Goal: Task Accomplishment & Management: Use online tool/utility

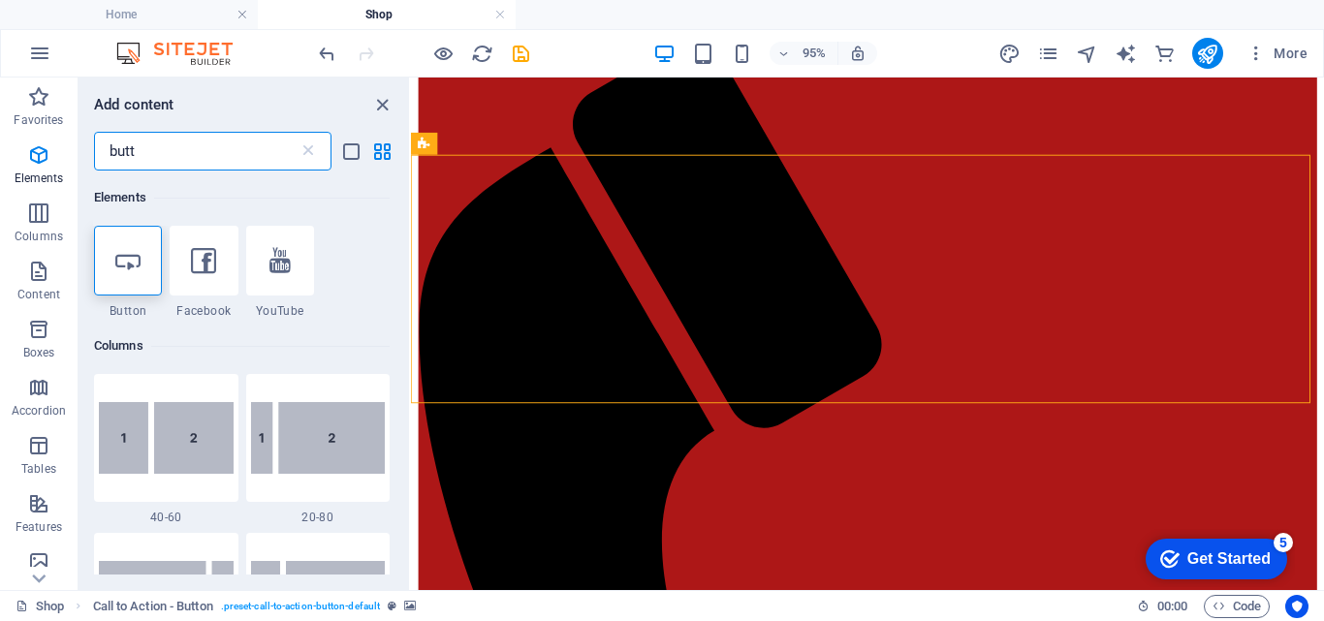
scroll to position [216, 0]
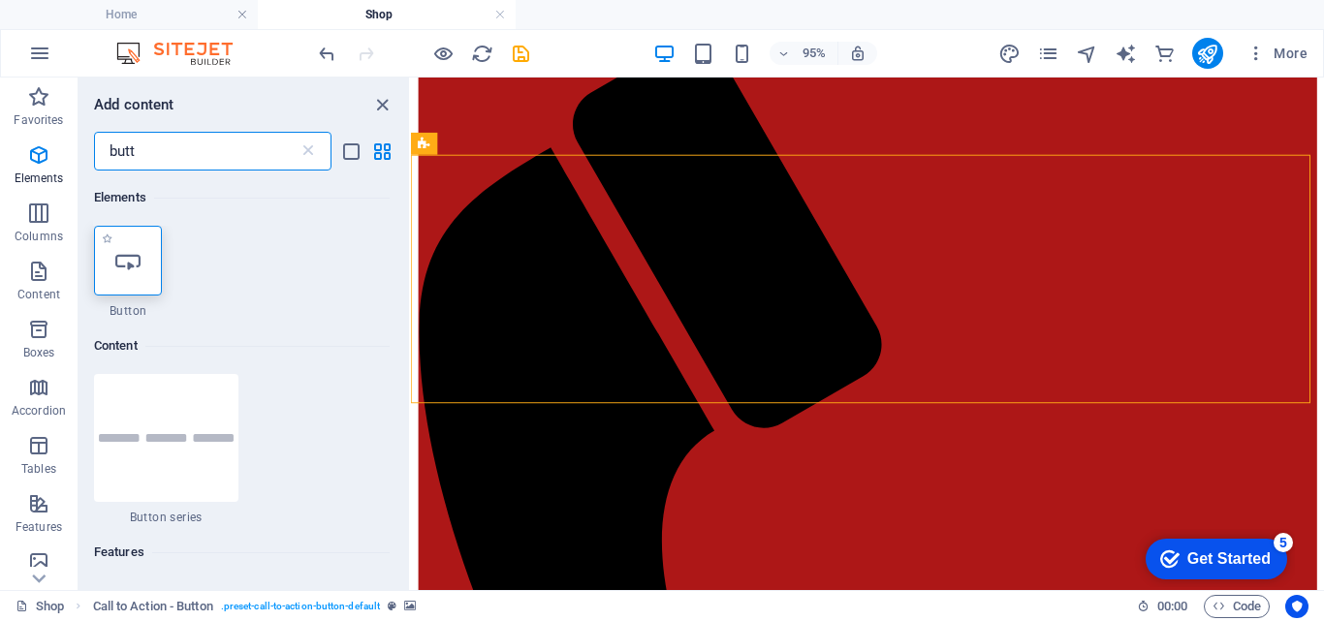
type input "butt"
click at [135, 271] on icon at bounding box center [127, 260] width 25 height 25
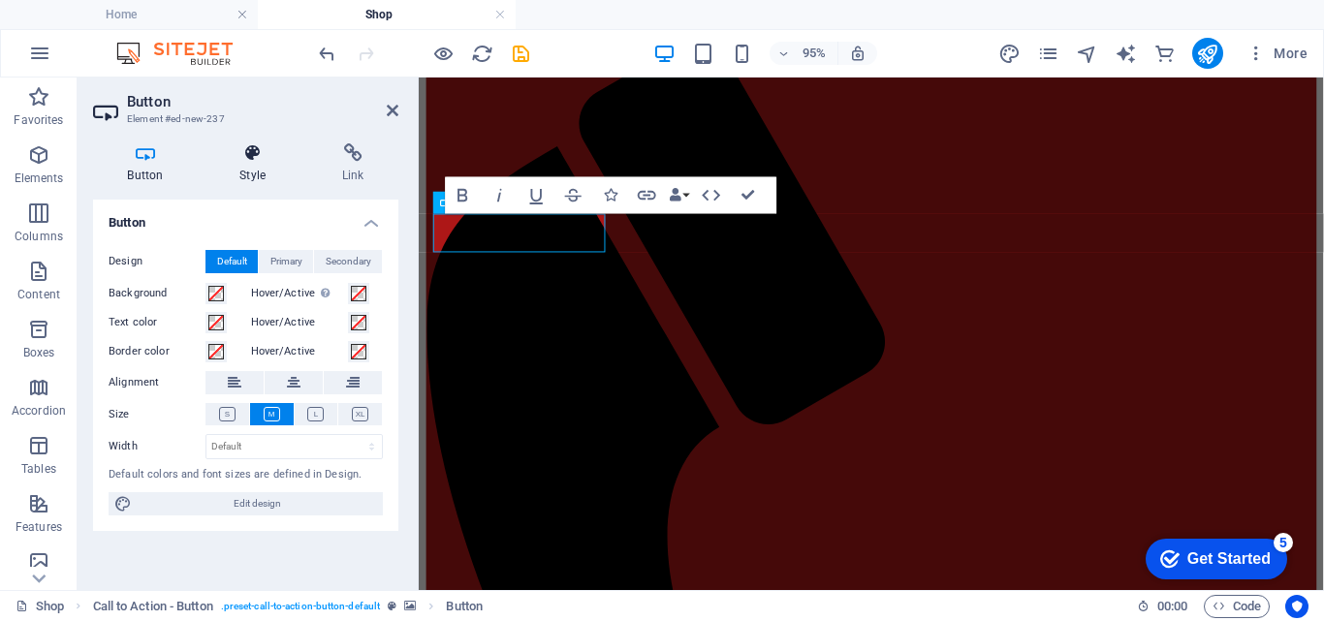
click at [260, 154] on icon at bounding box center [252, 152] width 95 height 19
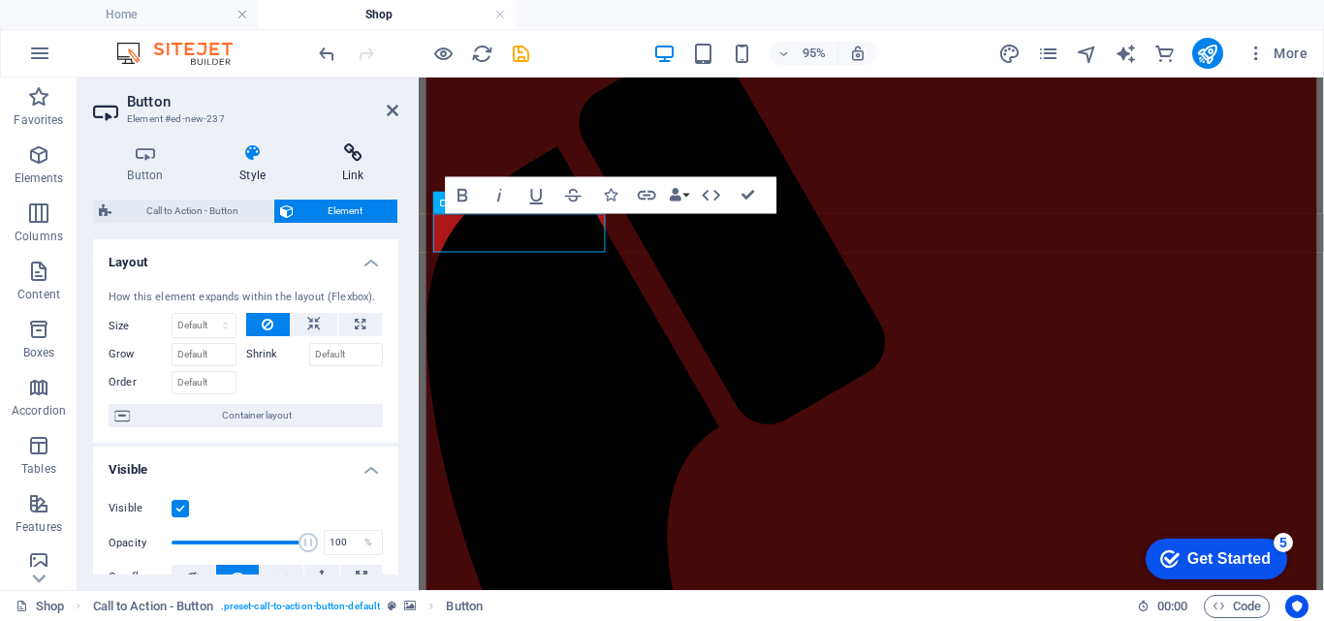
click at [354, 160] on icon at bounding box center [352, 152] width 91 height 19
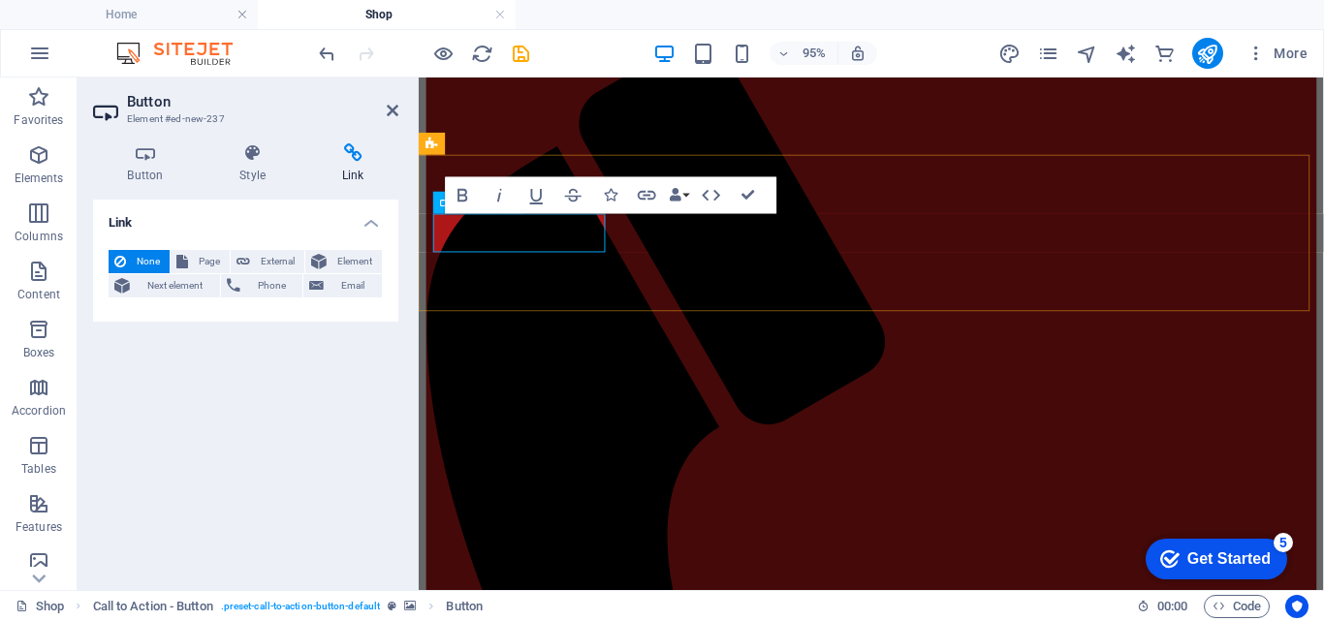
click at [250, 161] on icon at bounding box center [252, 152] width 95 height 19
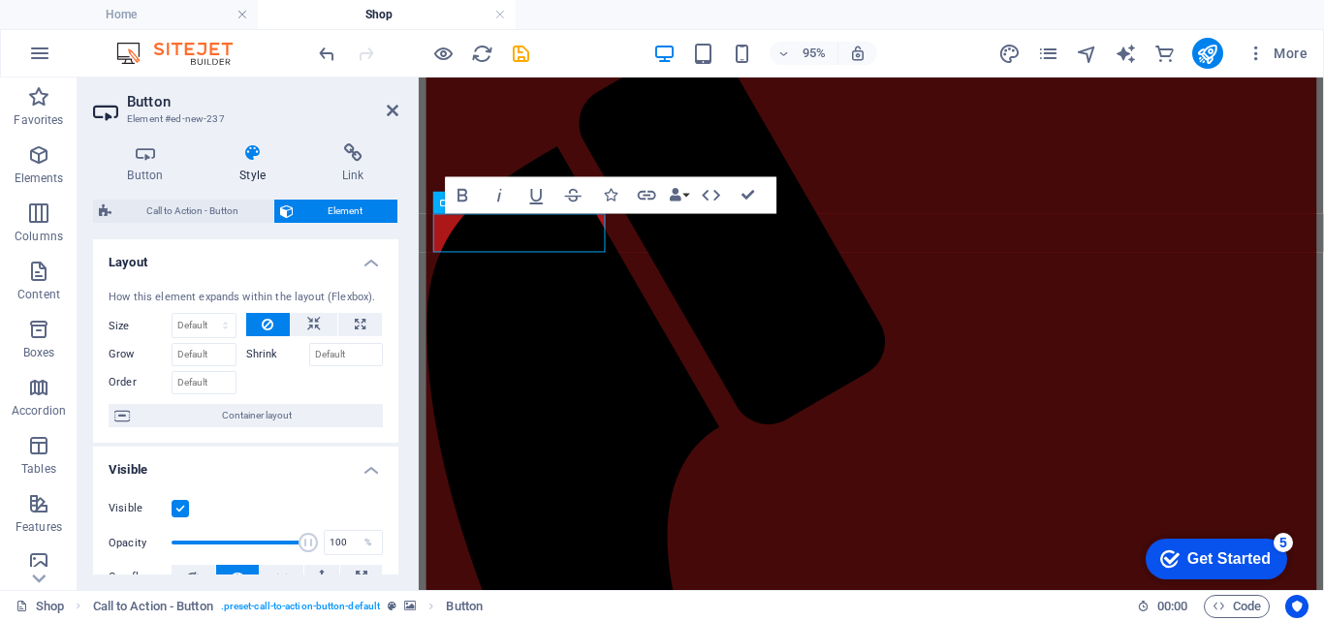
drag, startPoint x: 394, startPoint y: 289, endPoint x: 396, endPoint y: 332, distance: 43.7
click at [396, 332] on div "Layout How this element expands within the layout (Flexbox). Size Default auto …" at bounding box center [245, 406] width 305 height 335
drag, startPoint x: 393, startPoint y: 332, endPoint x: 393, endPoint y: 374, distance: 41.7
click at [393, 374] on div "How this element expands within the layout (Flexbox). Size Default auto px % 1/…" at bounding box center [245, 359] width 305 height 170
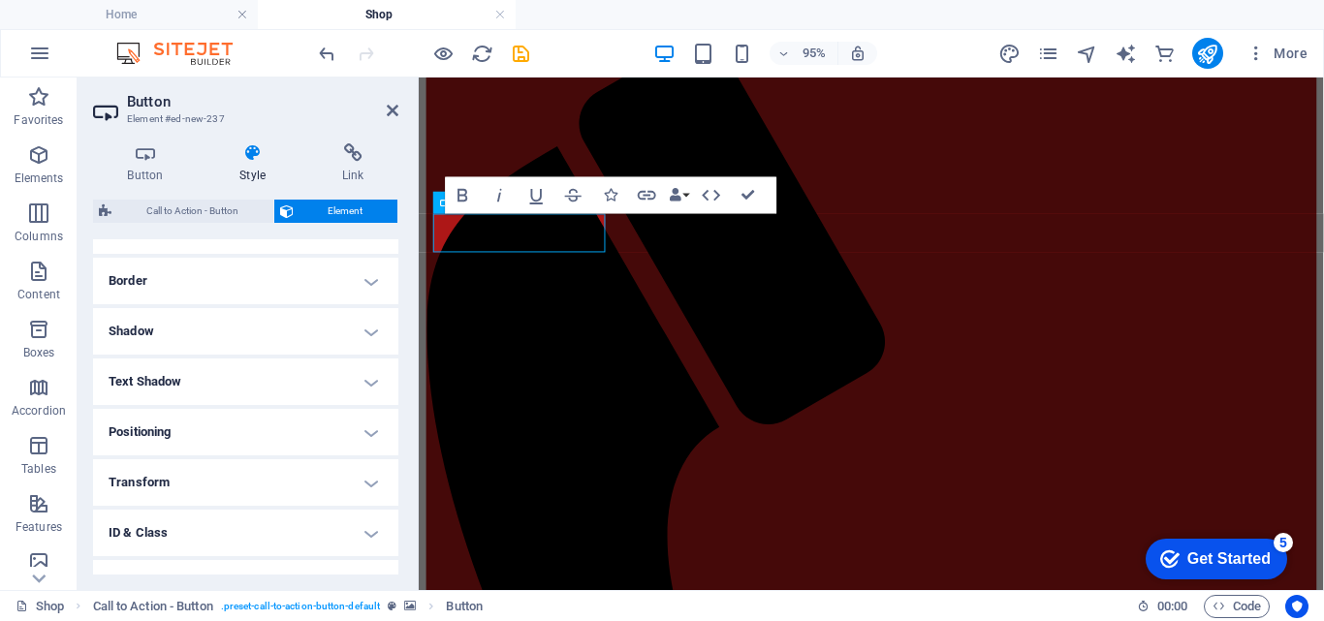
scroll to position [484, 0]
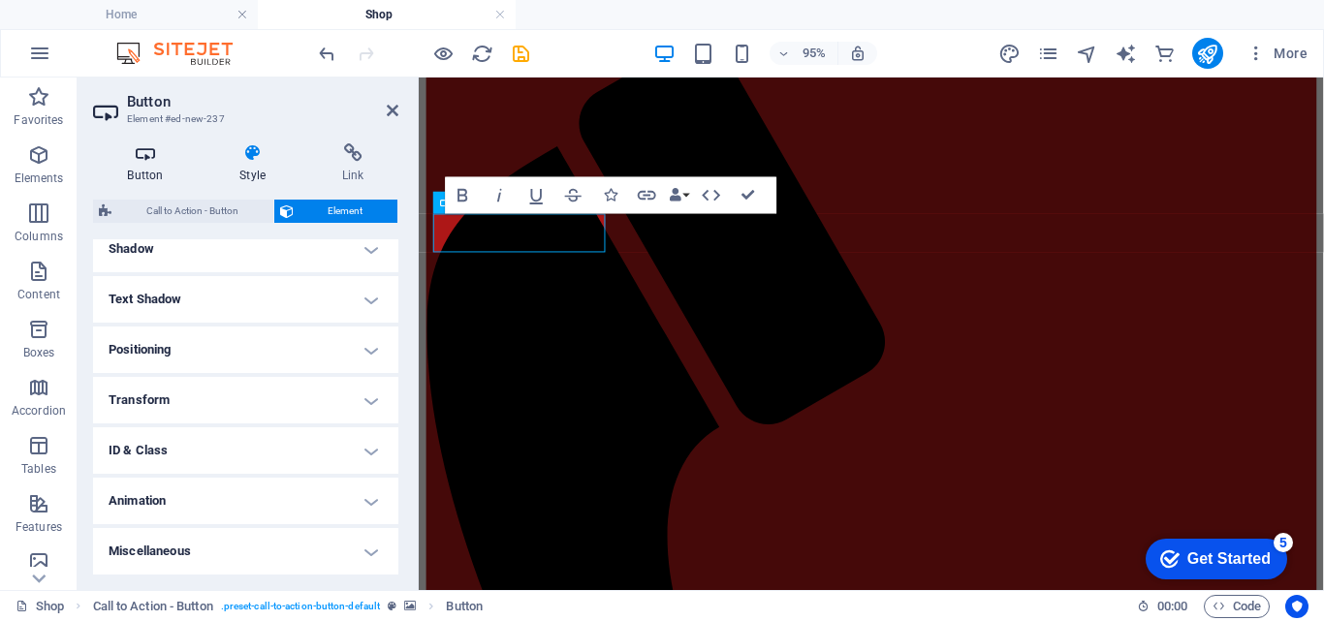
click at [159, 159] on icon at bounding box center [145, 152] width 105 height 19
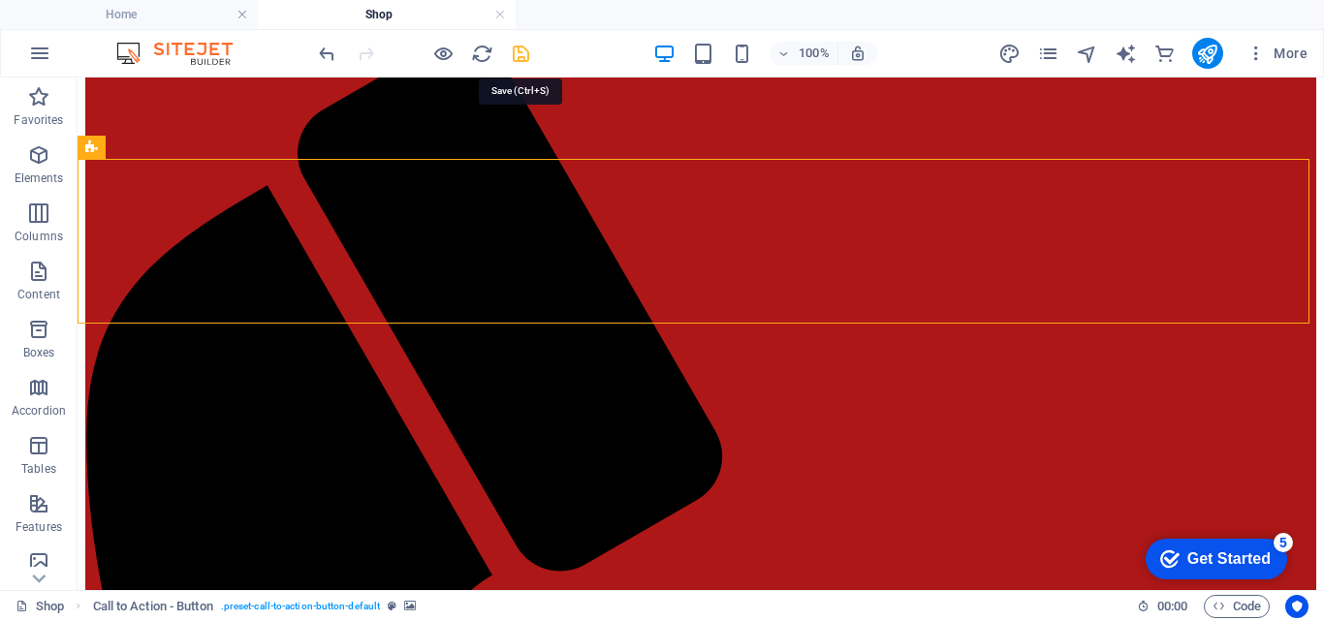
click at [515, 56] on icon "save" at bounding box center [521, 54] width 22 height 22
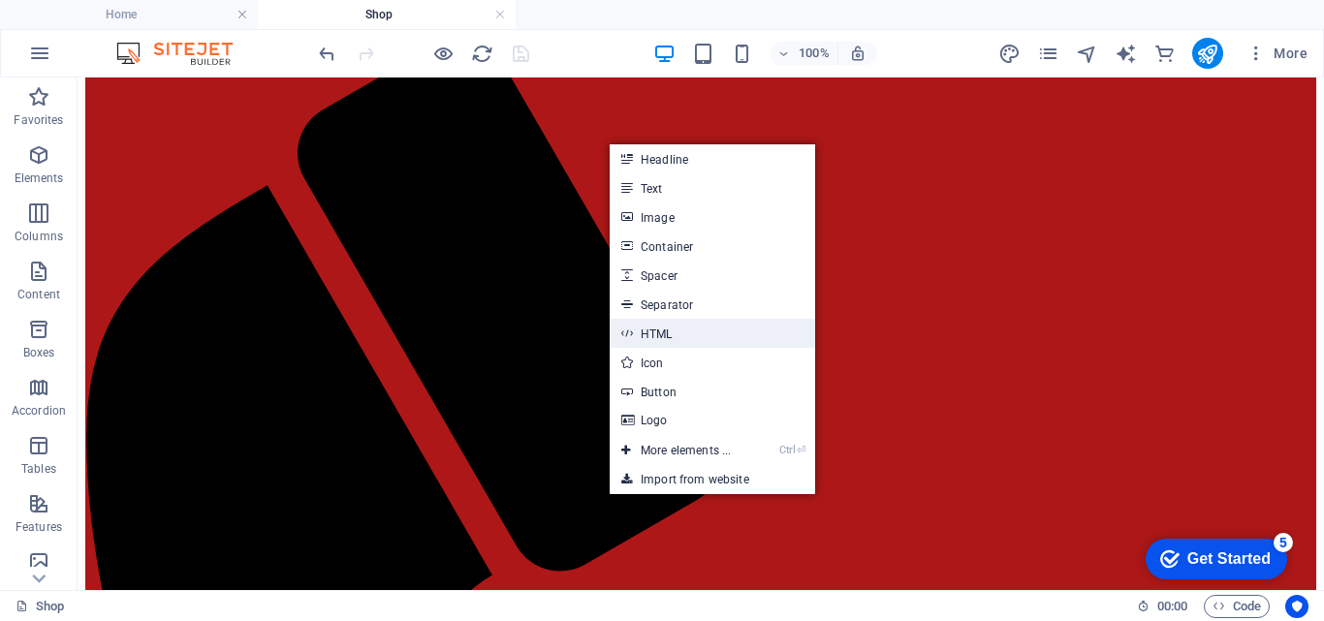
click at [667, 329] on link "HTML" at bounding box center [712, 333] width 205 height 29
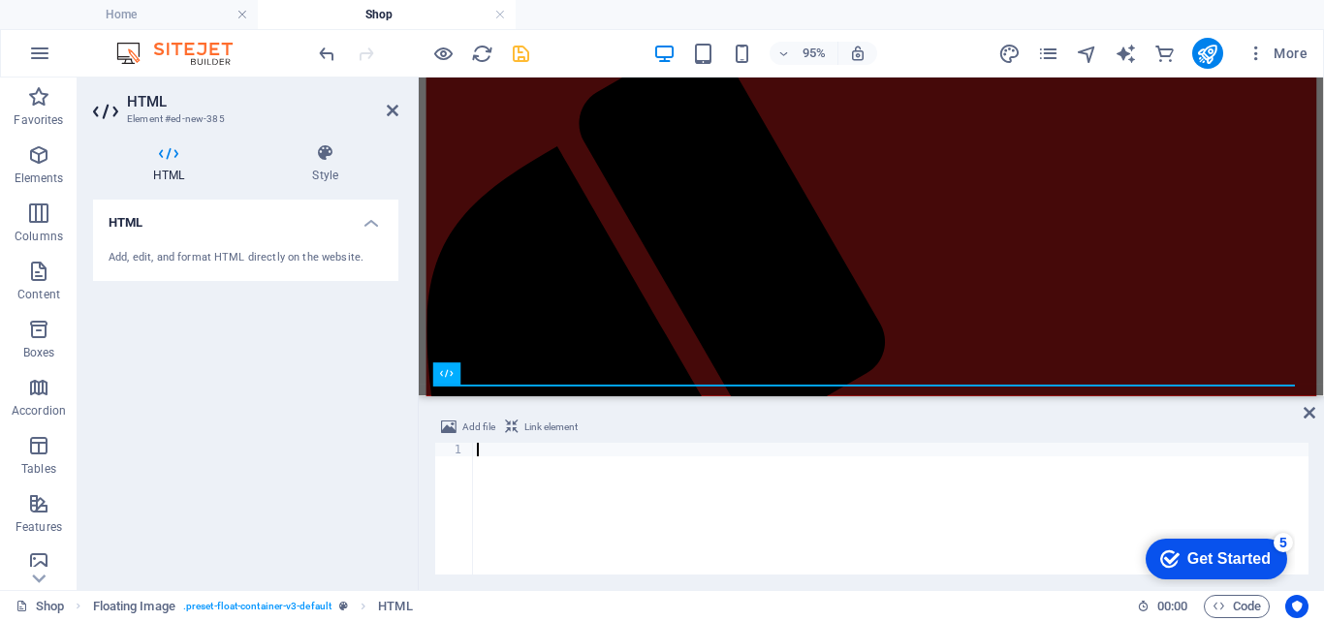
type textarea "</script>"
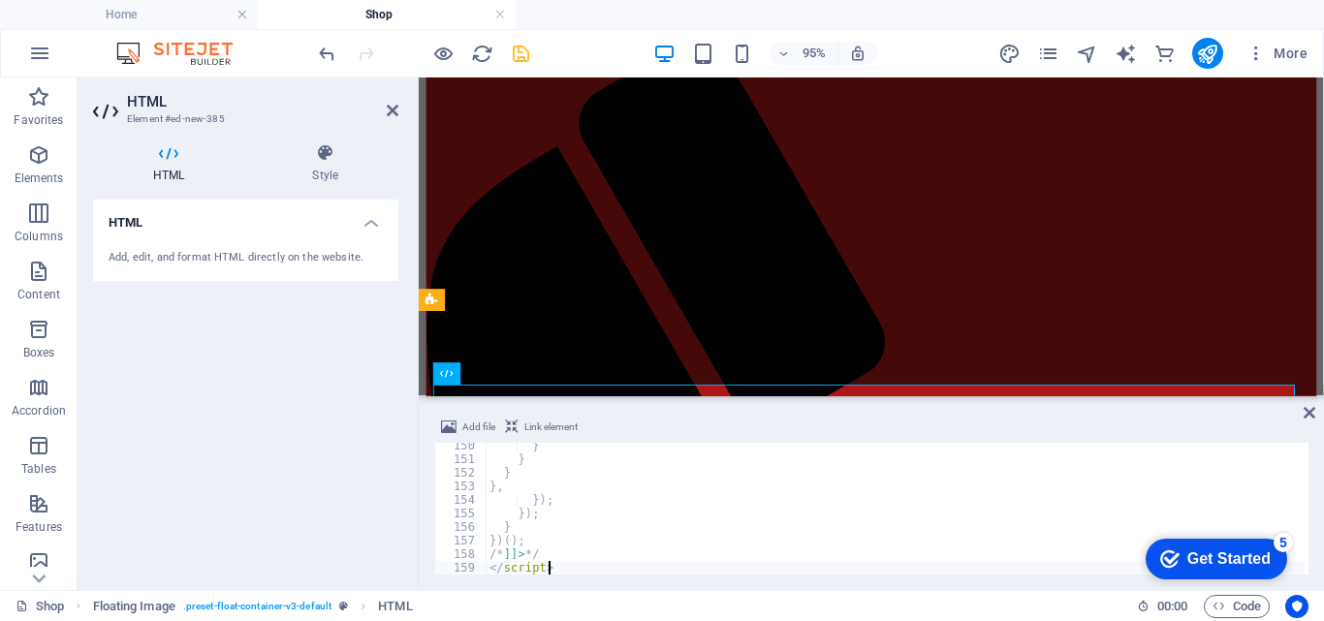
click at [1211, 556] on div "Get Started" at bounding box center [1228, 559] width 83 height 17
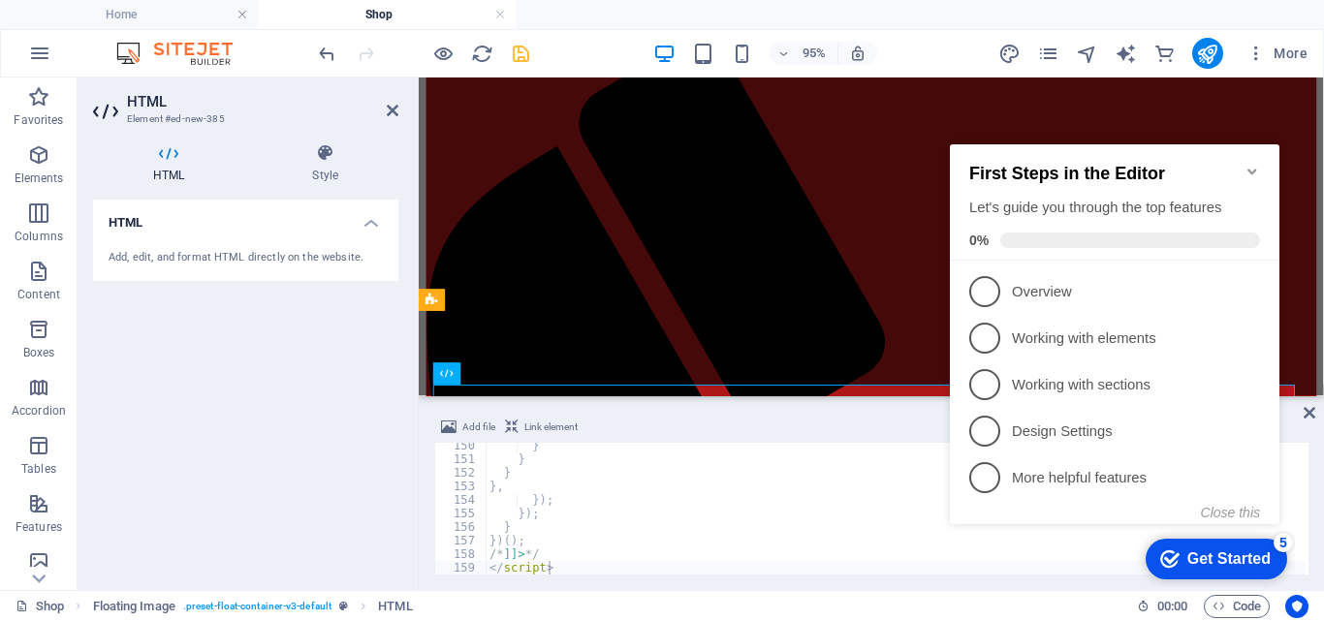
click at [1205, 553] on div "Get Started" at bounding box center [1228, 559] width 83 height 17
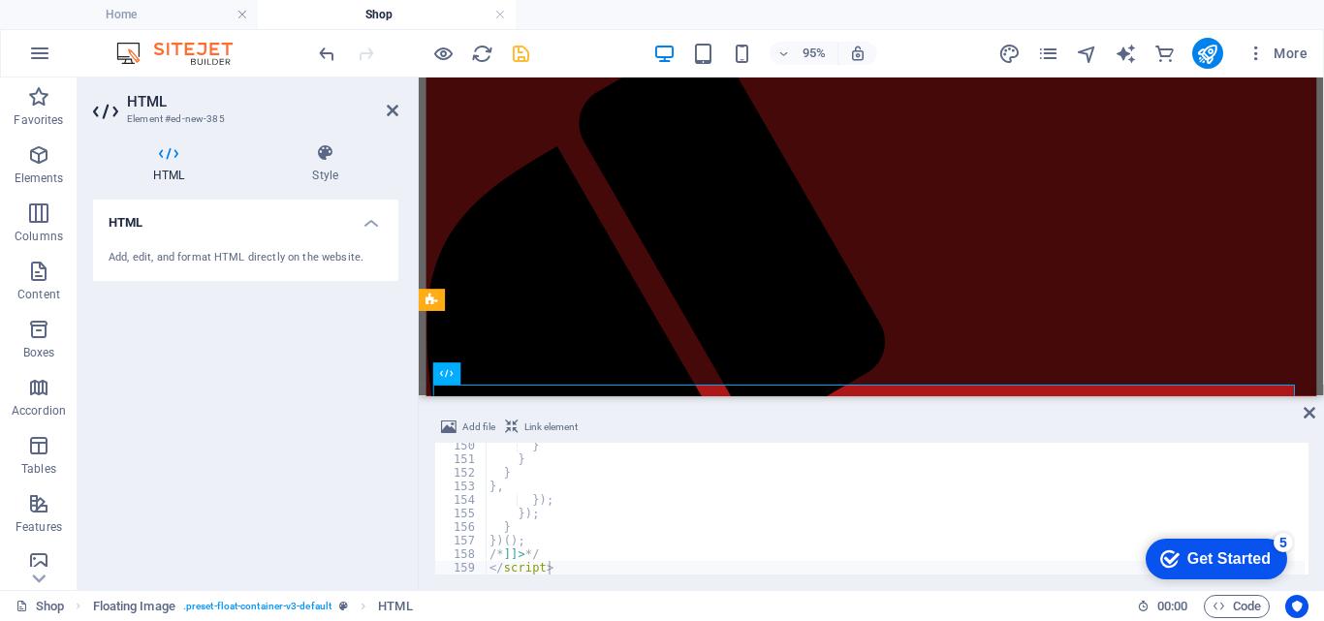
click at [1271, 568] on div "Get Started" at bounding box center [1228, 559] width 83 height 17
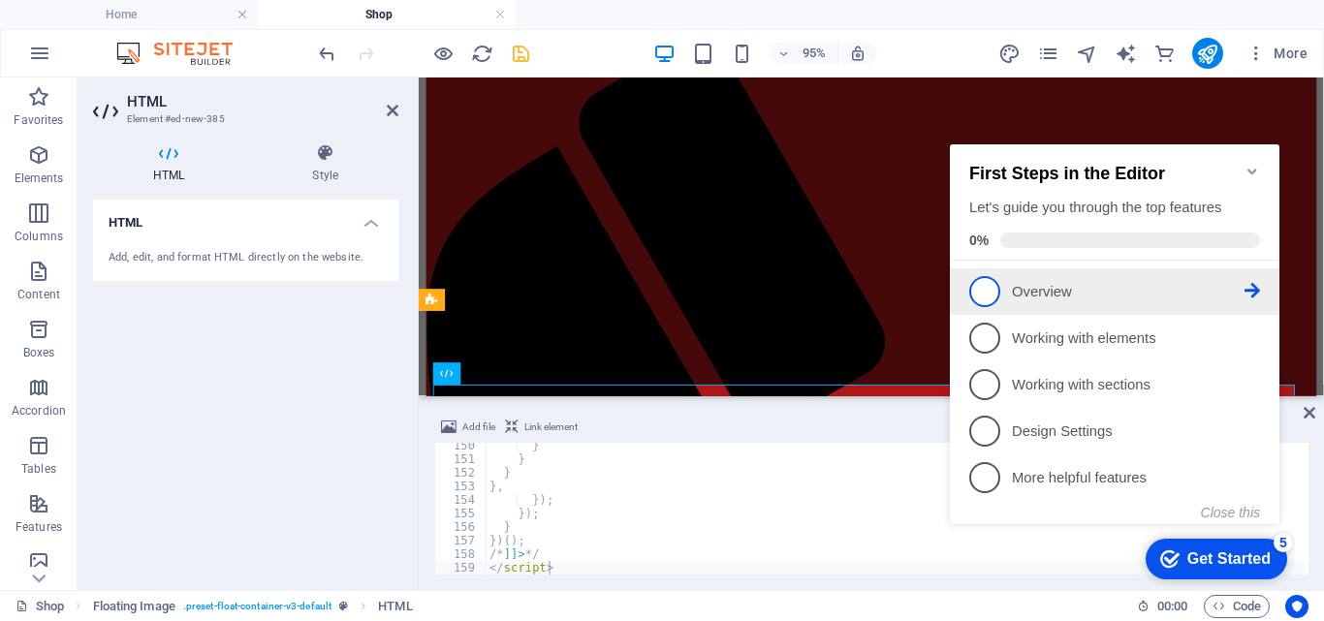
click at [1253, 289] on icon at bounding box center [1253, 291] width 16 height 16
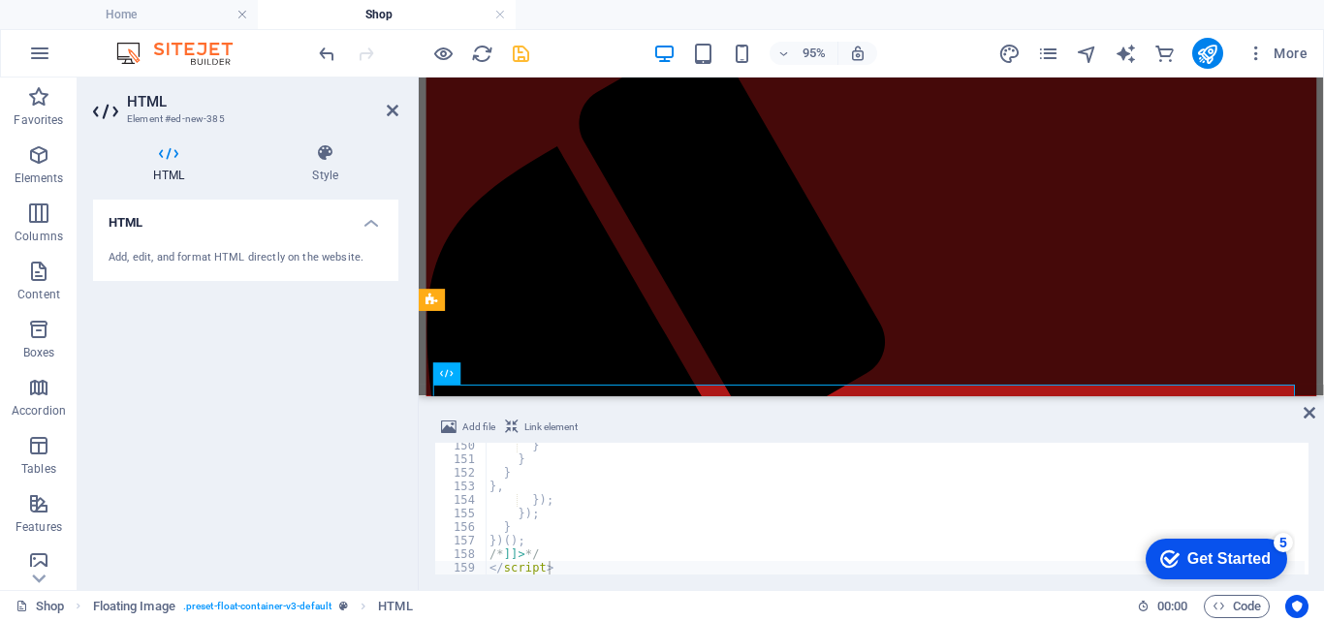
click at [1189, 561] on div "Get Started" at bounding box center [1228, 559] width 83 height 17
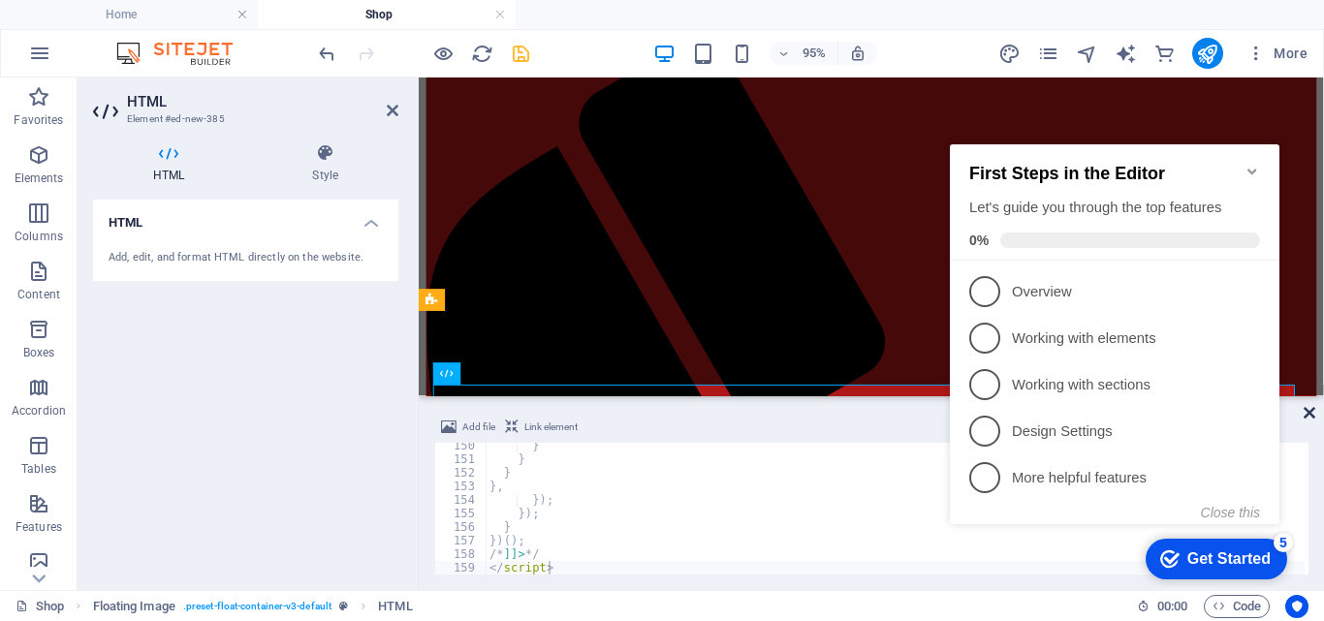
click at [1312, 407] on icon at bounding box center [1310, 413] width 12 height 16
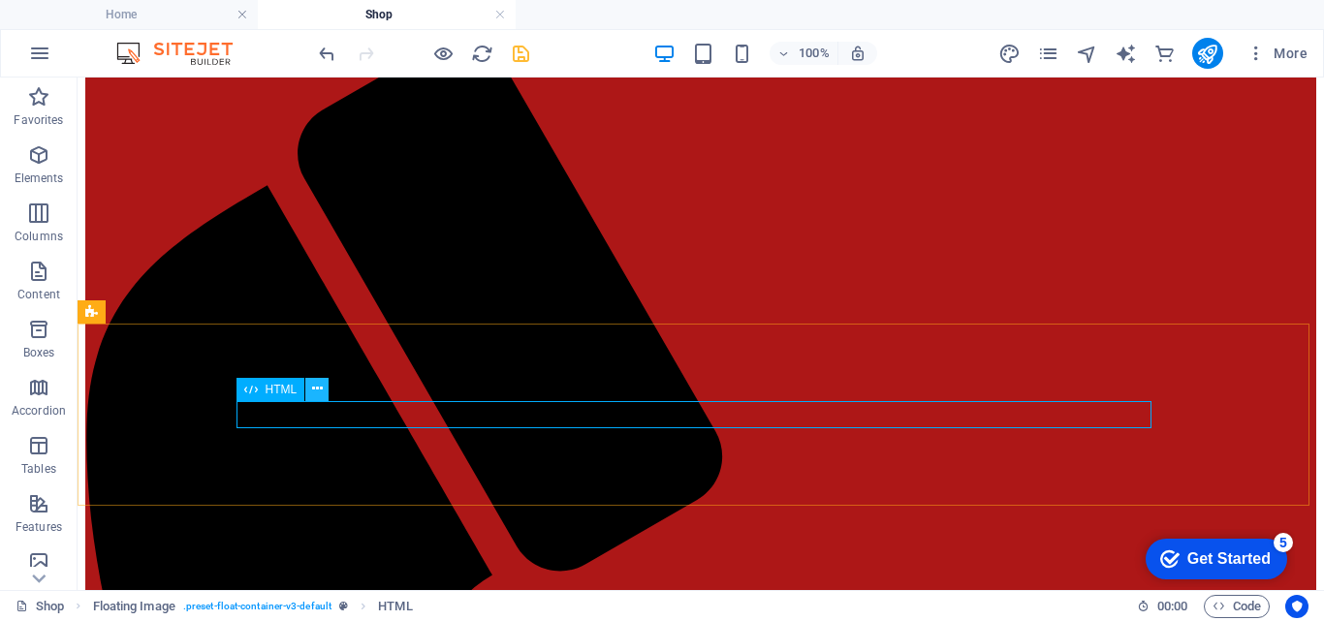
click at [316, 394] on icon at bounding box center [317, 389] width 11 height 20
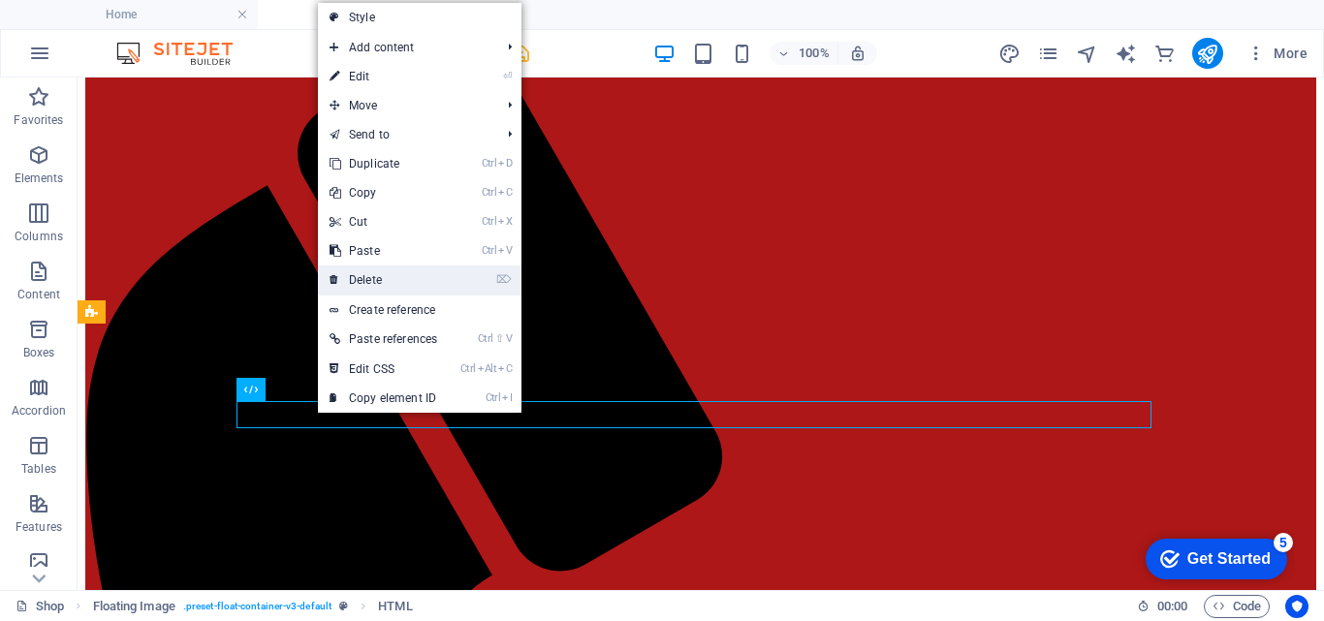
click at [394, 283] on link "⌦ Delete" at bounding box center [383, 280] width 131 height 29
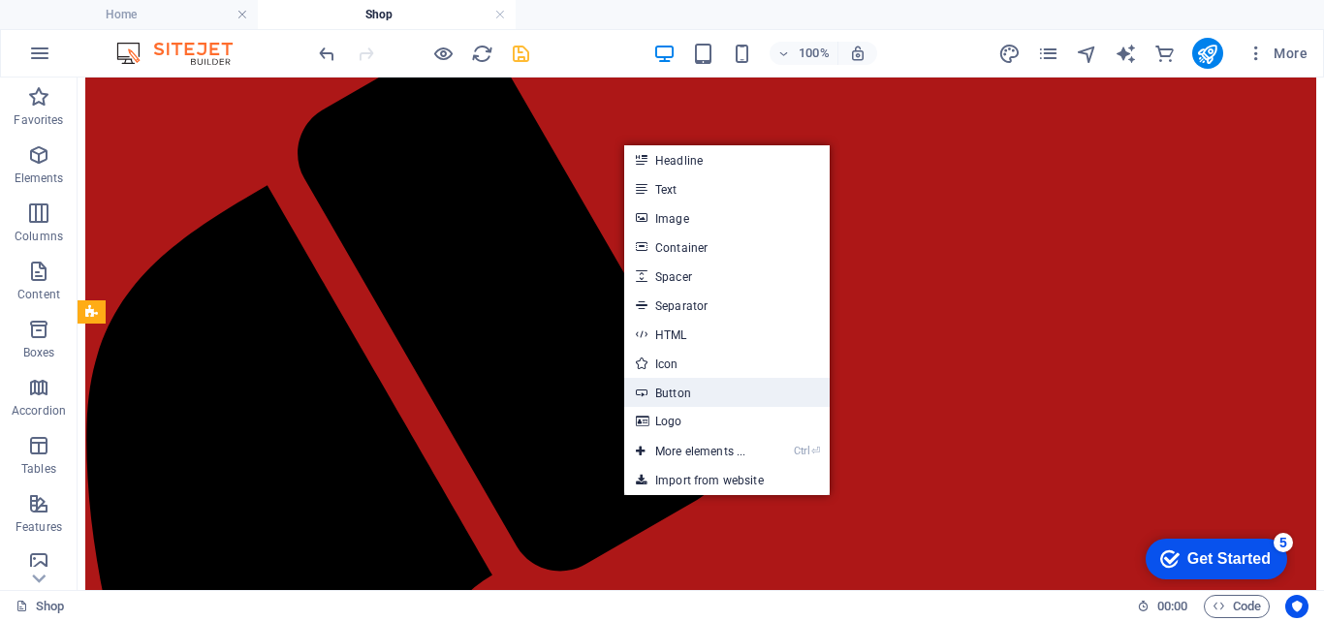
click at [671, 399] on link "Button" at bounding box center [726, 392] width 205 height 29
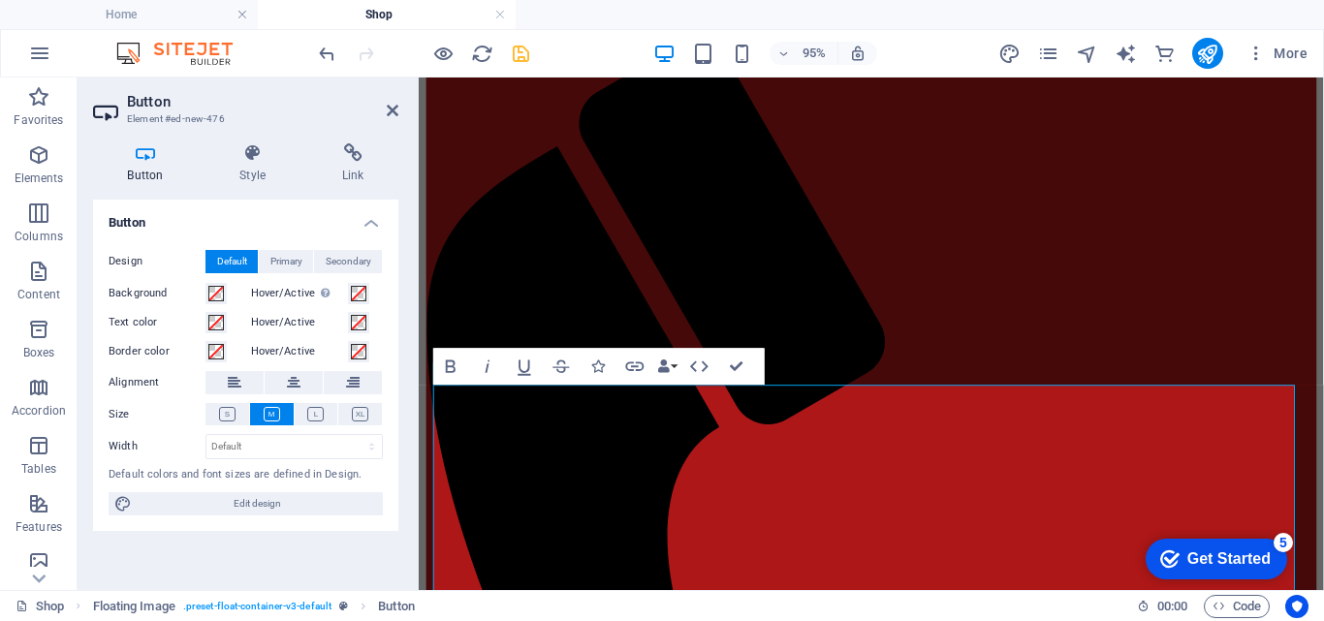
scroll to position [62158, 8]
click at [1187, 551] on div "Get Started" at bounding box center [1228, 559] width 83 height 17
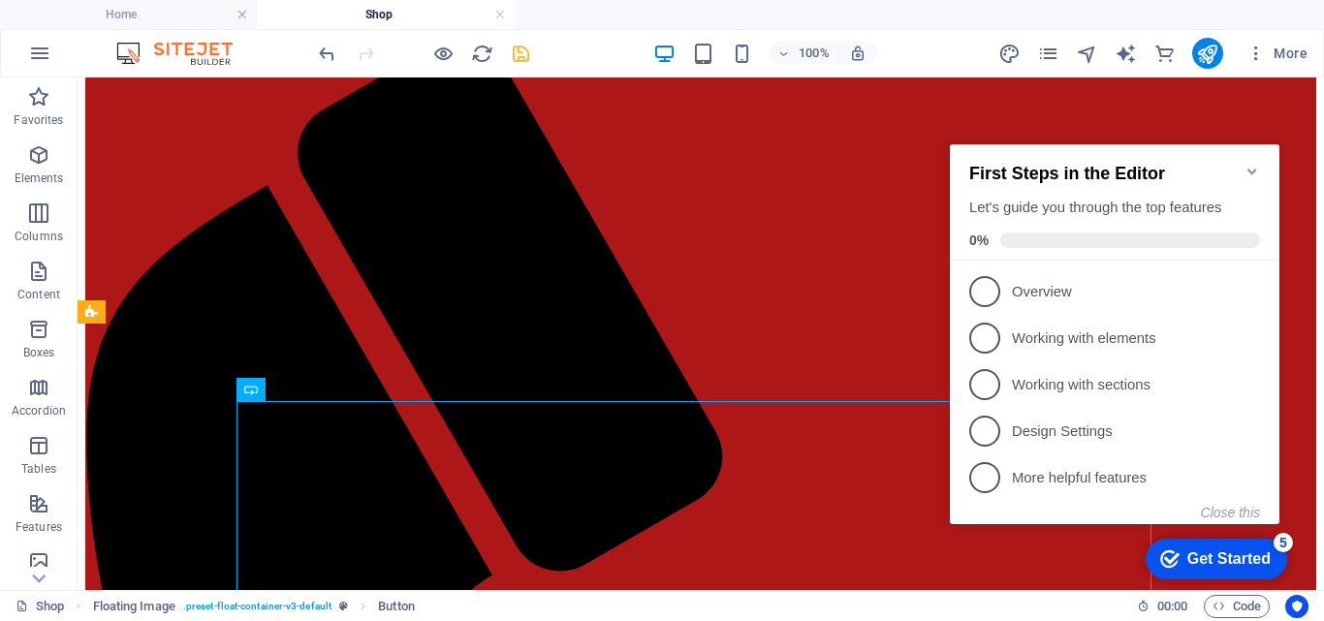
click at [1244, 566] on div "Get Started" at bounding box center [1228, 559] width 83 height 17
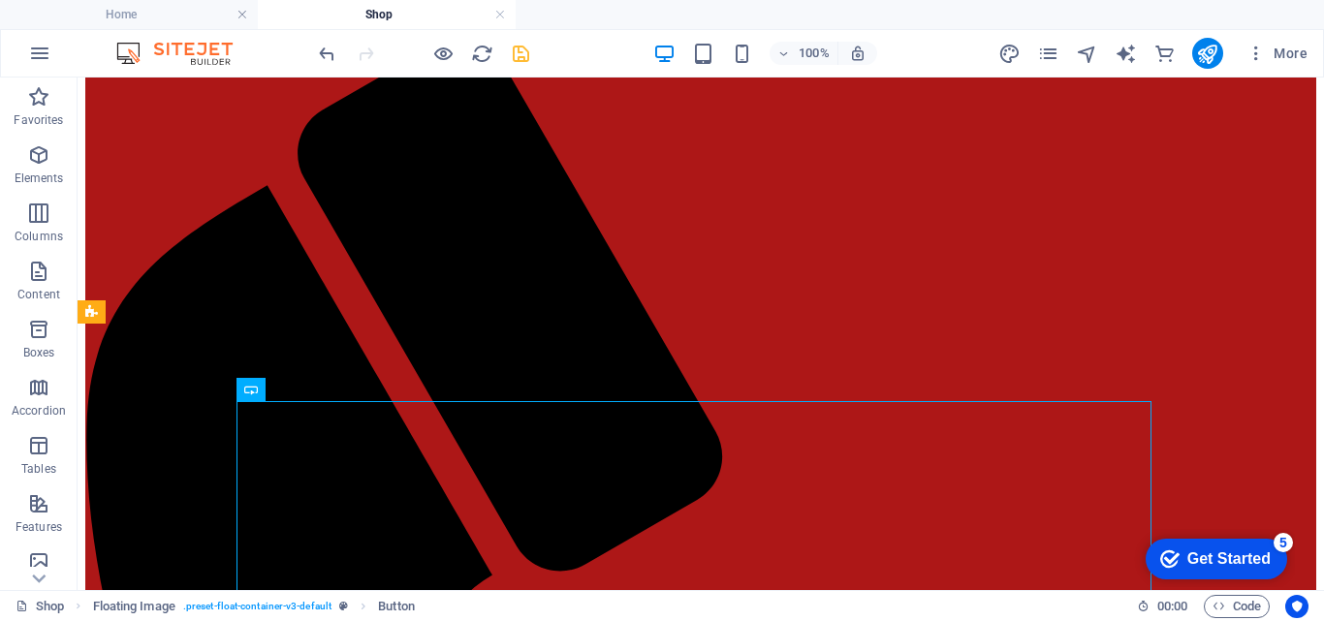
drag, startPoint x: 1441, startPoint y: 873, endPoint x: 2364, endPoint y: 767, distance: 928.9
click html "checkmark Get Started 5 First Steps in the Editor Let's guide you through the t…"
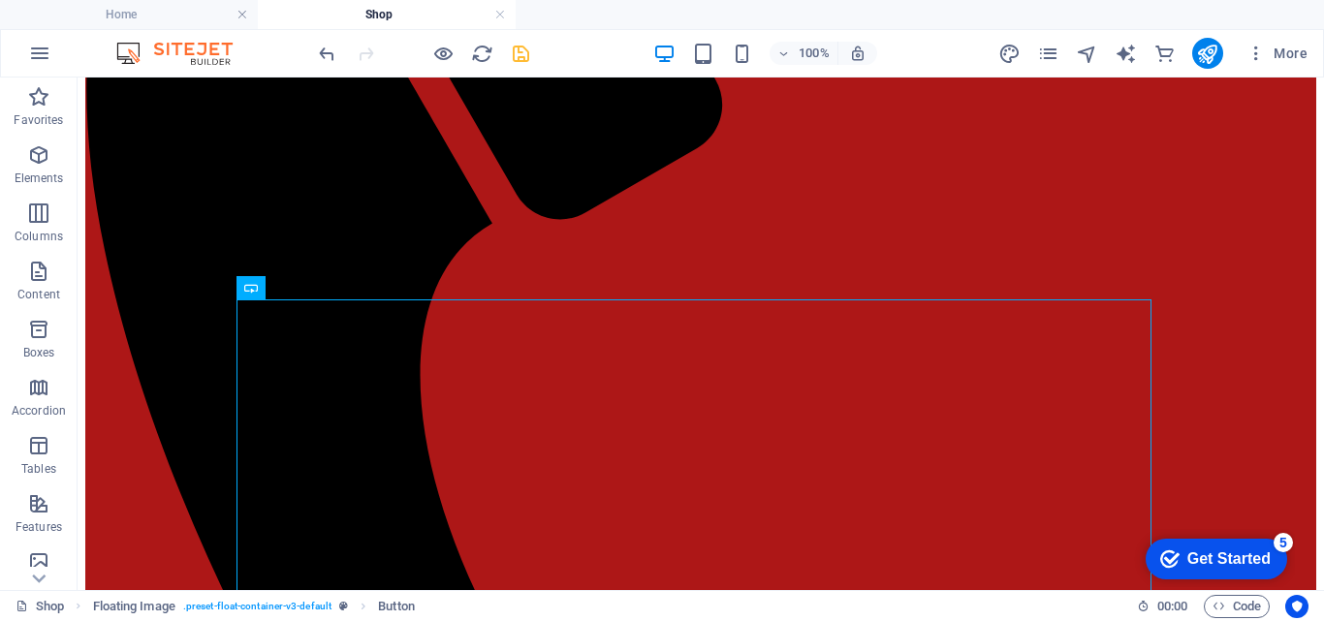
scroll to position [318, 0]
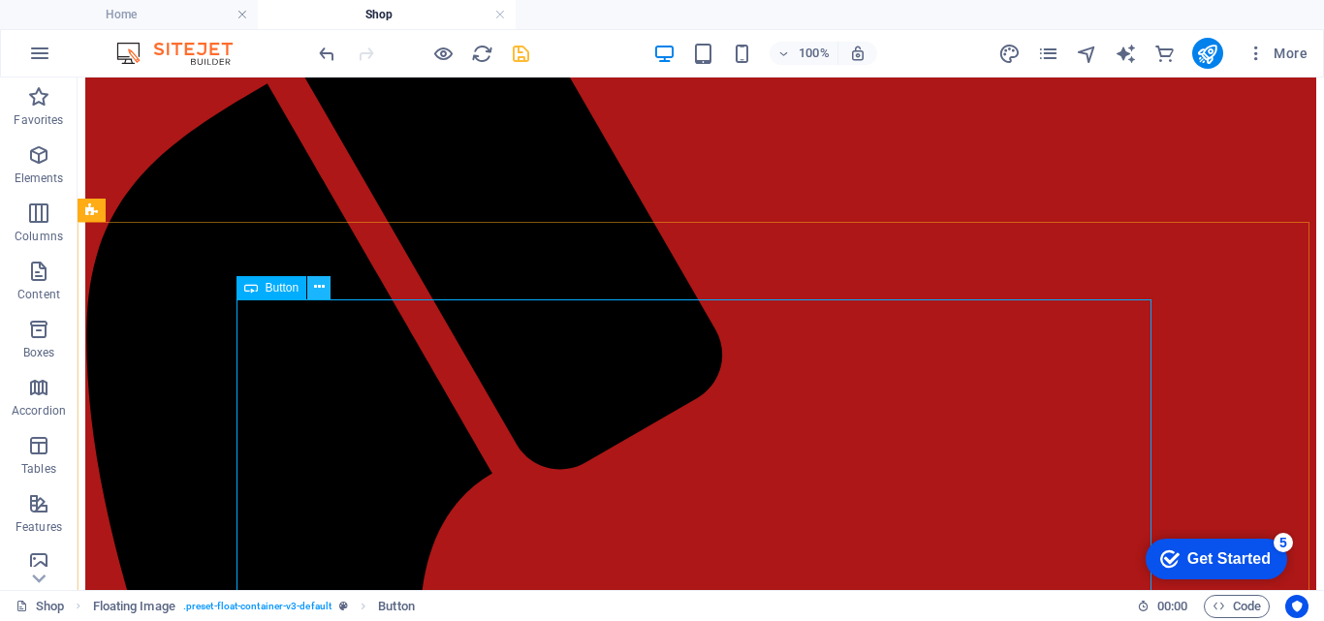
click at [314, 285] on icon at bounding box center [319, 287] width 11 height 20
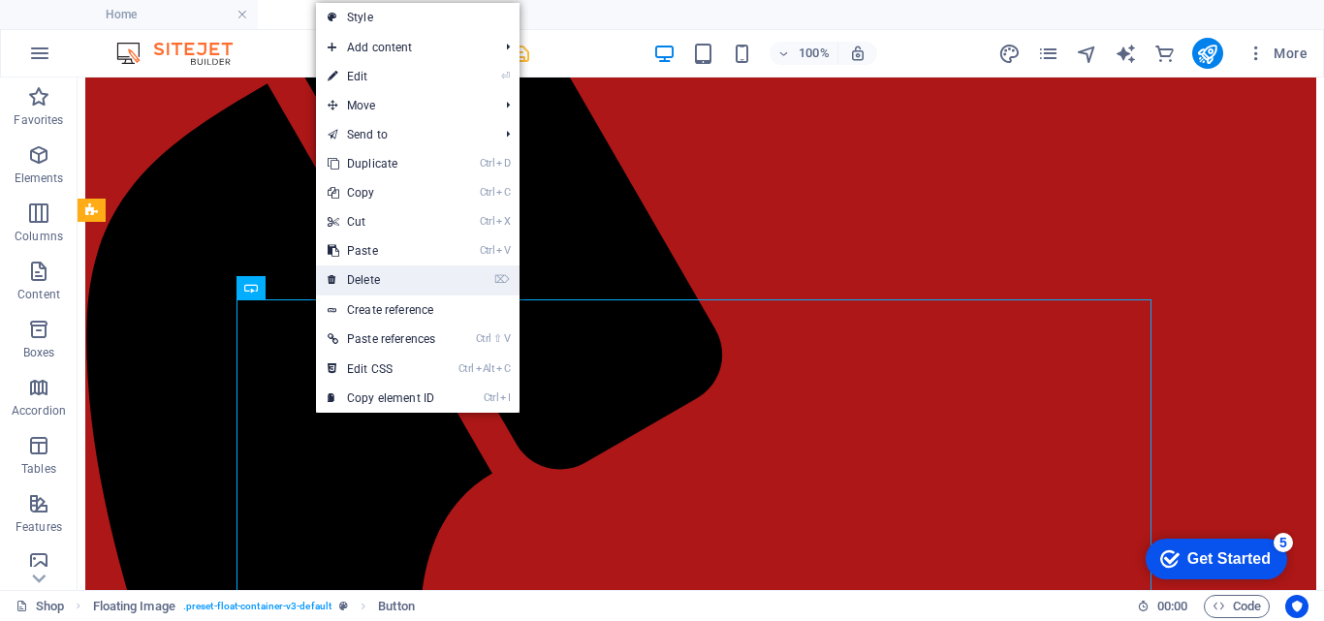
click at [346, 280] on link "⌦ Delete" at bounding box center [381, 280] width 131 height 29
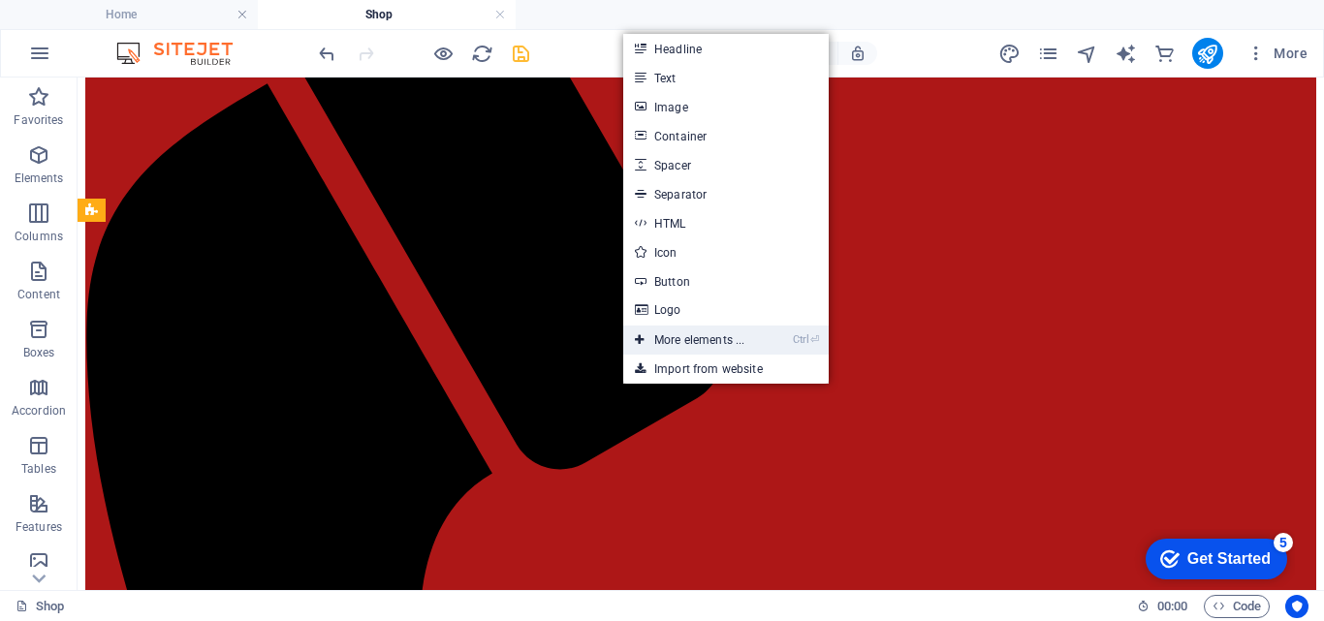
click at [673, 350] on link "Ctrl ⏎ More elements ..." at bounding box center [689, 340] width 133 height 29
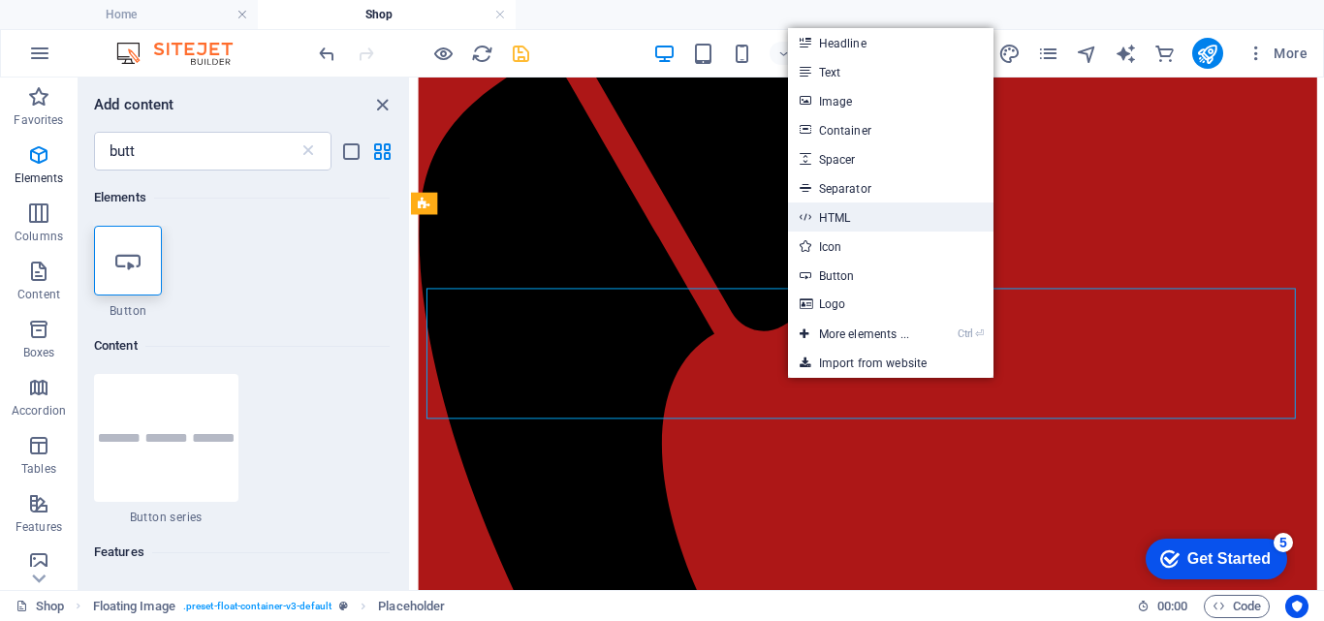
click at [850, 208] on link "HTML" at bounding box center [890, 217] width 205 height 29
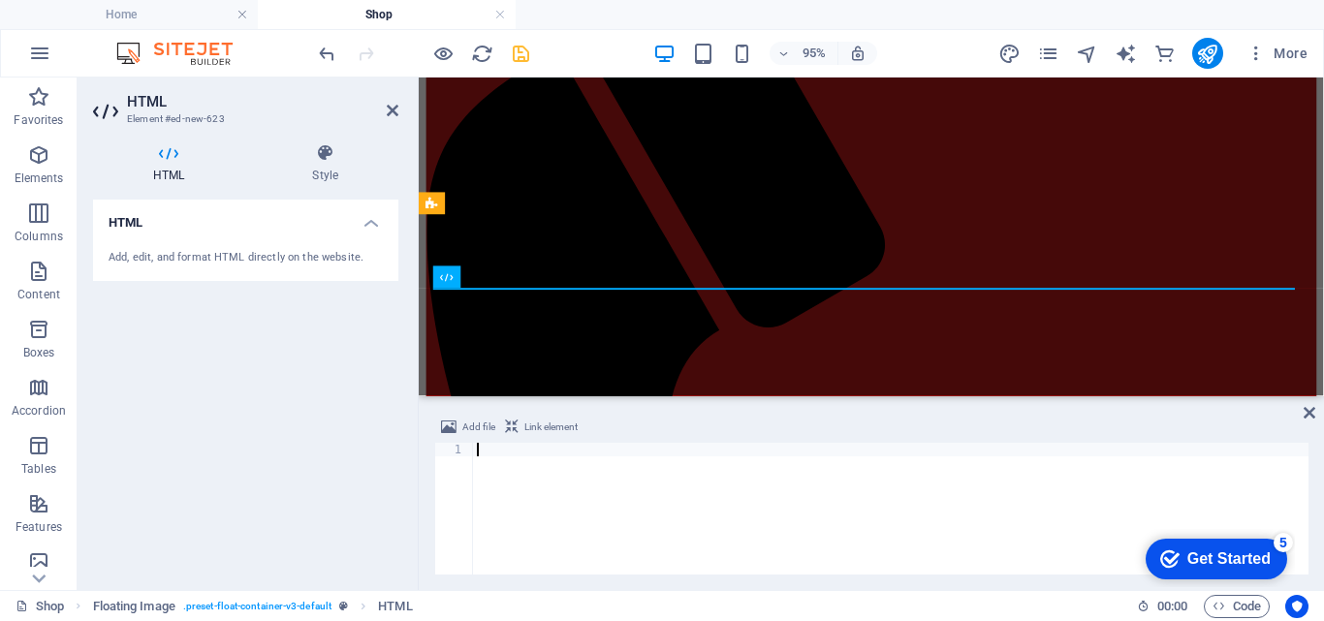
type textarea "</script>"
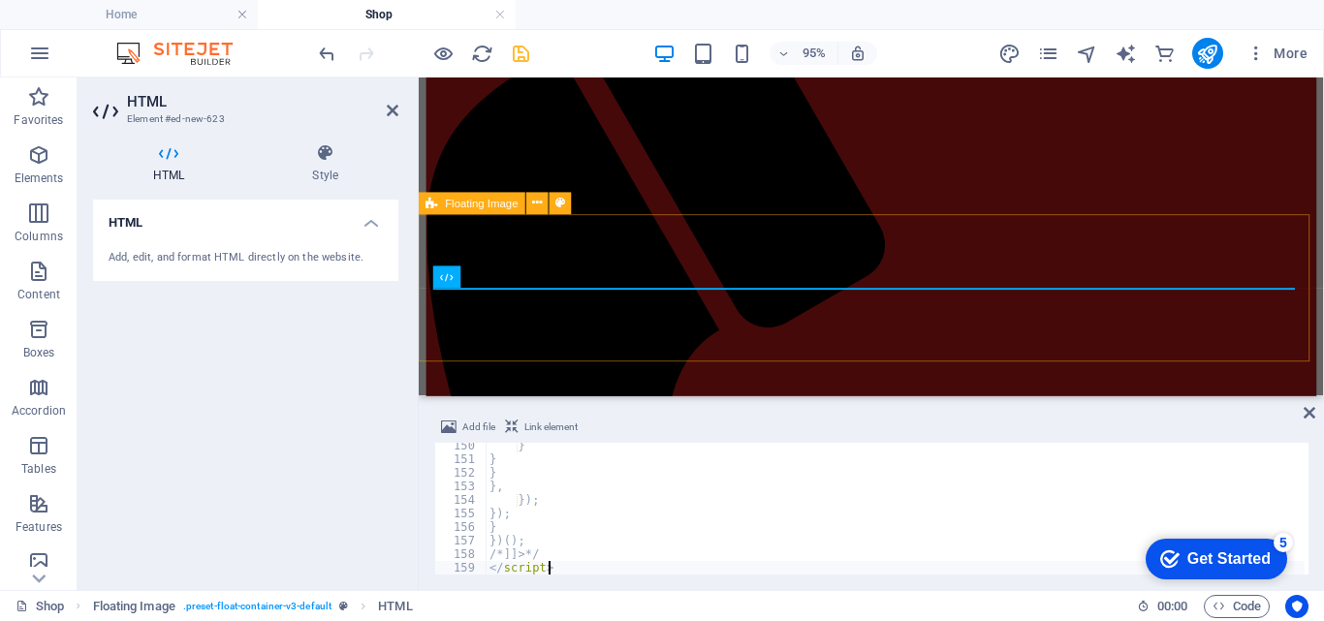
scroll to position [2026, 0]
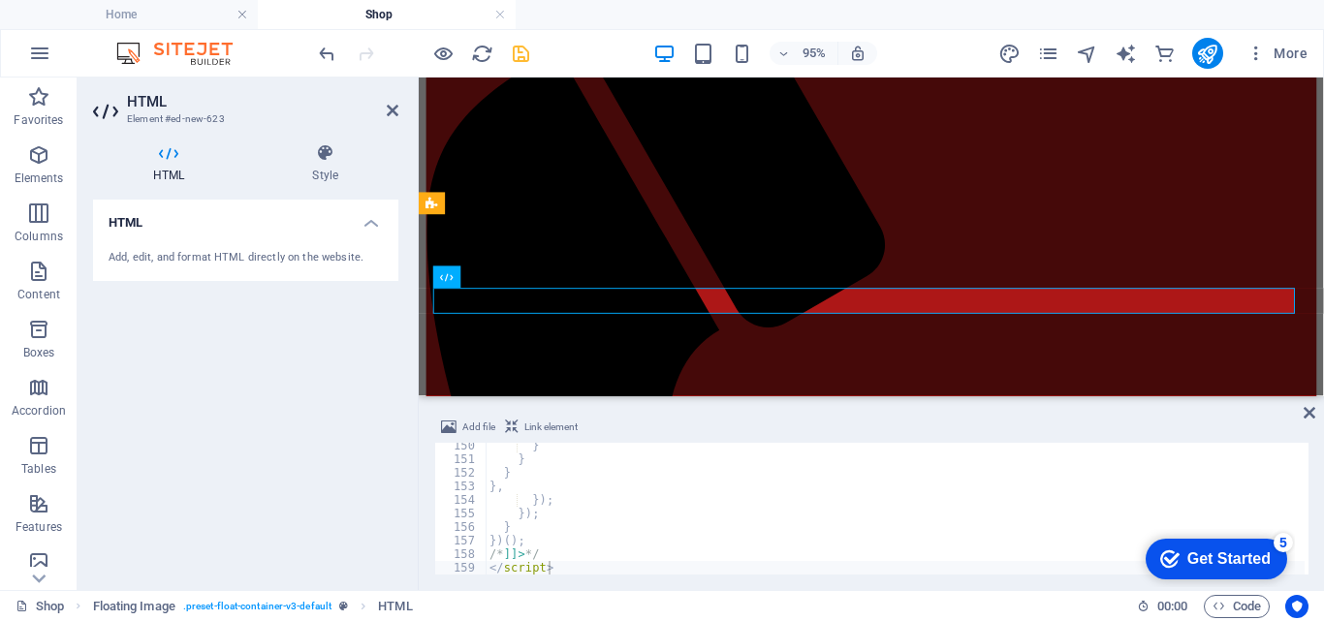
click at [1164, 552] on icon "Get Started 5 items remaining, 0% complete" at bounding box center [1169, 559] width 19 height 17
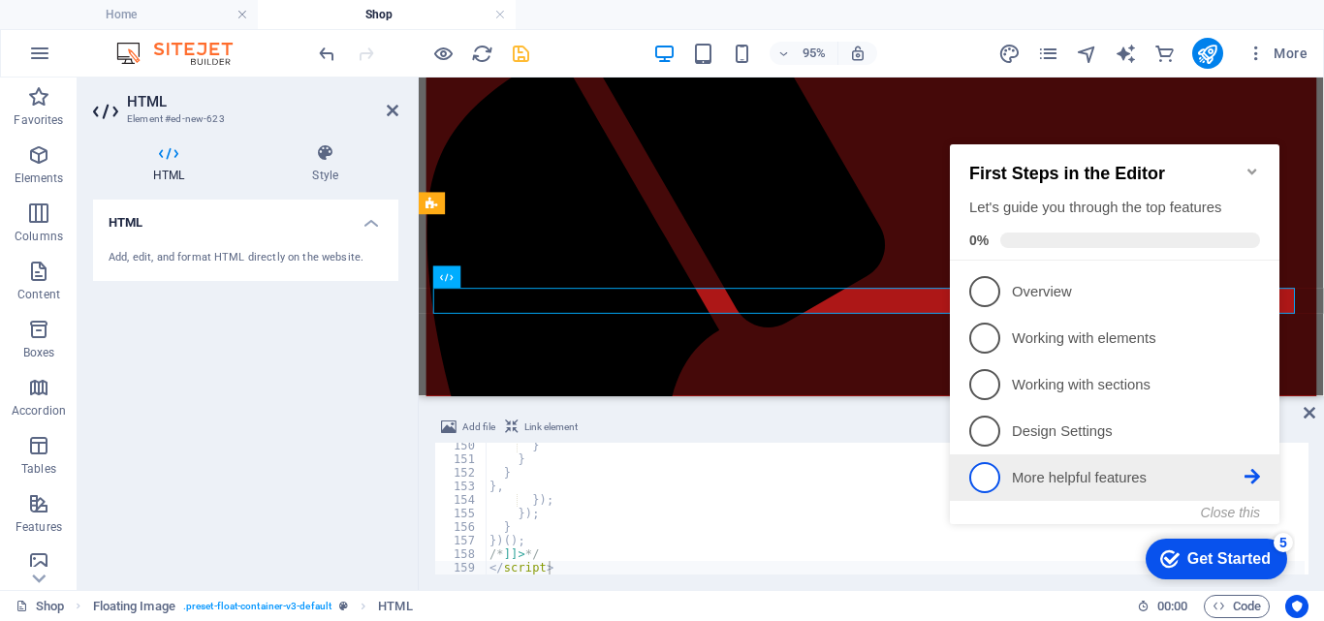
click at [1248, 476] on icon at bounding box center [1253, 477] width 16 height 16
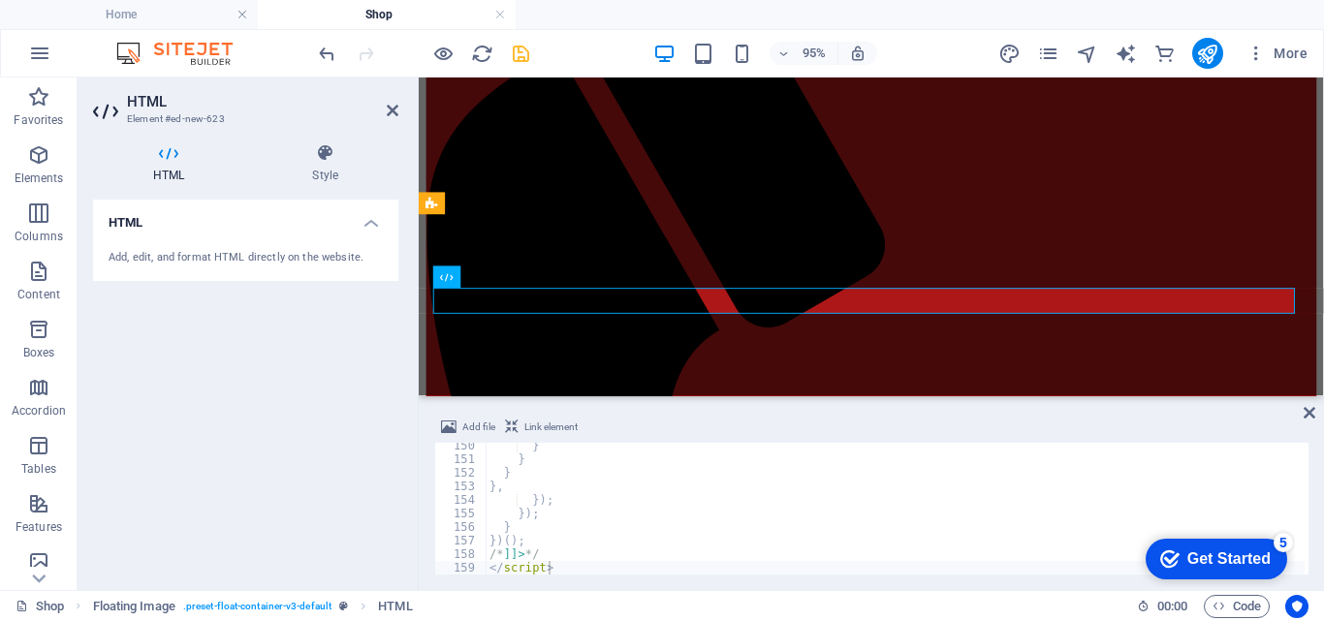
click at [1224, 558] on div "Get Started" at bounding box center [1228, 559] width 83 height 17
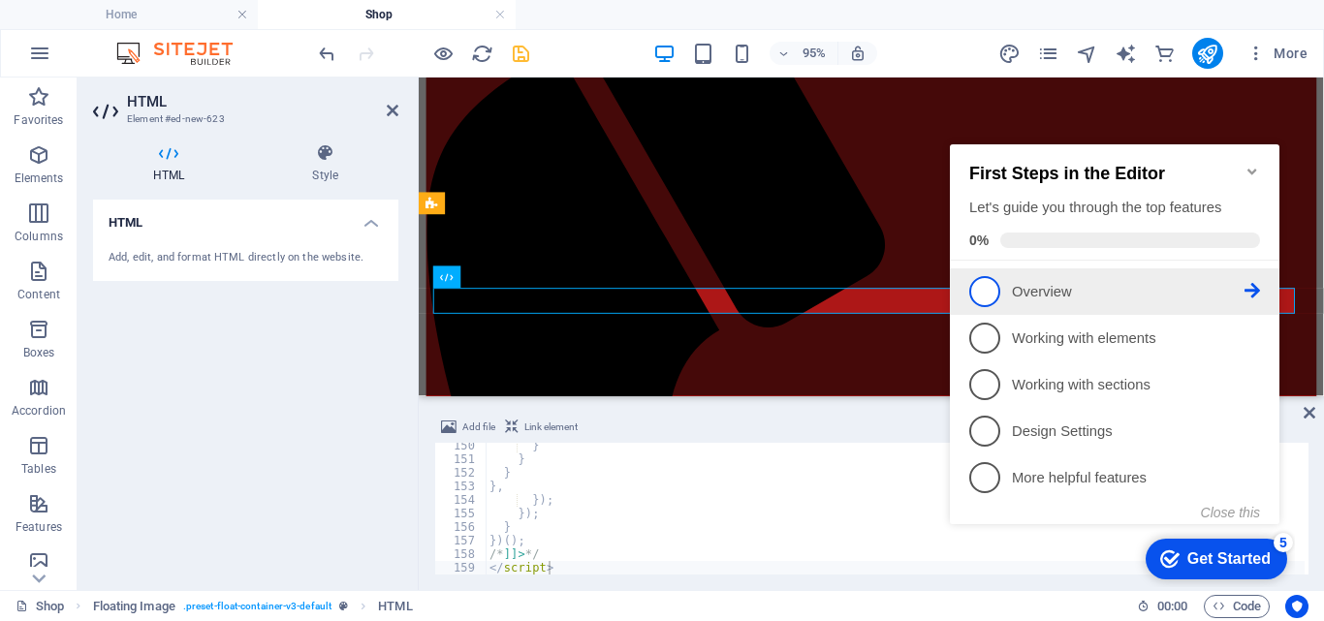
click at [1232, 291] on p "Overview - incomplete" at bounding box center [1128, 292] width 233 height 20
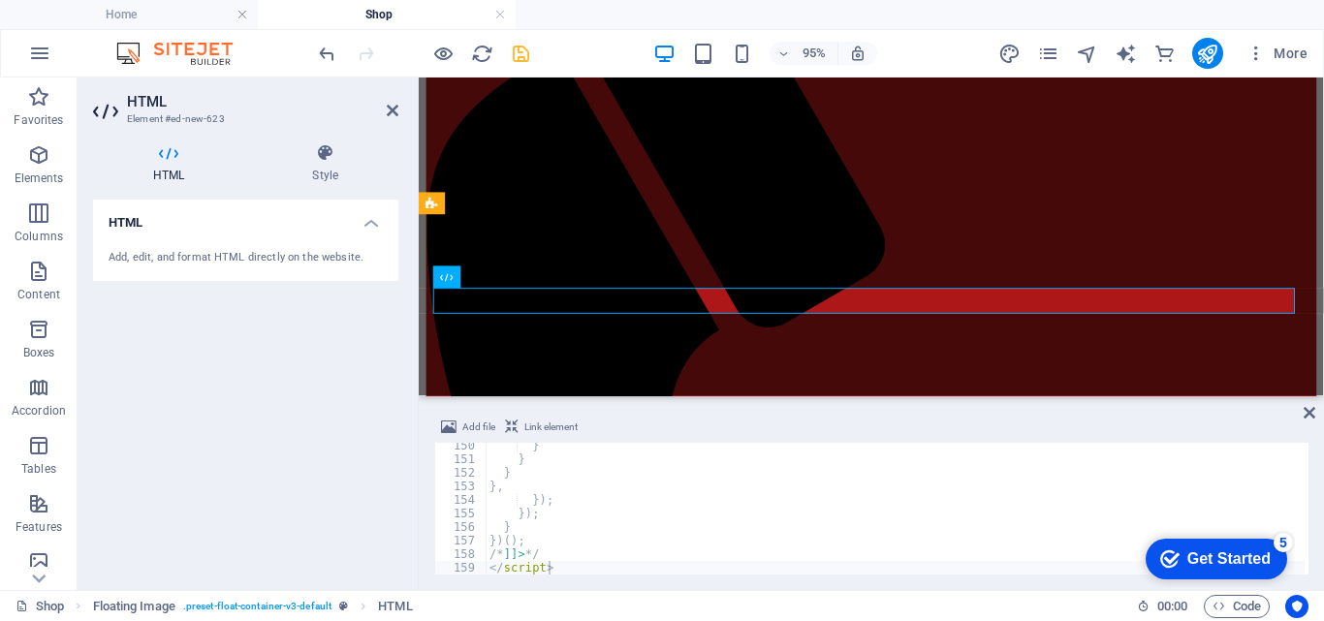
click at [1172, 565] on icon "checkmark" at bounding box center [1169, 559] width 19 height 19
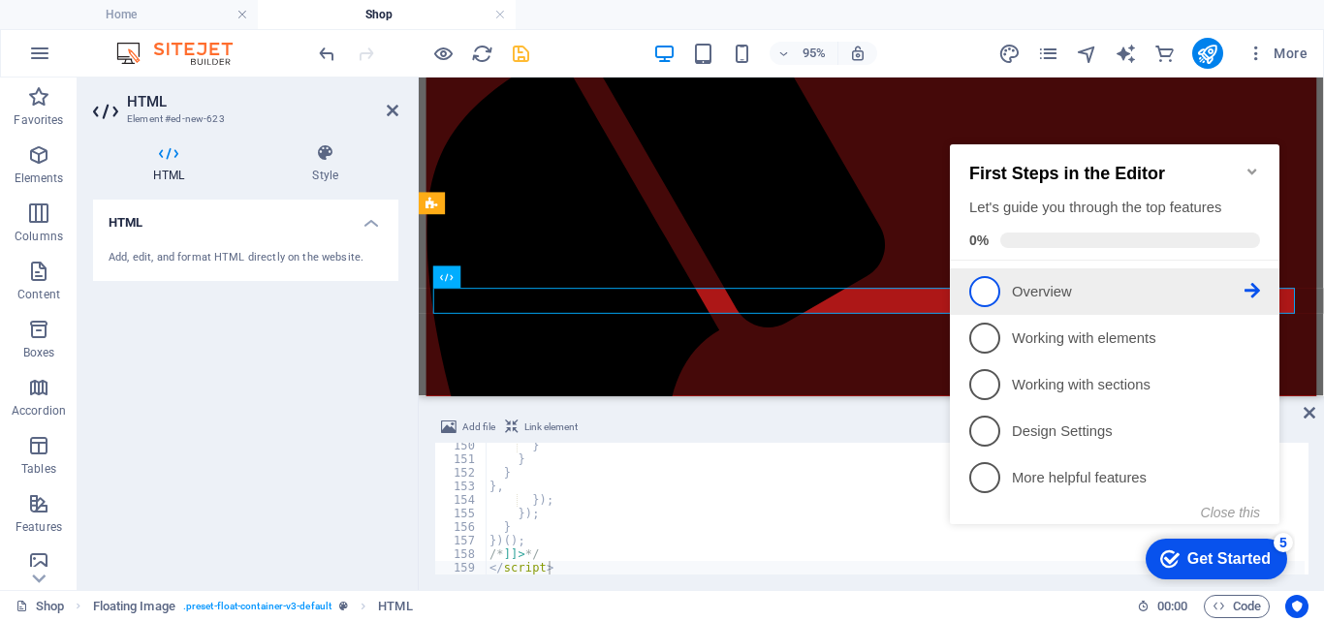
click at [973, 282] on span "1" at bounding box center [984, 291] width 31 height 31
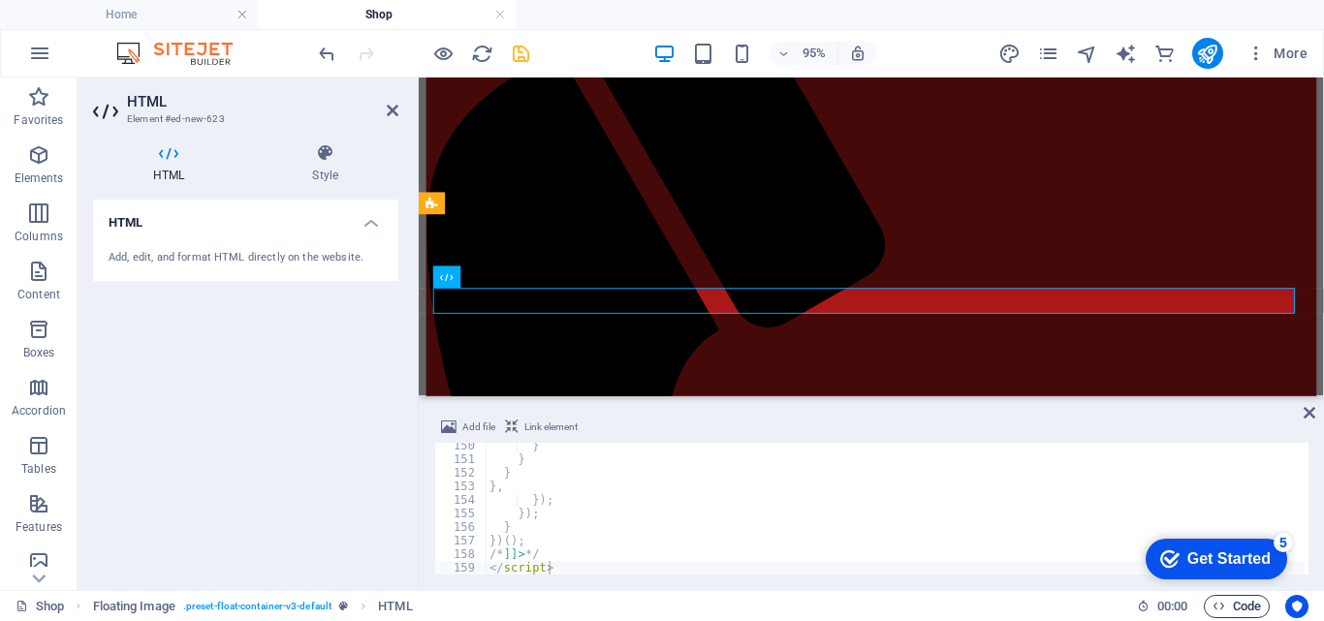
click at [1252, 603] on span "Code" at bounding box center [1237, 606] width 48 height 23
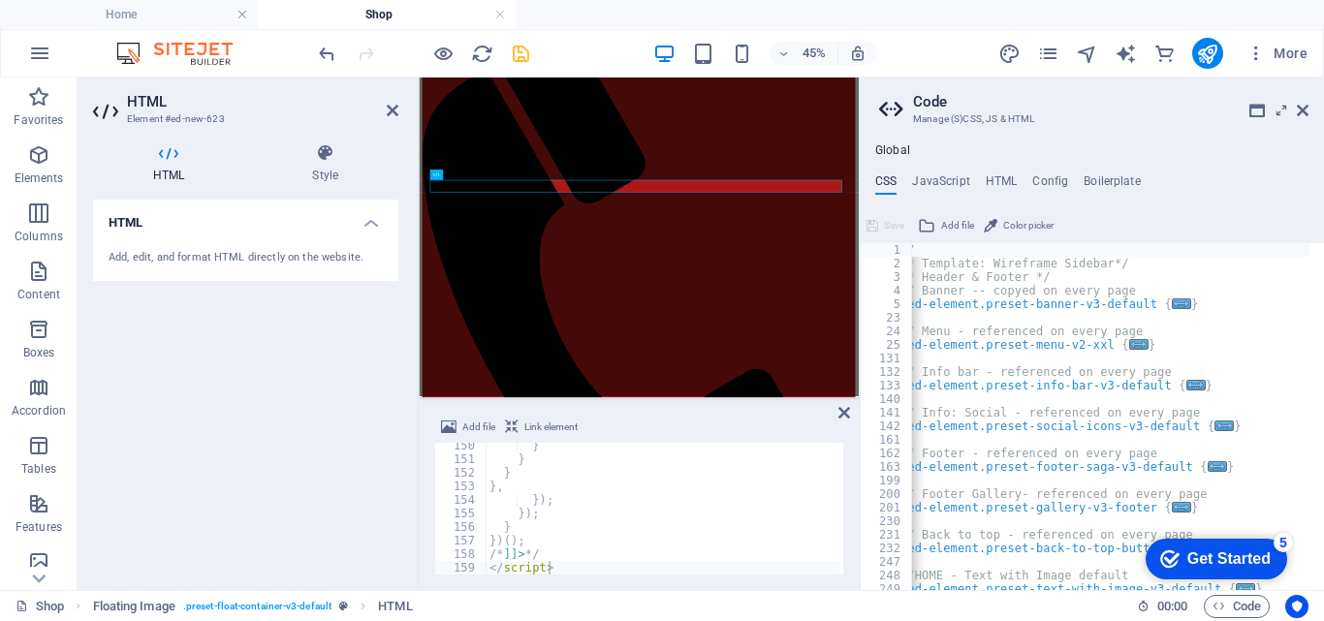
scroll to position [0, 0]
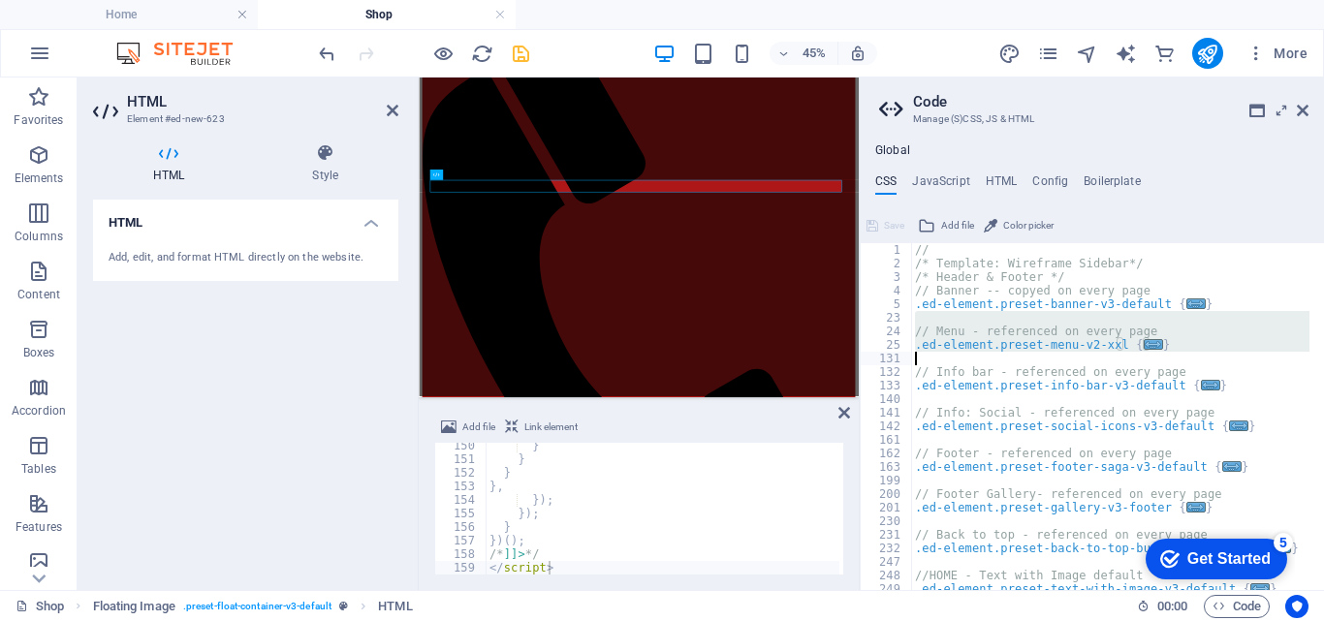
drag, startPoint x: 1319, startPoint y: 320, endPoint x: 1319, endPoint y: 358, distance: 37.8
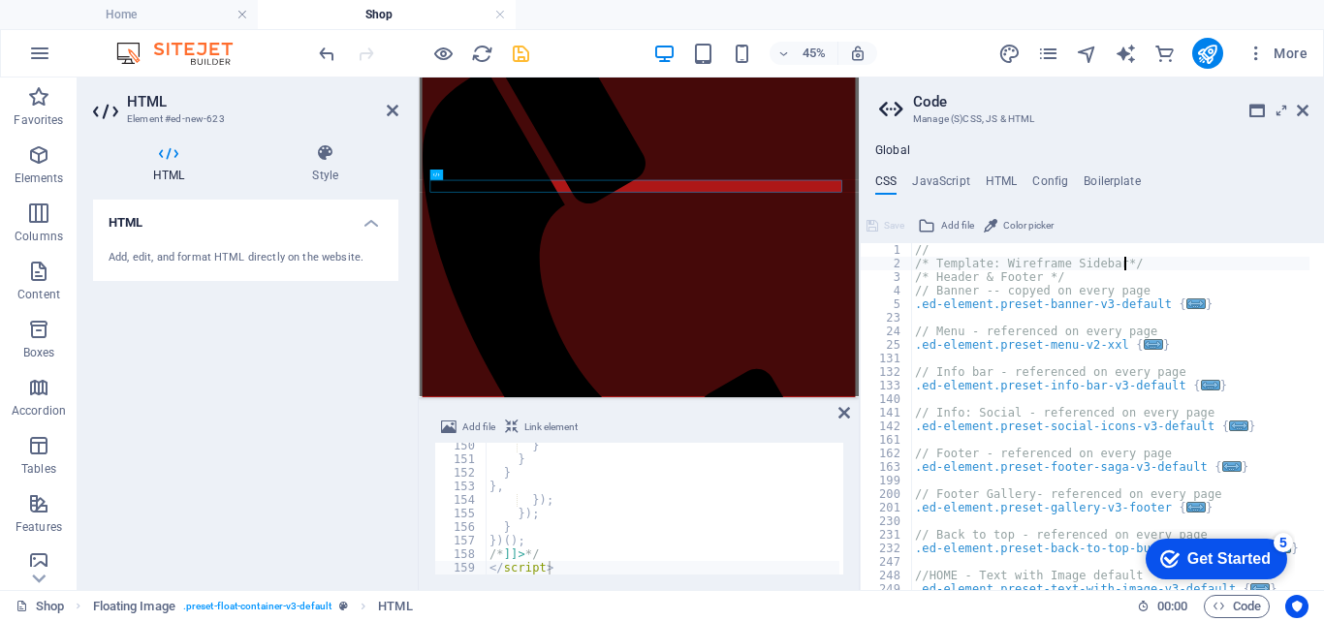
click at [1249, 260] on div "// /* Template: Wireframe Sidebar*/ /* Header & Footer */ // Banner -- copyed o…" at bounding box center [1117, 423] width 413 height 360
type textarea "/* Template: Wireframe Sidebar*/"
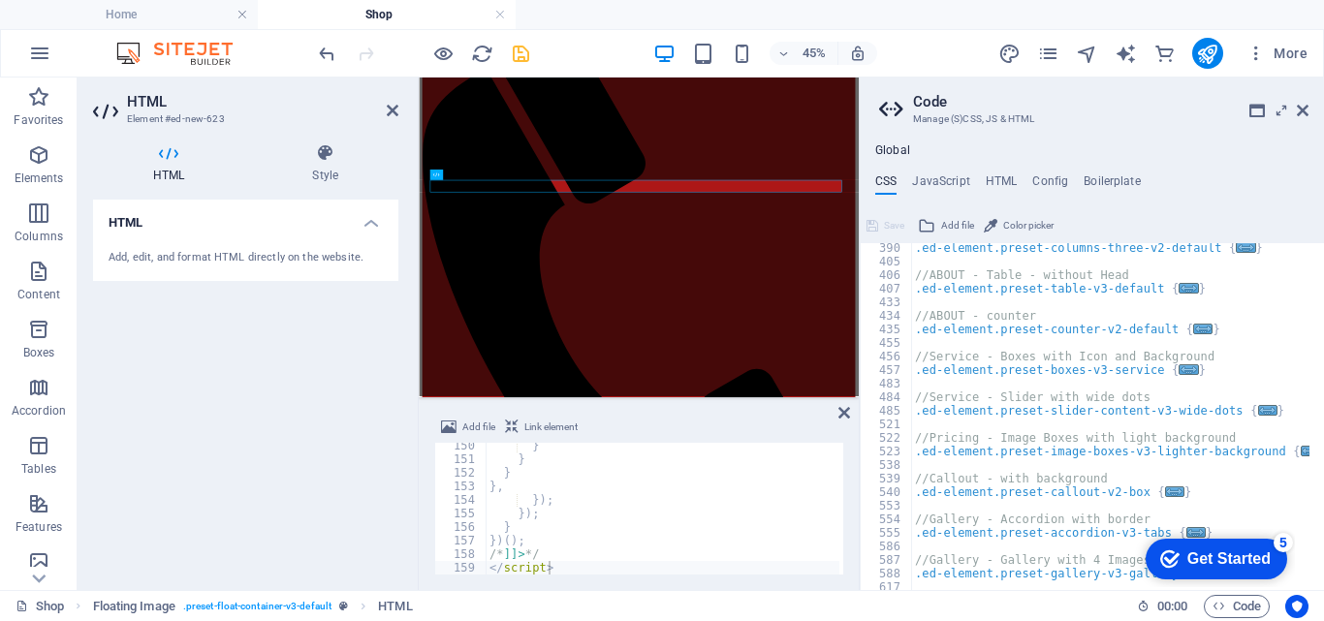
scroll to position [794, 0]
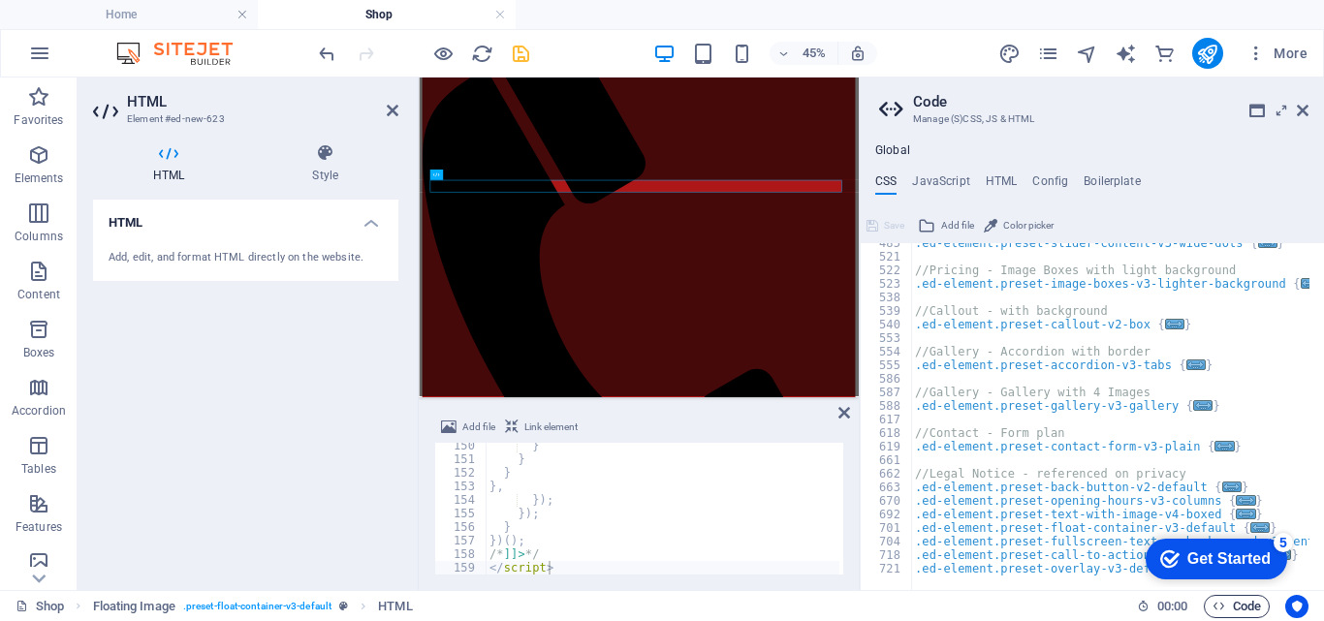
click at [1252, 611] on span "Code" at bounding box center [1237, 606] width 48 height 23
click at [1001, 176] on h4 "HTML" at bounding box center [1002, 184] width 32 height 21
type textarea "<a href="#main-content" class="wv-link-content button">Skip to main content</a>"
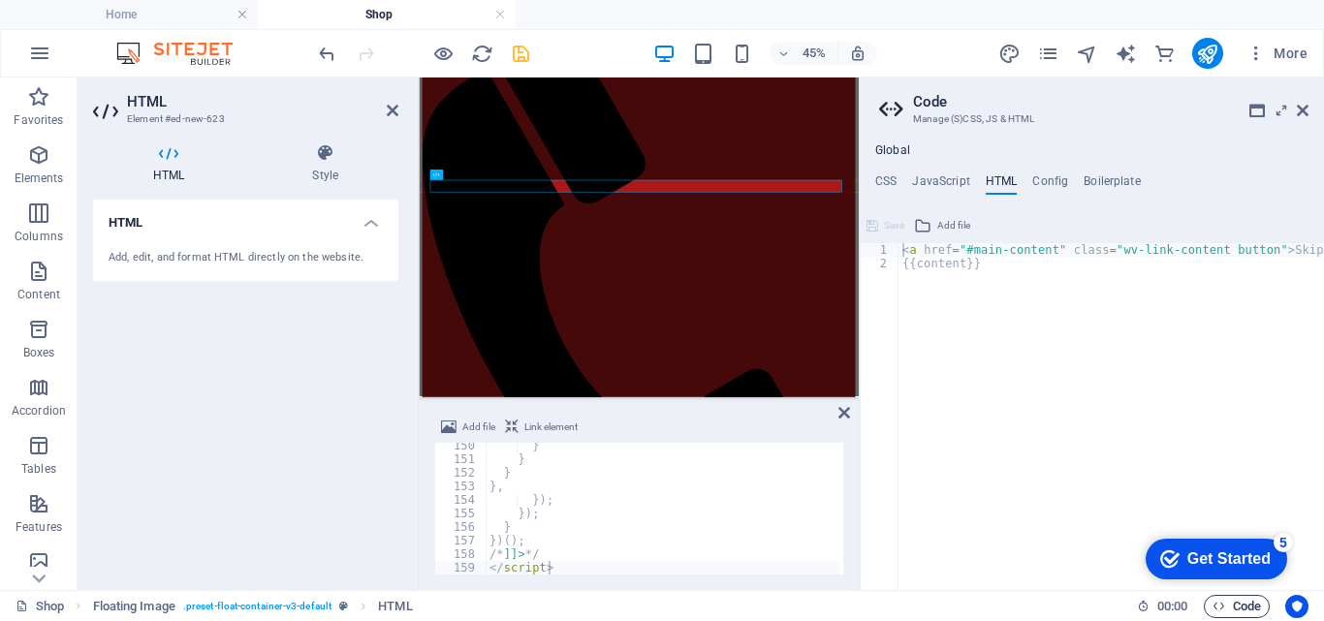
click at [1249, 603] on span "Code" at bounding box center [1237, 606] width 48 height 23
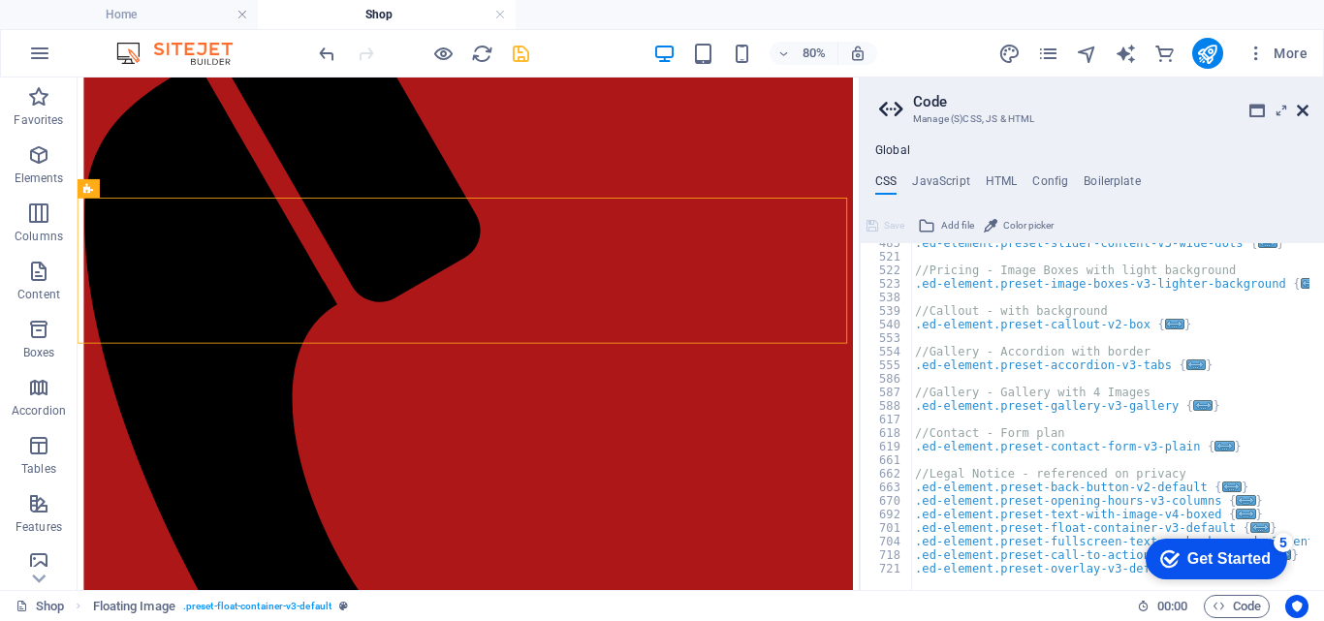
click at [1302, 109] on icon at bounding box center [1303, 111] width 12 height 16
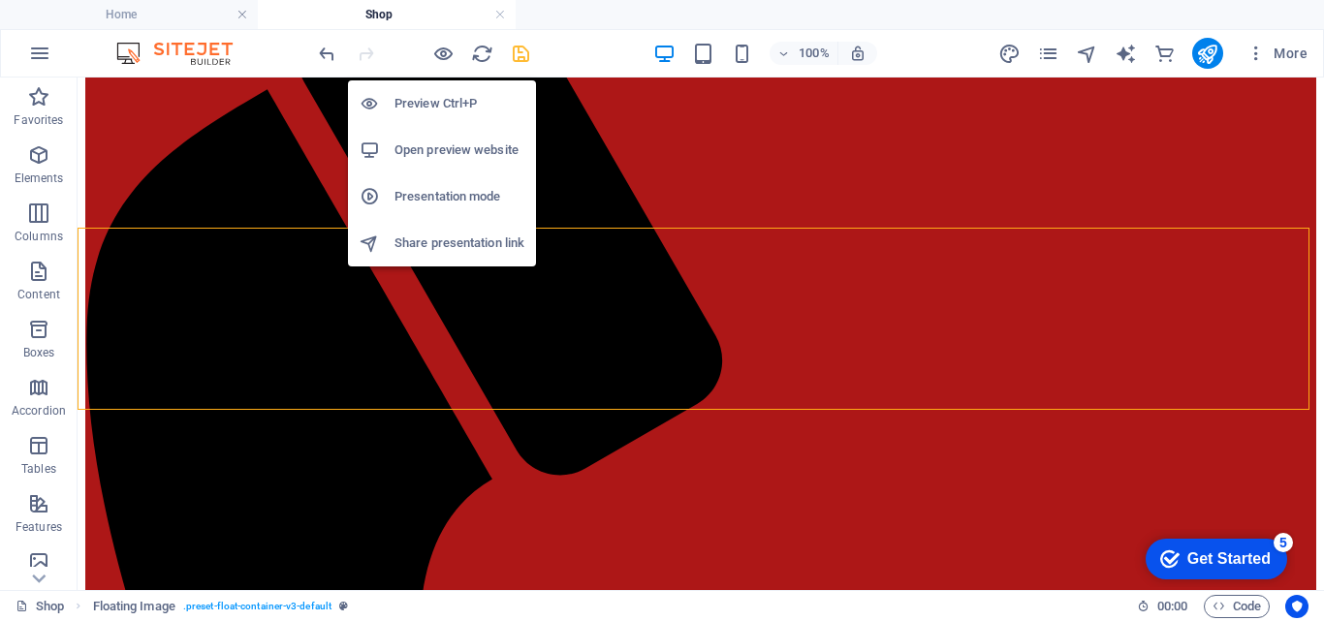
click at [433, 102] on h6 "Preview Ctrl+P" at bounding box center [459, 103] width 130 height 23
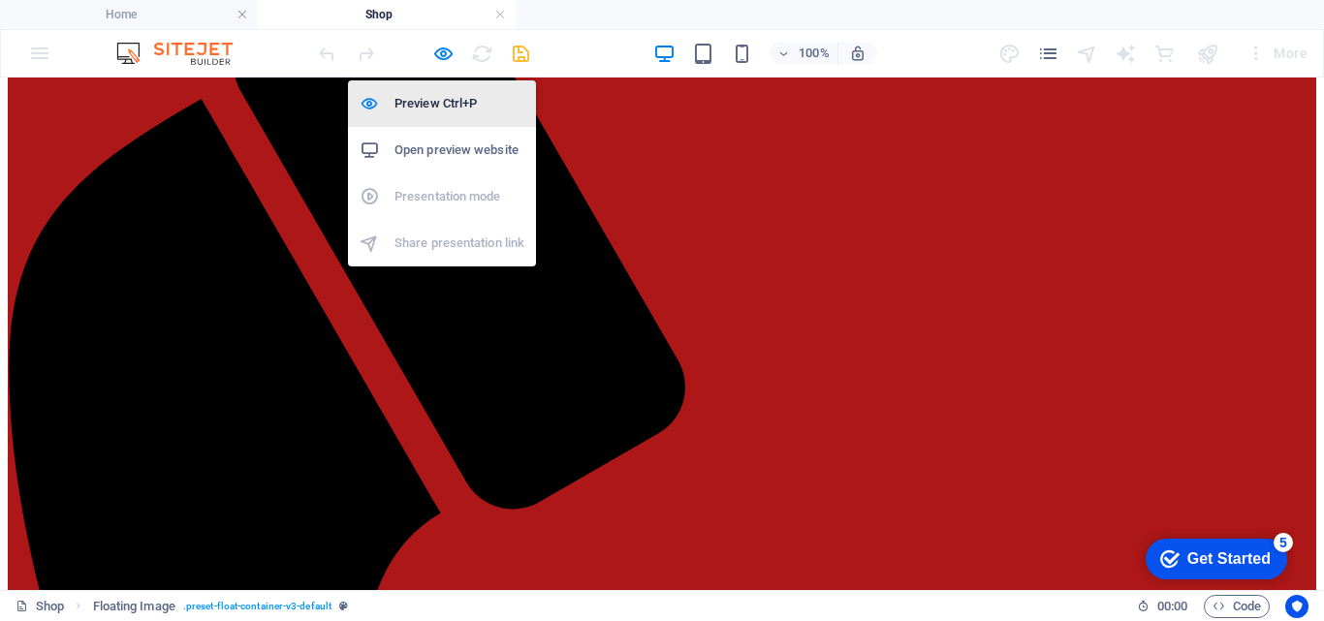
click at [433, 102] on h6 "Preview Ctrl+P" at bounding box center [459, 103] width 130 height 23
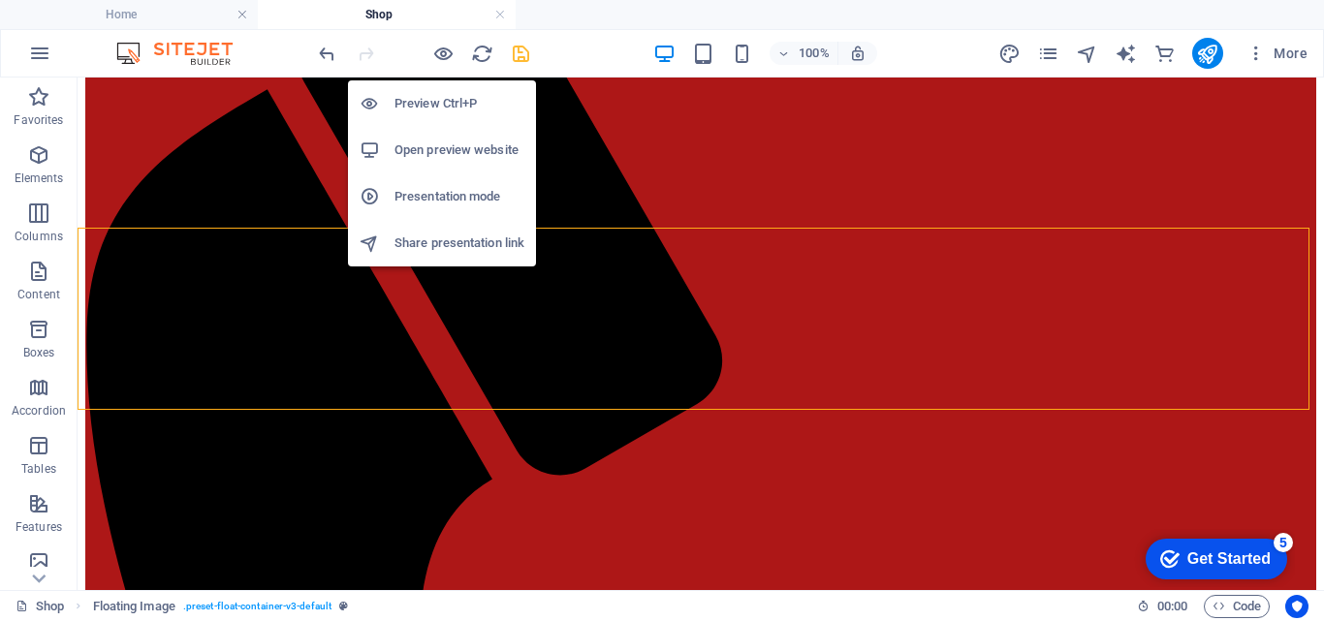
click at [447, 150] on h6 "Open preview website" at bounding box center [459, 150] width 130 height 23
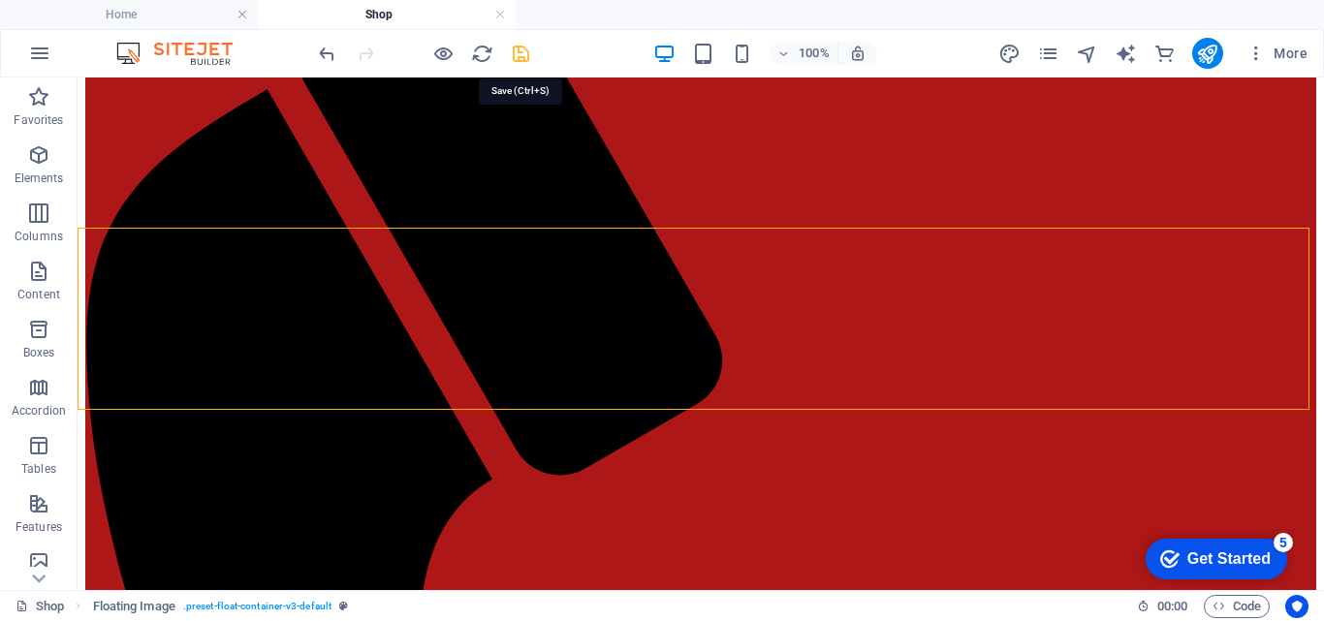
click at [522, 51] on icon "save" at bounding box center [521, 54] width 22 height 22
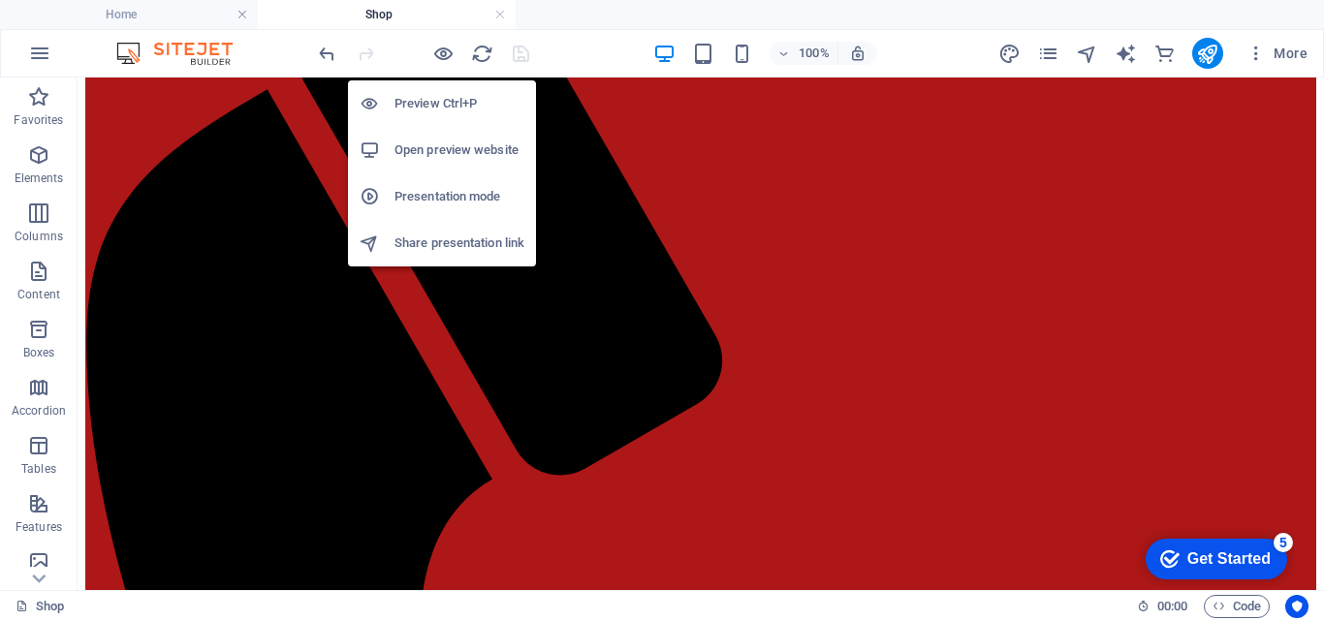
click at [425, 153] on h6 "Open preview website" at bounding box center [459, 150] width 130 height 23
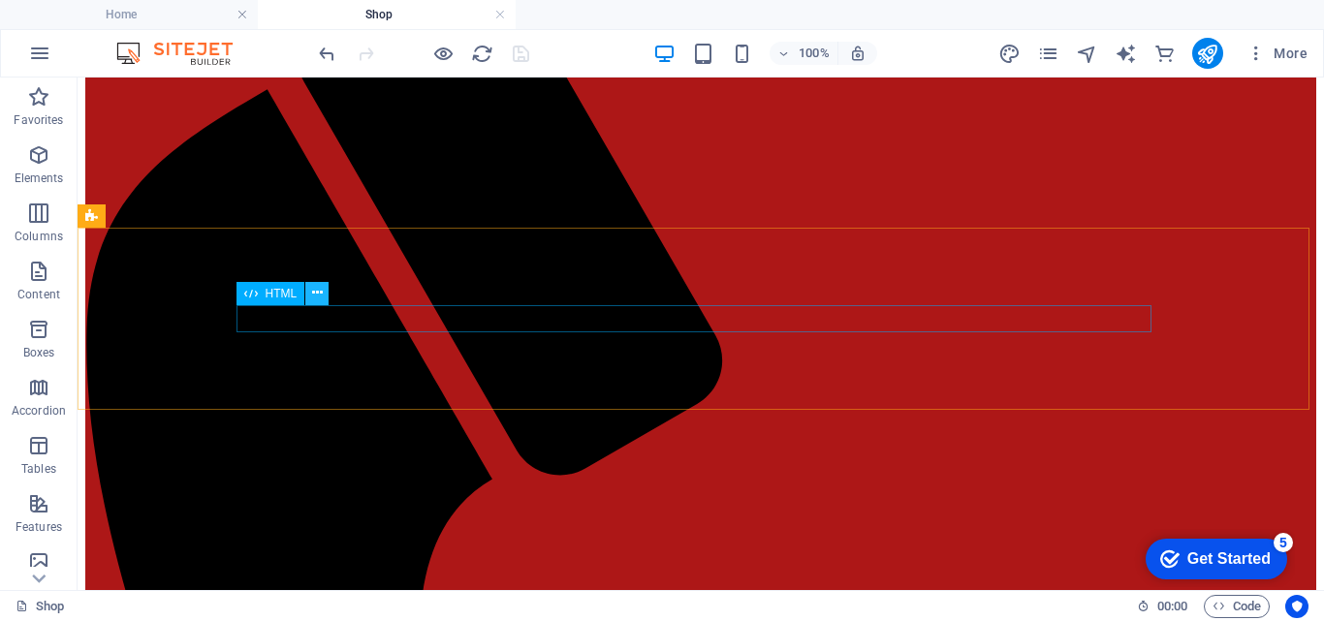
click at [315, 293] on icon at bounding box center [317, 293] width 11 height 20
click at [312, 293] on icon at bounding box center [317, 293] width 11 height 20
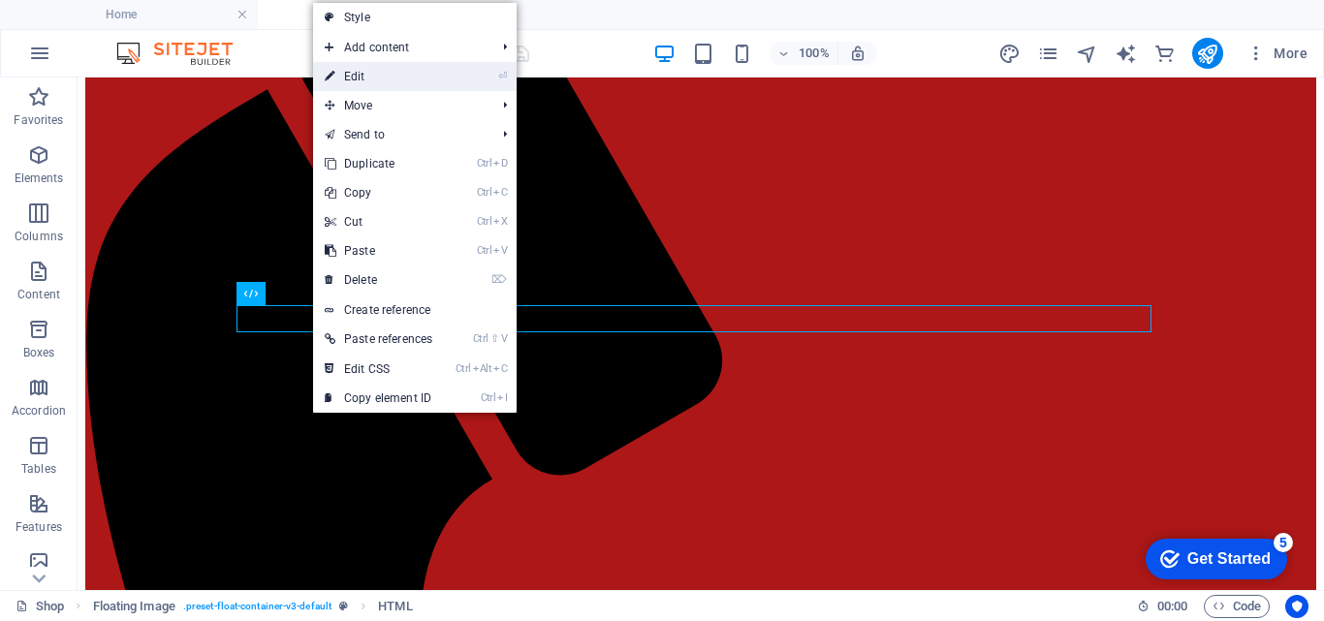
click at [407, 78] on link "⏎ Edit" at bounding box center [378, 76] width 131 height 29
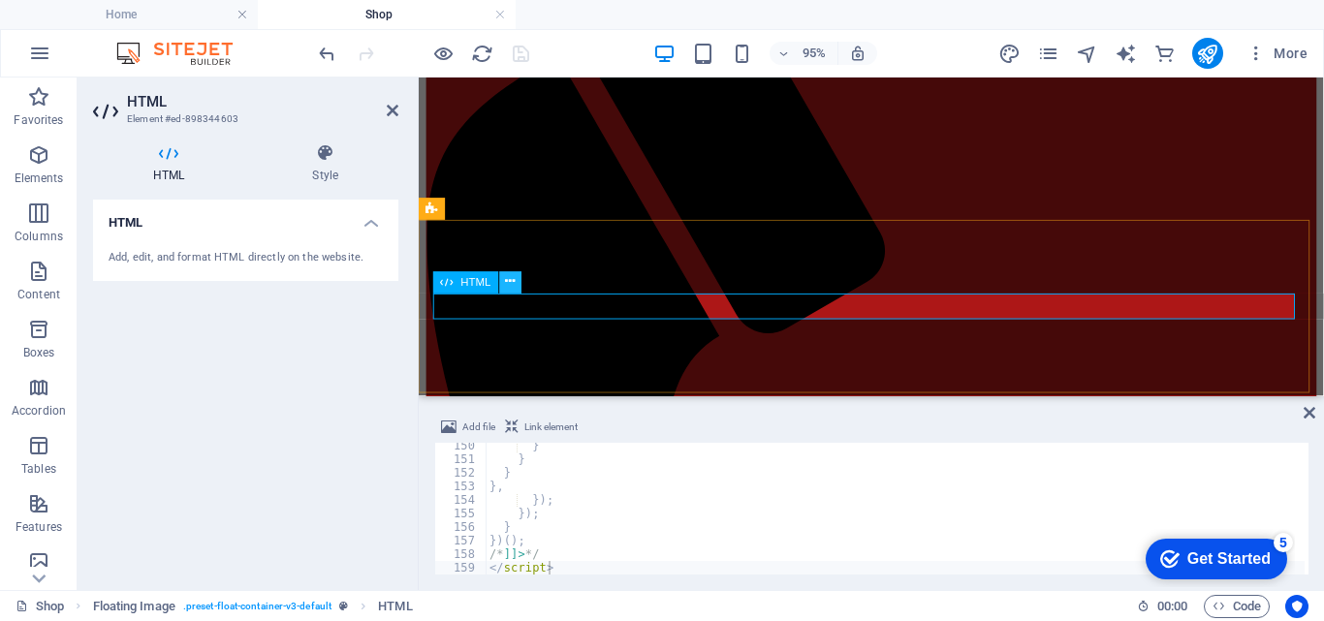
click at [506, 282] on icon at bounding box center [510, 282] width 10 height 19
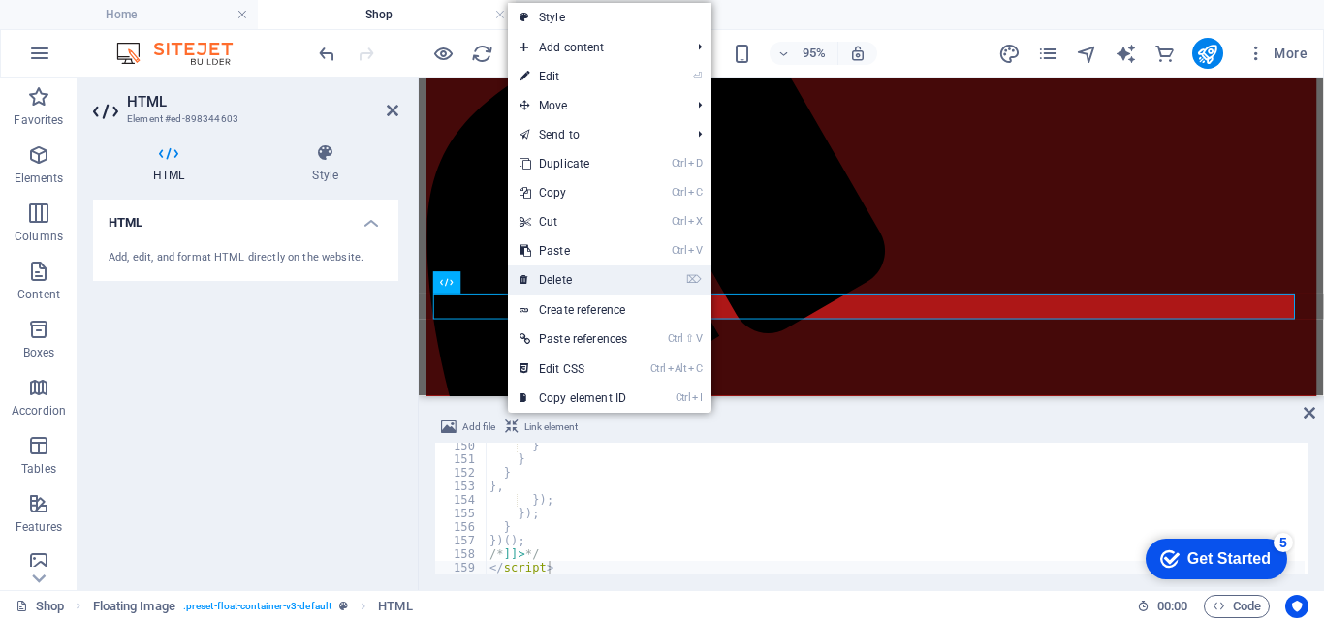
click at [541, 281] on link "⌦ Delete" at bounding box center [573, 280] width 131 height 29
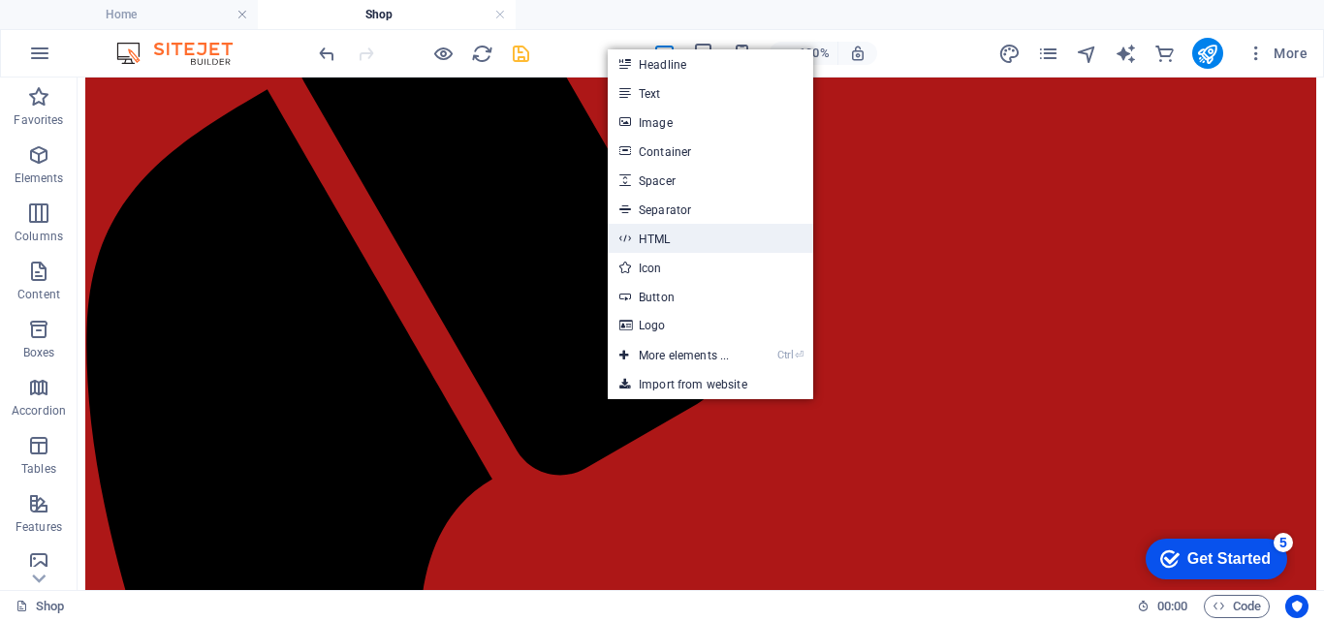
click at [702, 238] on link "HTML" at bounding box center [710, 238] width 205 height 29
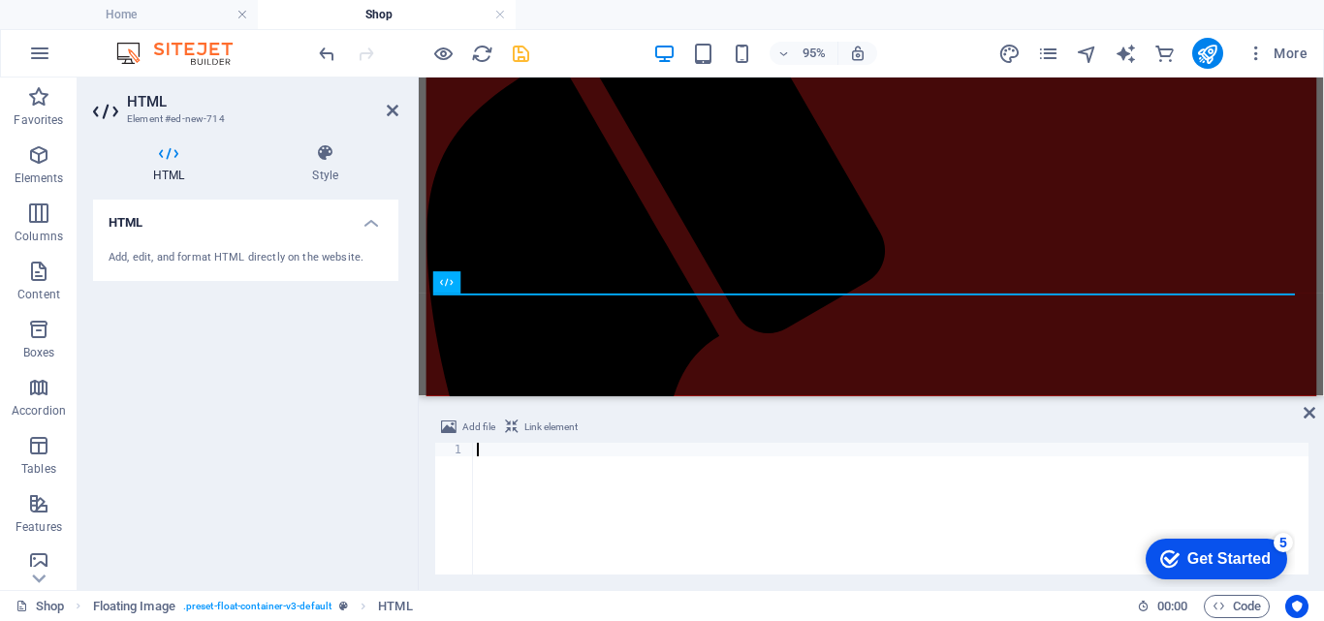
type textarea "</script>"
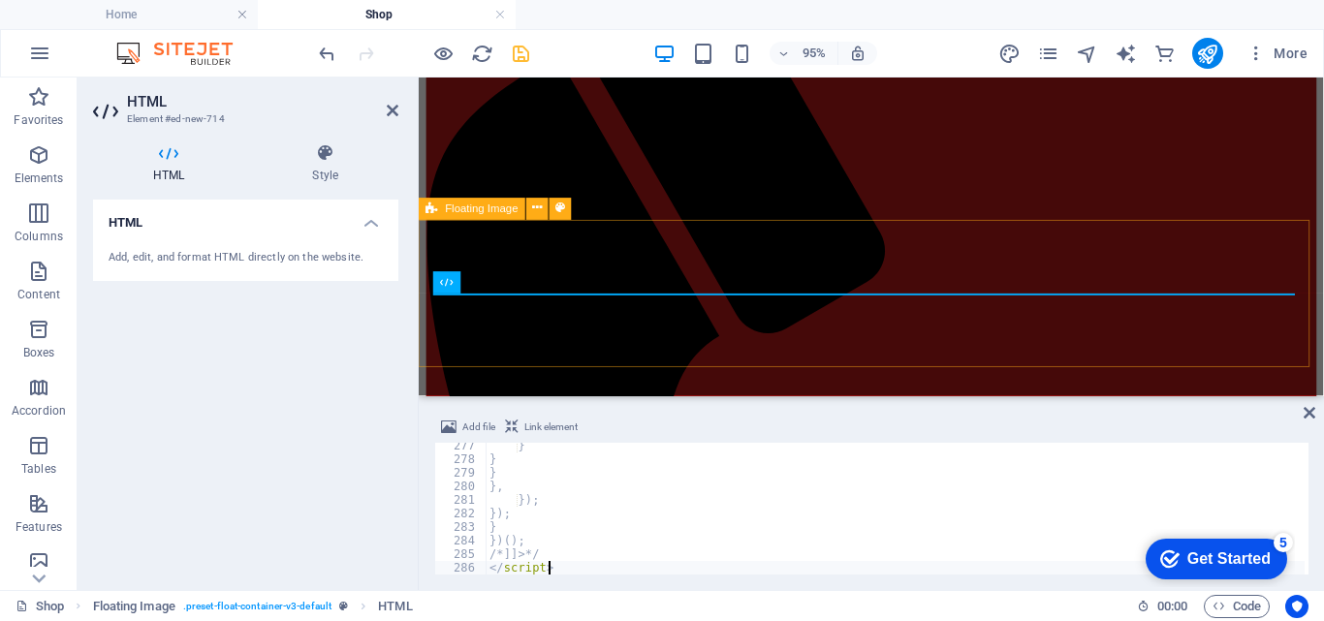
scroll to position [3749, 0]
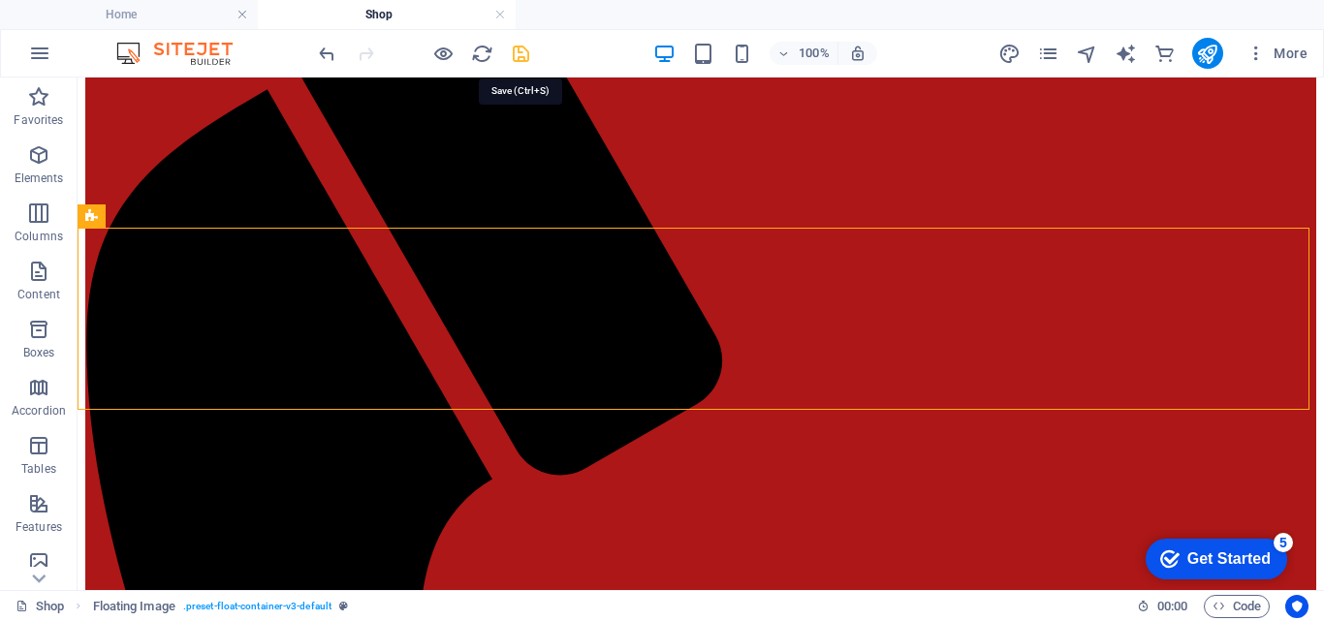
click at [521, 51] on icon "save" at bounding box center [521, 54] width 22 height 22
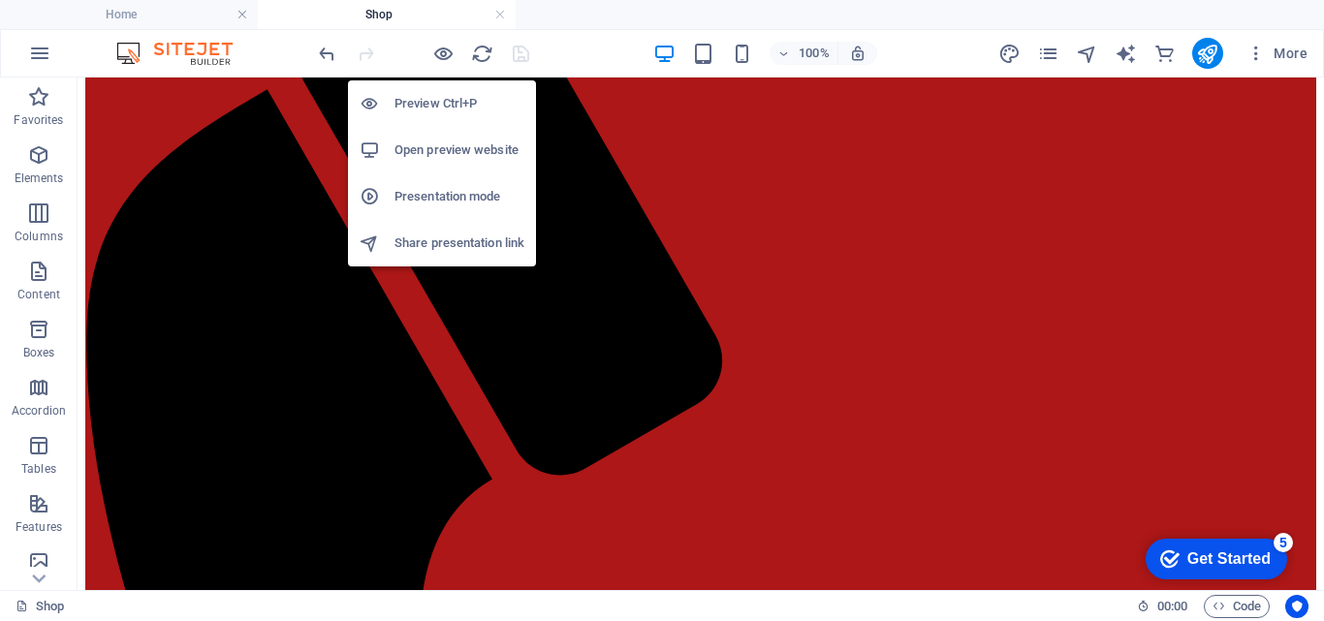
click at [439, 145] on h6 "Open preview website" at bounding box center [459, 150] width 130 height 23
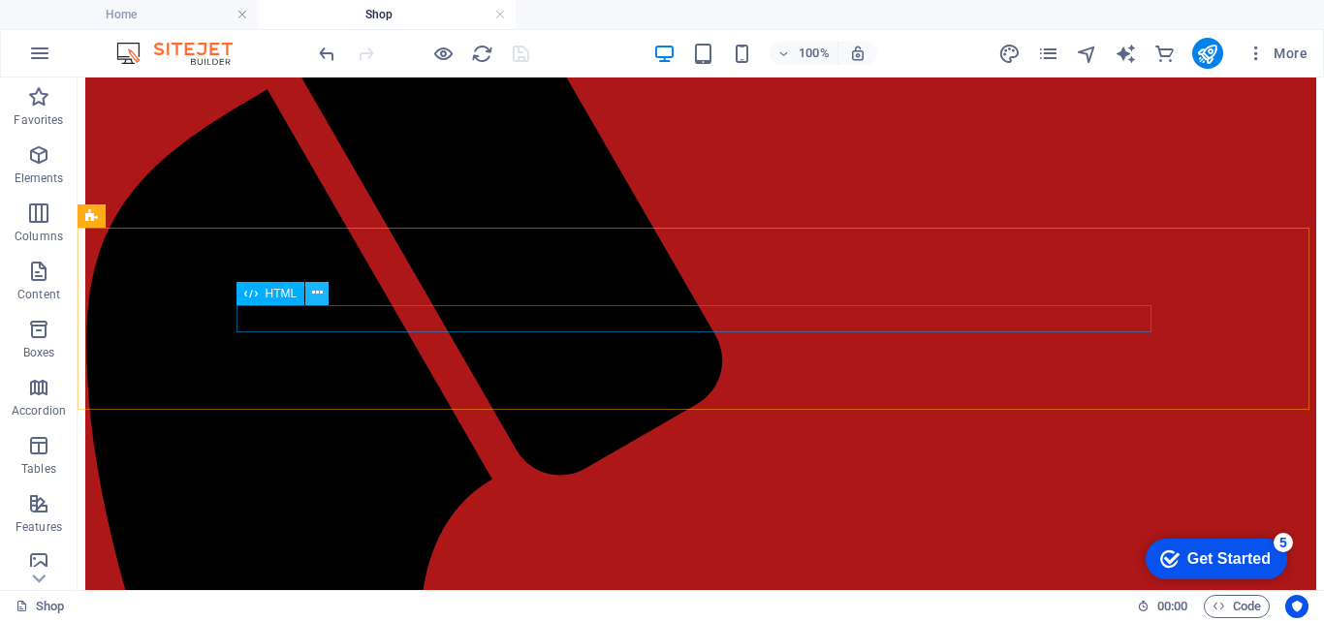
click at [318, 294] on icon at bounding box center [317, 293] width 11 height 20
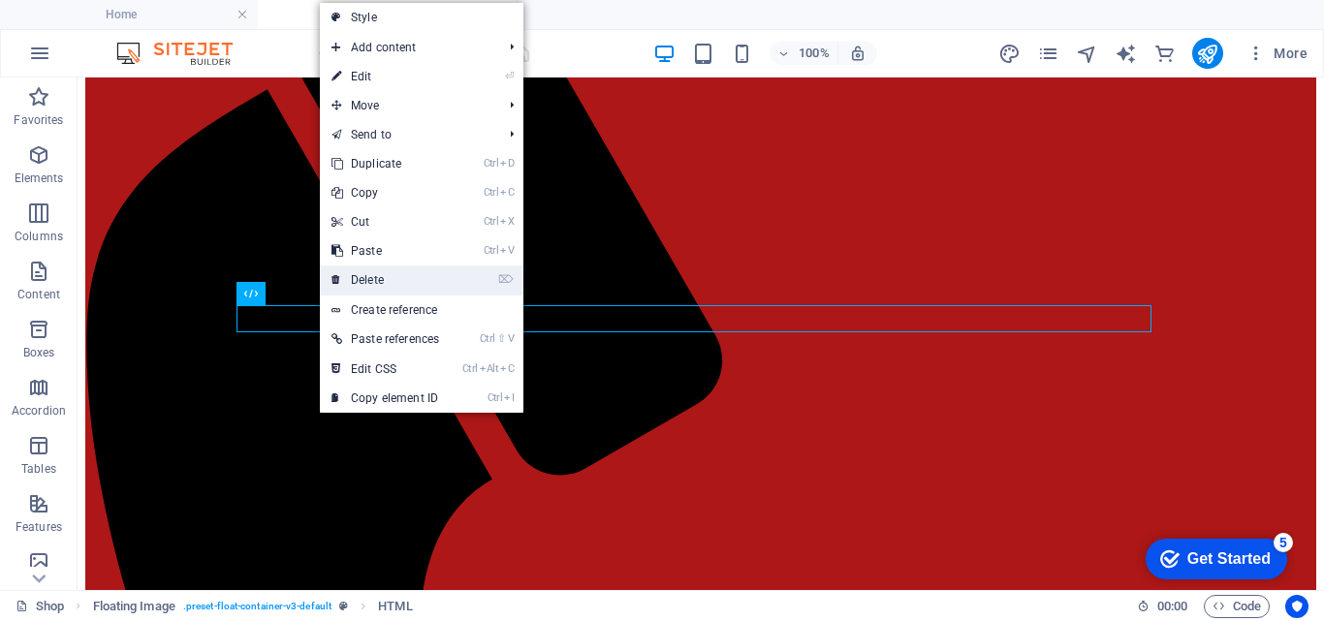
click at [381, 286] on link "⌦ Delete" at bounding box center [385, 280] width 131 height 29
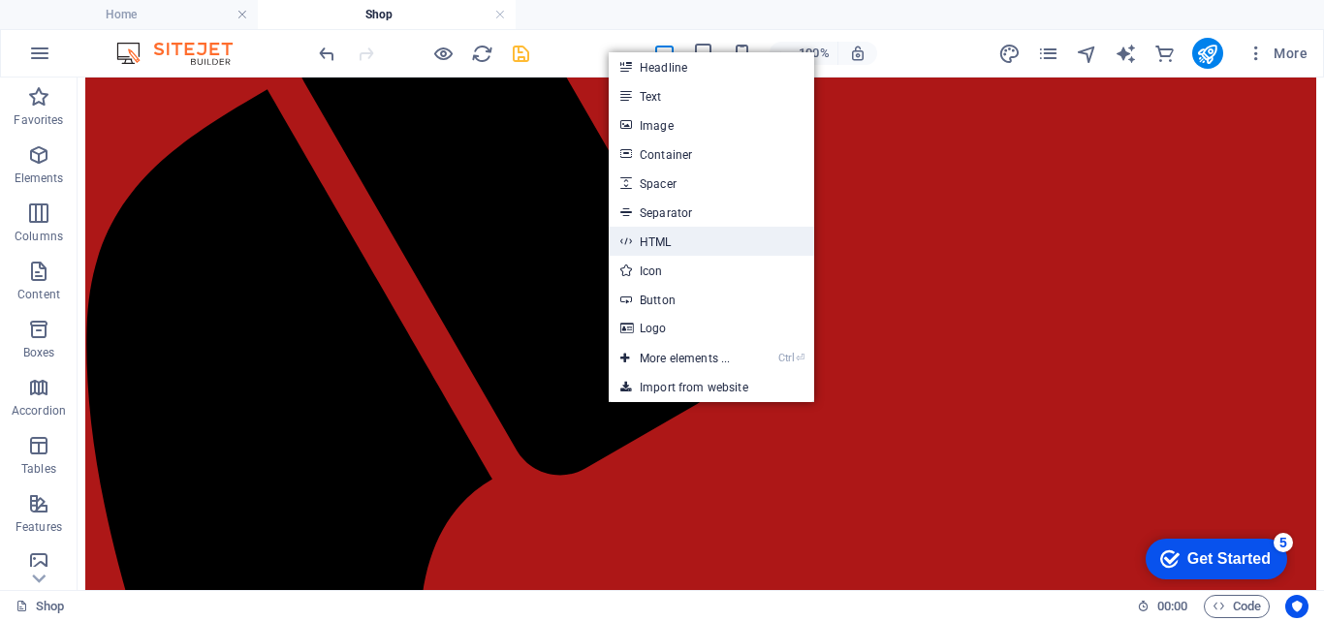
click at [684, 244] on link "HTML" at bounding box center [711, 241] width 205 height 29
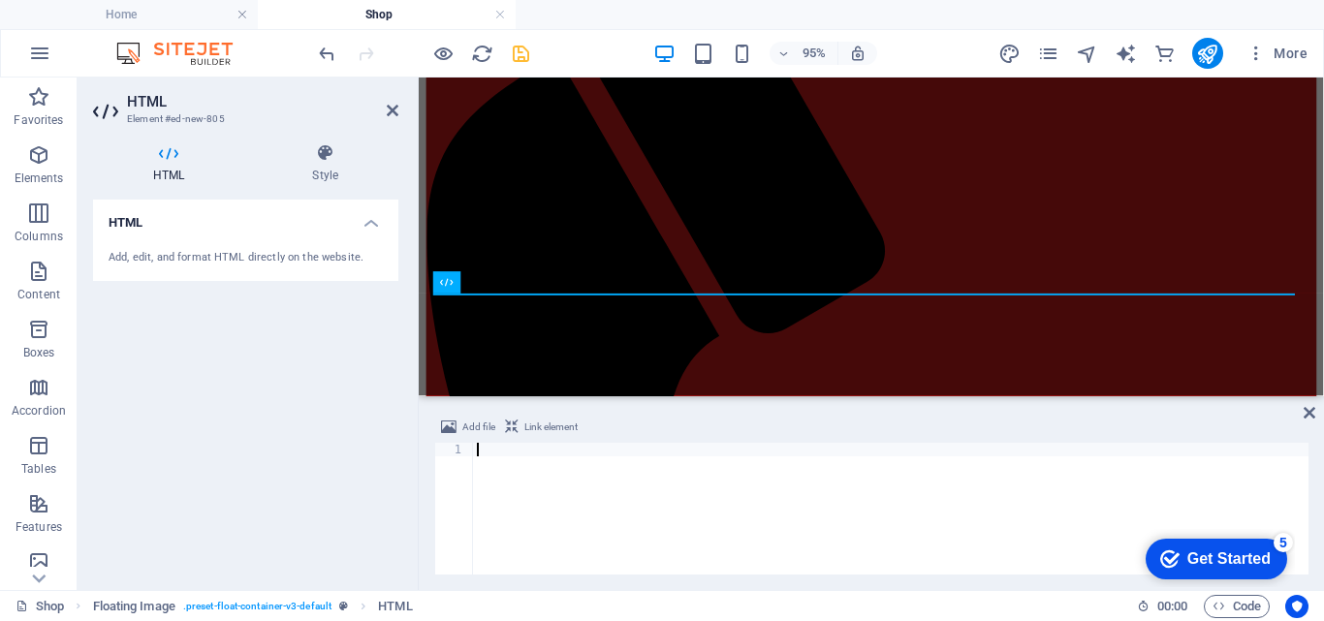
type textarea "</script>"
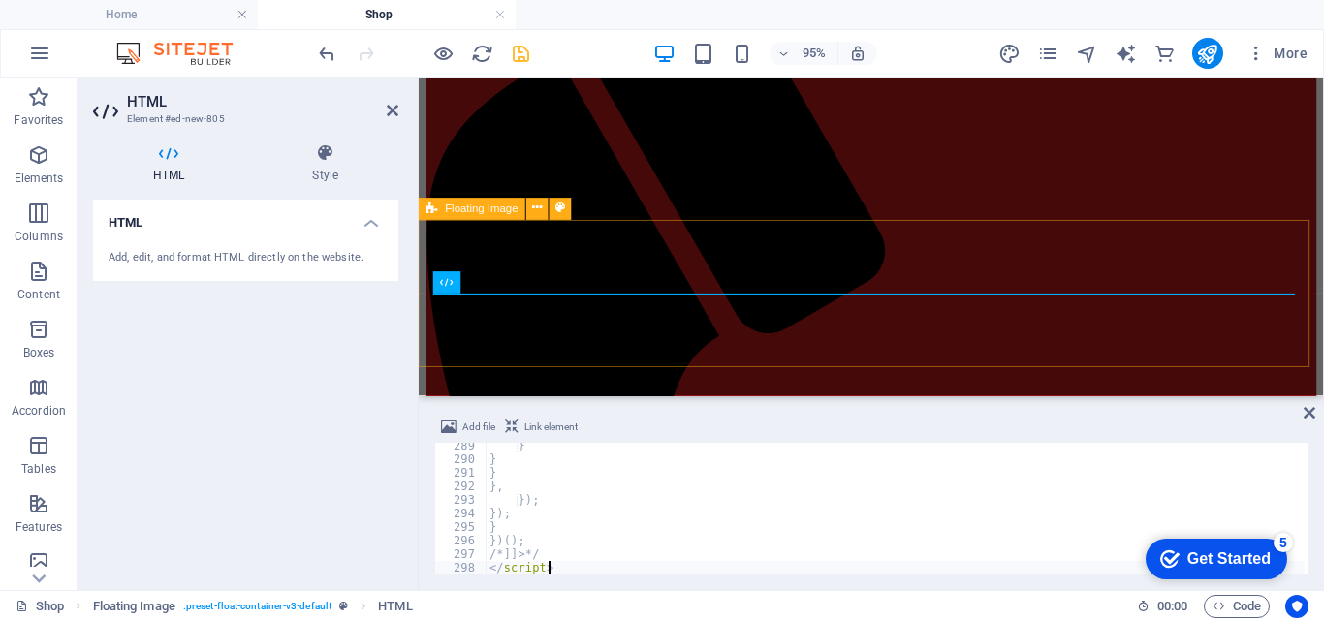
scroll to position [3912, 0]
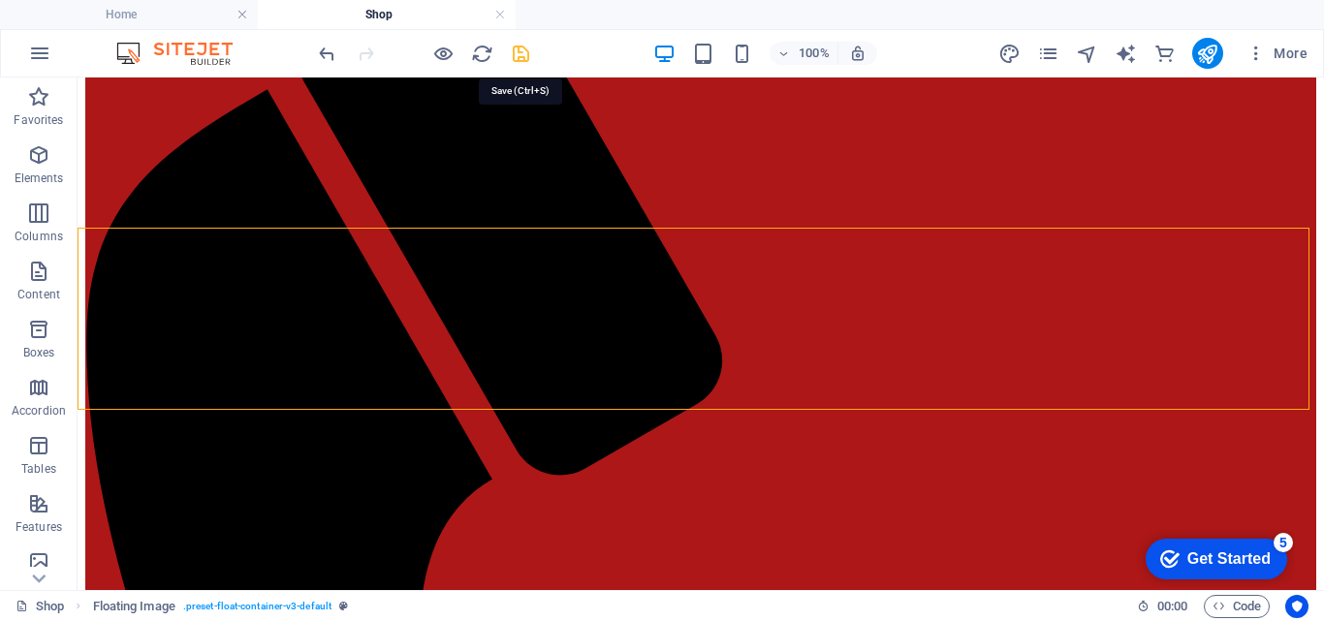
click at [526, 59] on icon "save" at bounding box center [521, 54] width 22 height 22
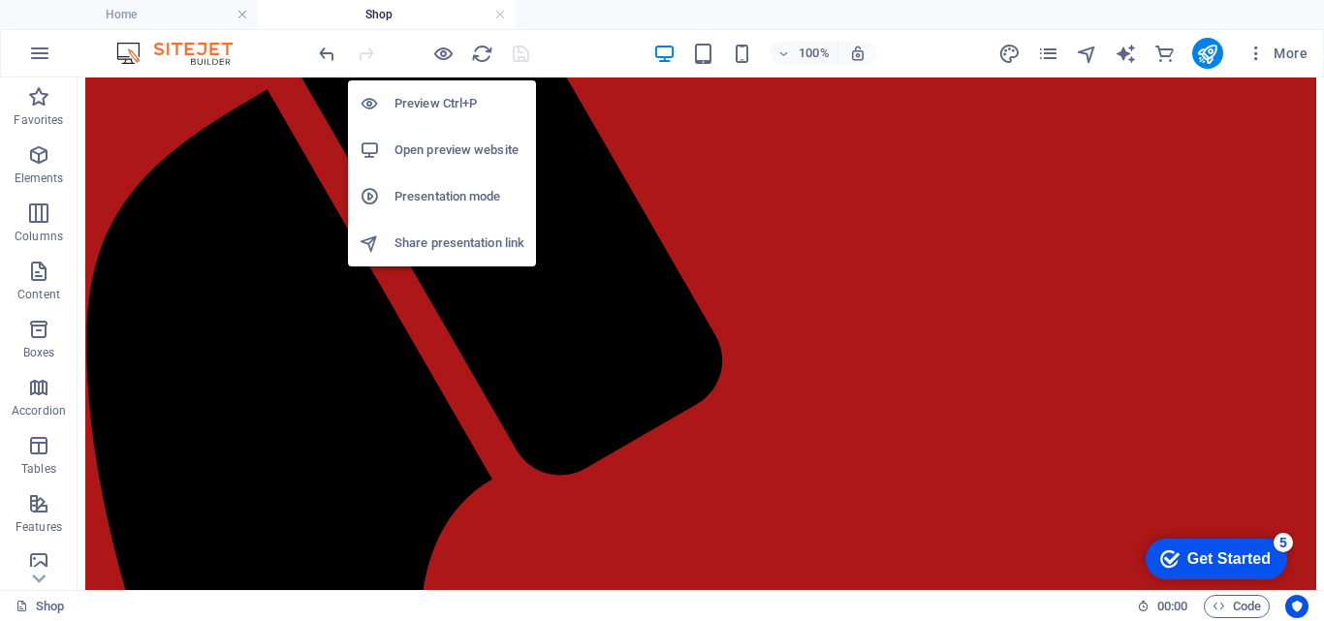
click at [422, 159] on h6 "Open preview website" at bounding box center [459, 150] width 130 height 23
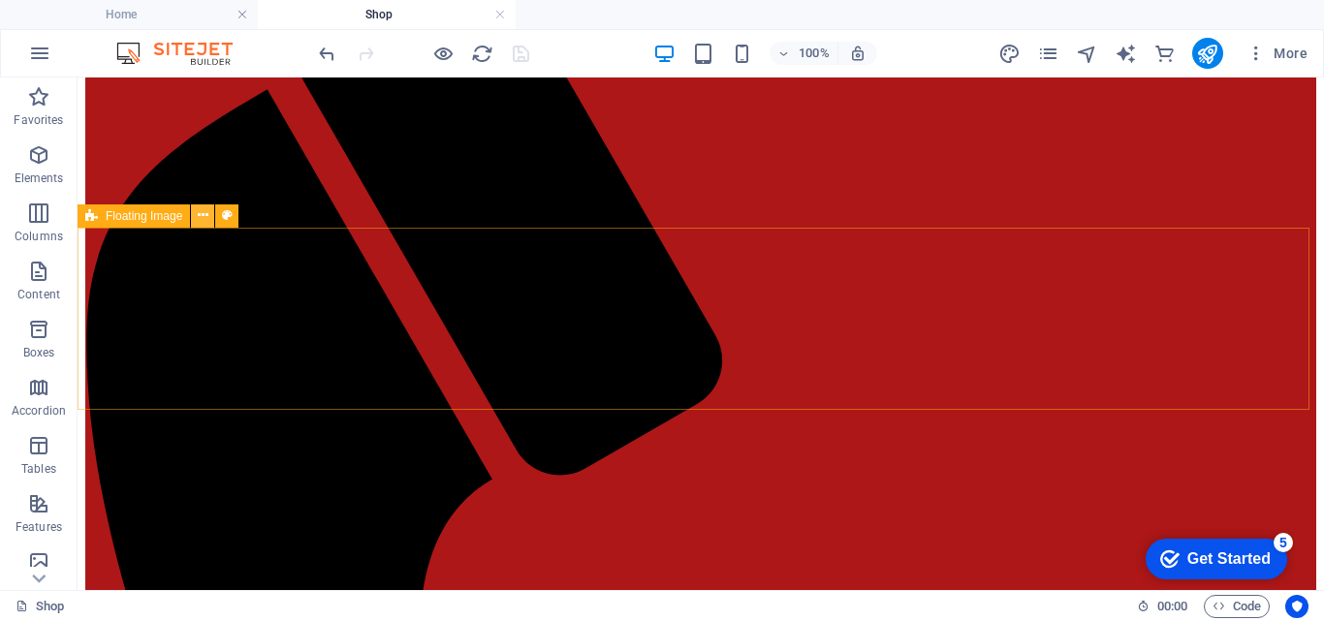
click at [198, 217] on icon at bounding box center [203, 215] width 11 height 20
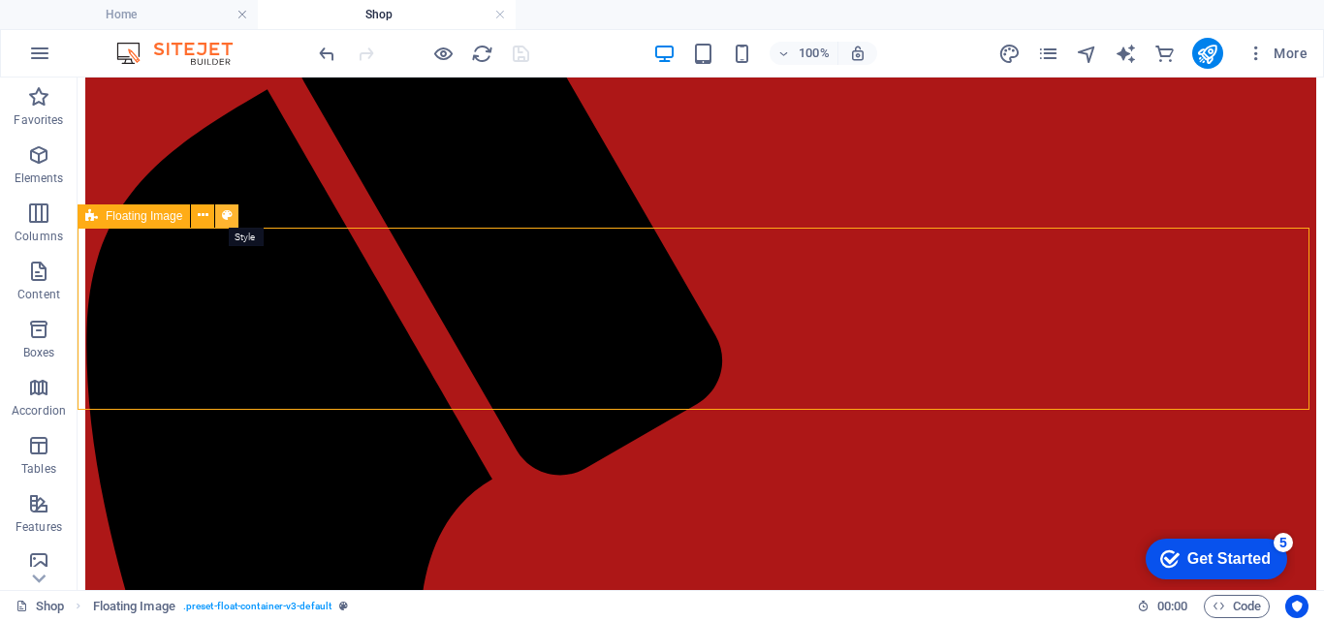
click at [223, 218] on icon at bounding box center [227, 215] width 11 height 20
select select "%"
select select "rem"
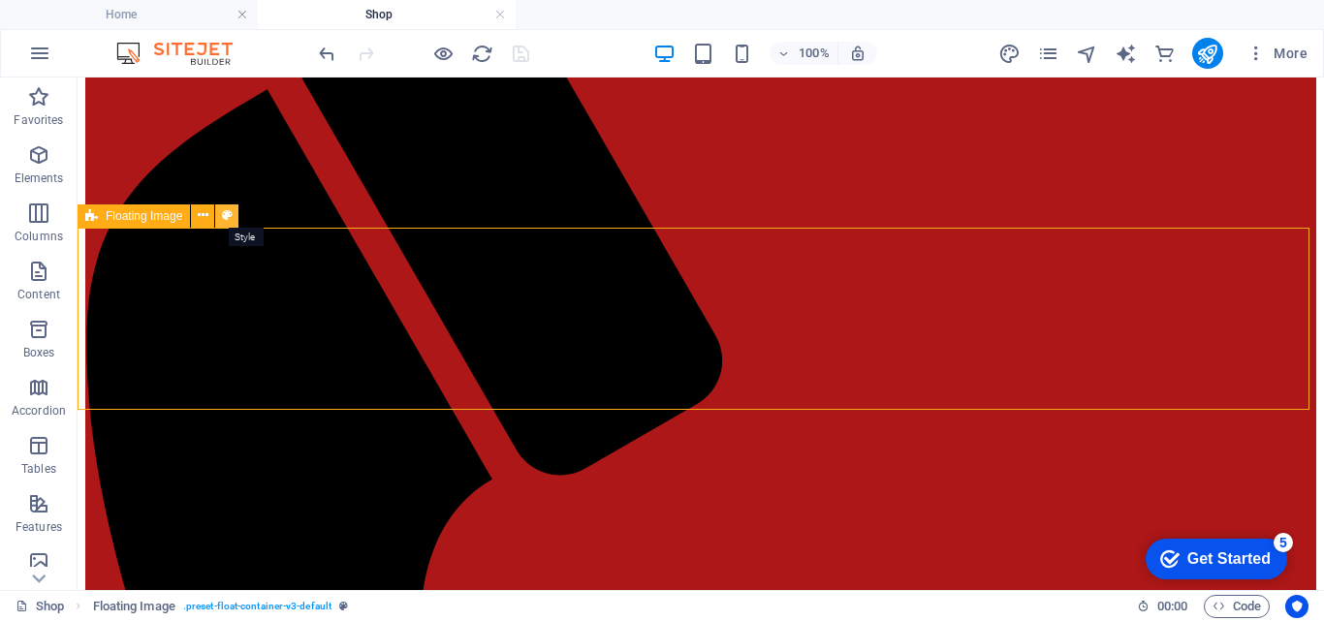
select select "rem"
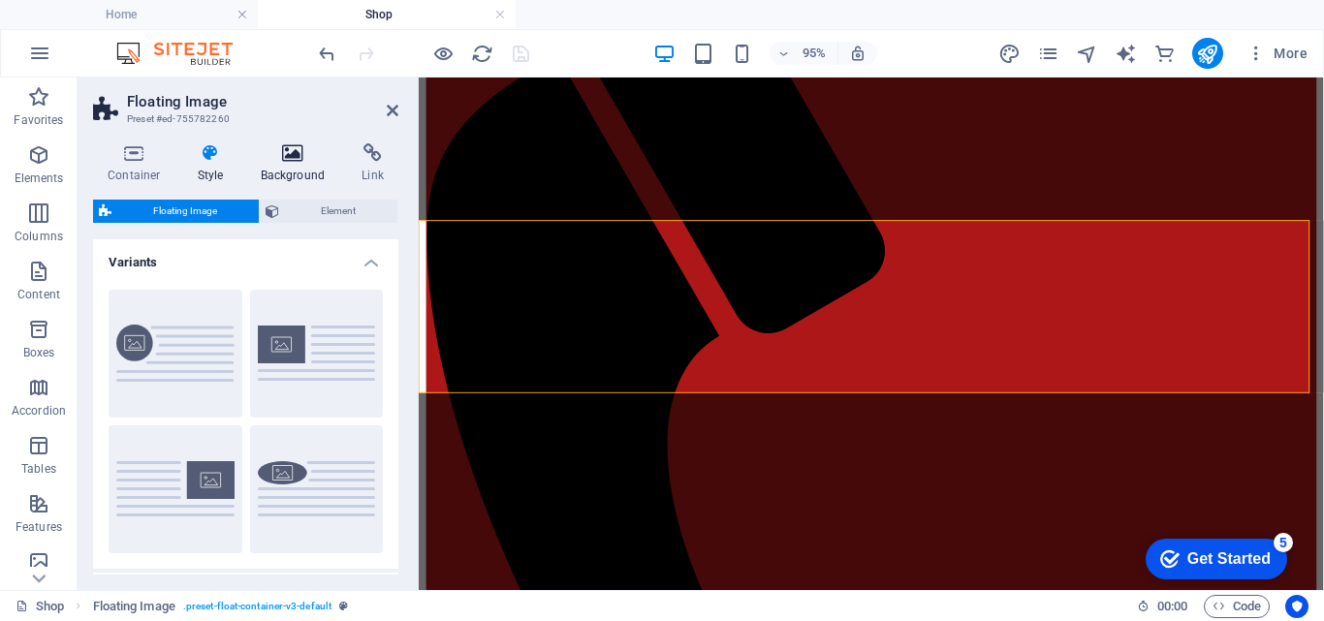
click at [305, 170] on h4 "Background" at bounding box center [297, 163] width 102 height 41
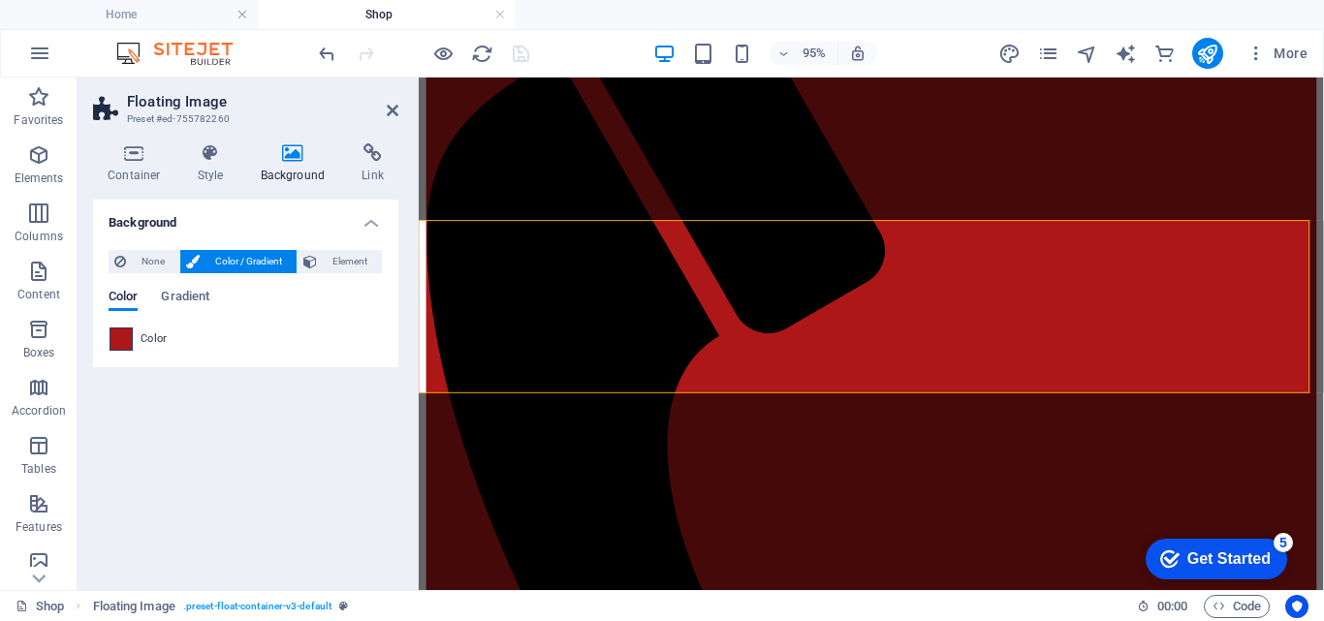
click at [114, 346] on span at bounding box center [120, 339] width 21 height 21
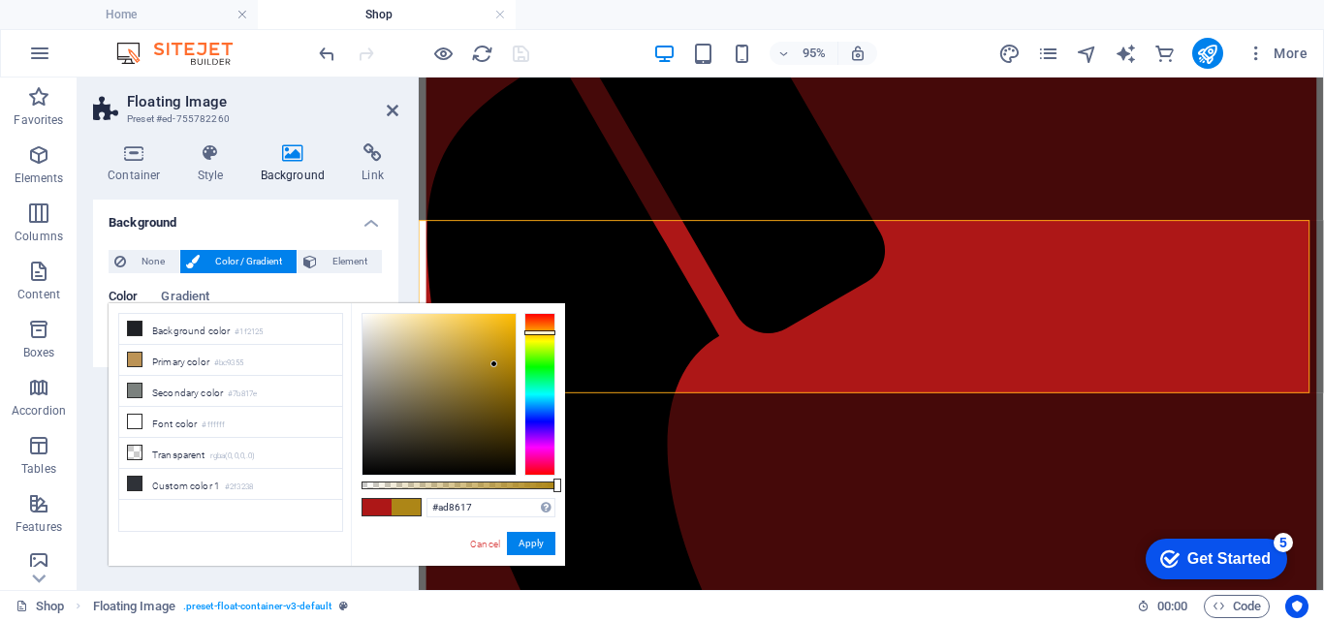
click at [541, 332] on div at bounding box center [539, 394] width 31 height 163
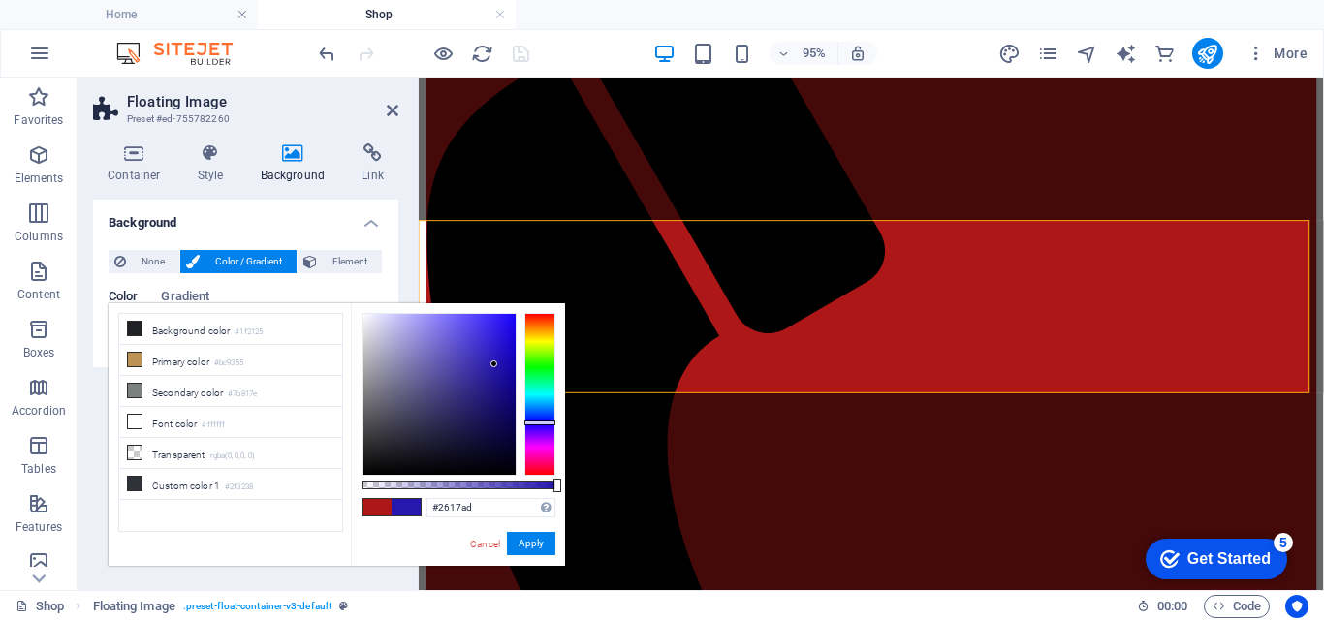
drag, startPoint x: 540, startPoint y: 331, endPoint x: 548, endPoint y: 423, distance: 91.4
click at [548, 423] on div at bounding box center [539, 423] width 31 height 5
click at [486, 548] on link "Cancel" at bounding box center [485, 544] width 34 height 15
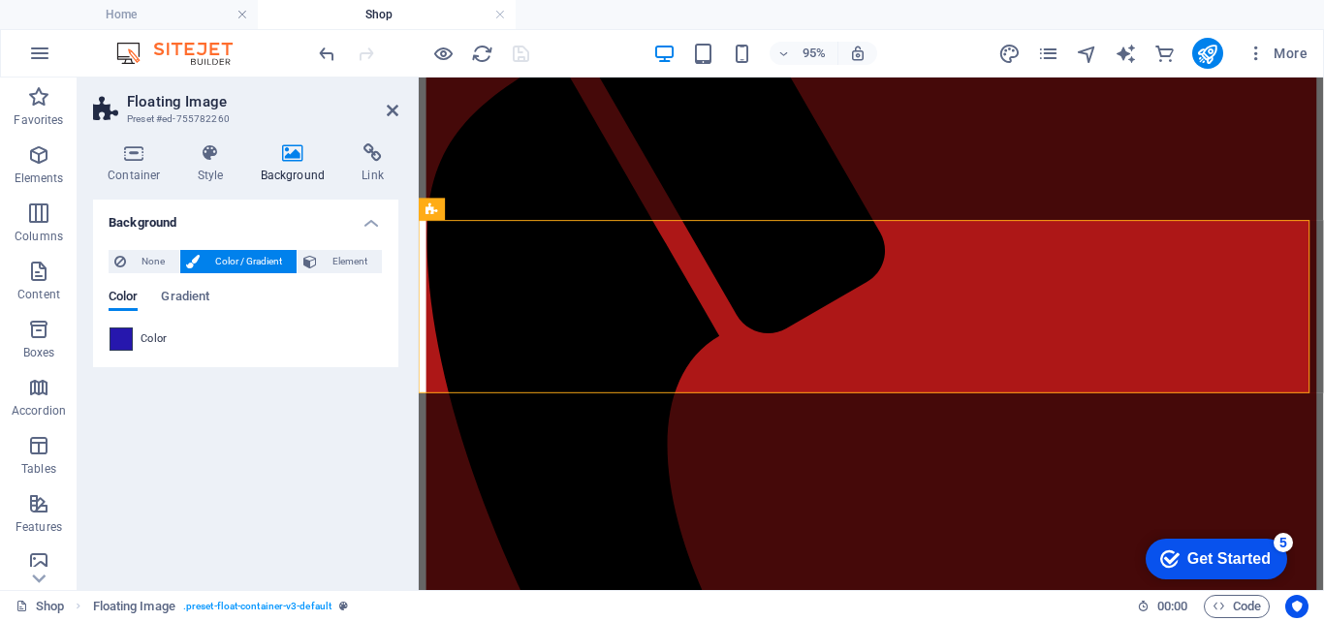
click at [122, 338] on span at bounding box center [120, 339] width 21 height 21
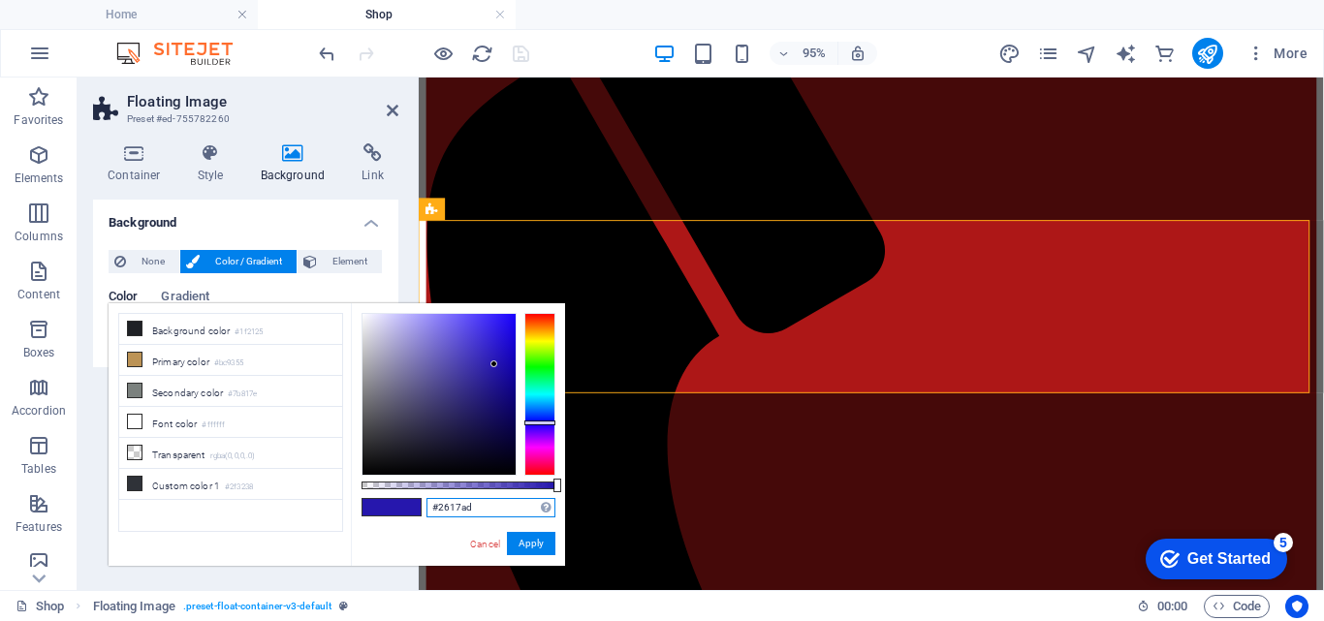
click at [473, 511] on input "#2617ad" at bounding box center [490, 507] width 129 height 19
type input "#ad1717"
click at [532, 541] on button "Apply" at bounding box center [531, 543] width 48 height 23
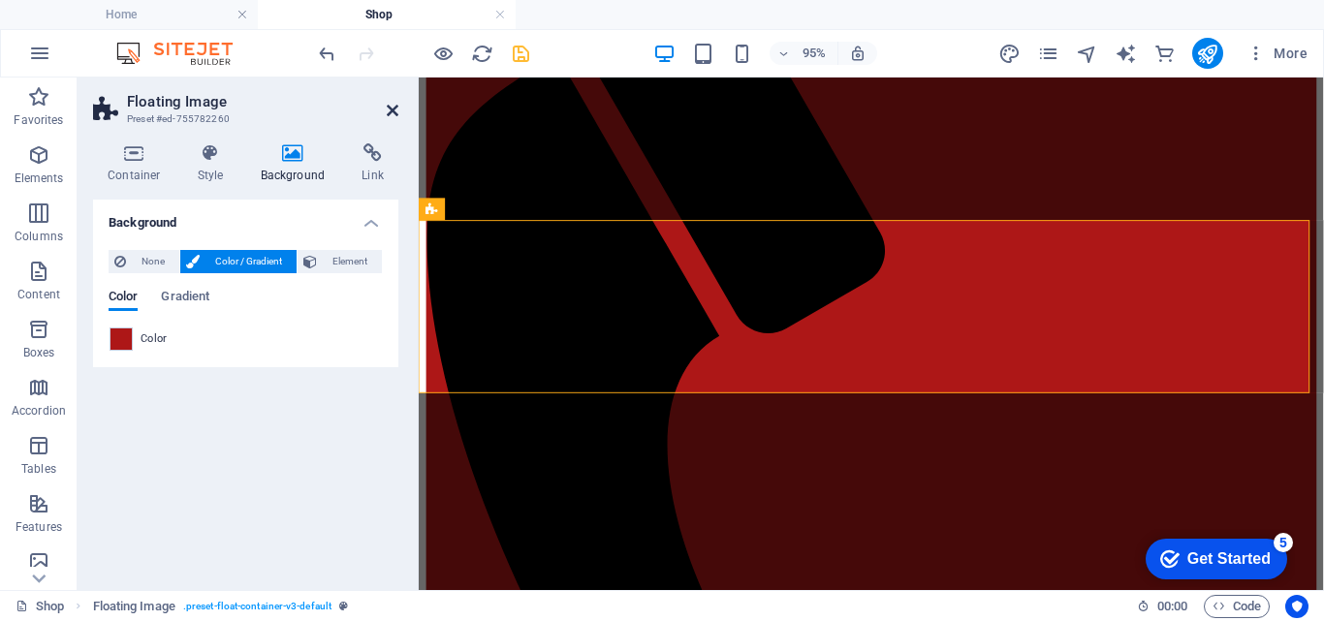
click at [394, 108] on icon at bounding box center [393, 111] width 12 height 16
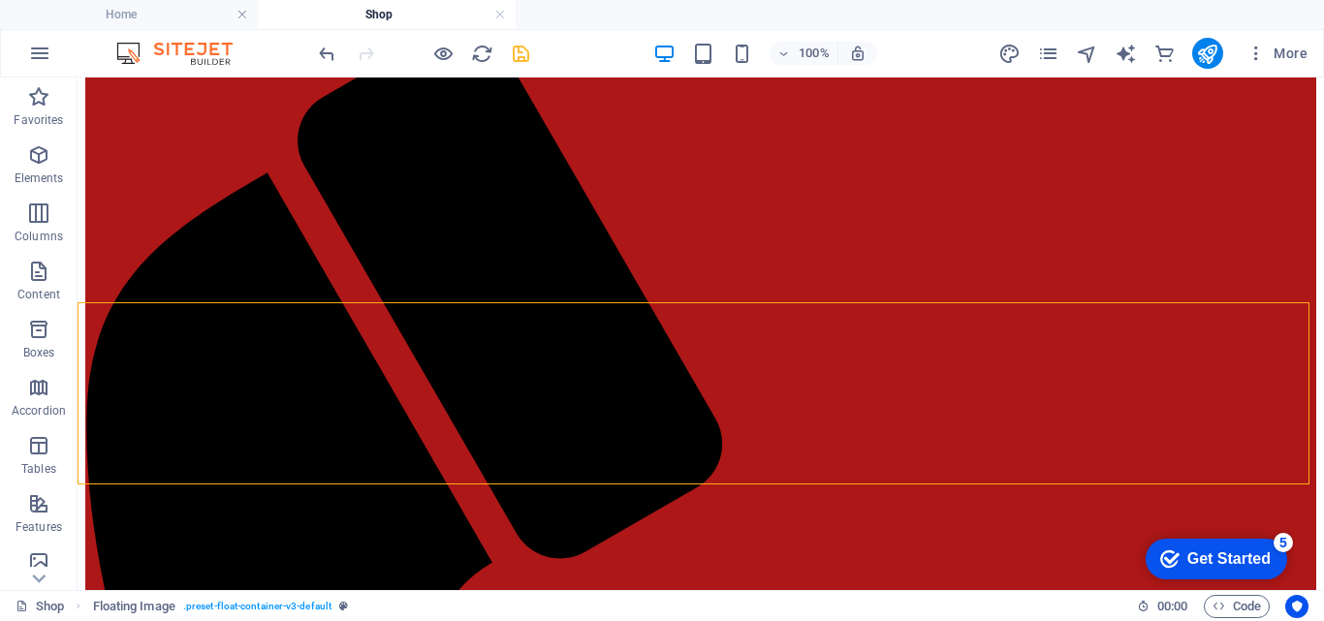
scroll to position [237, 0]
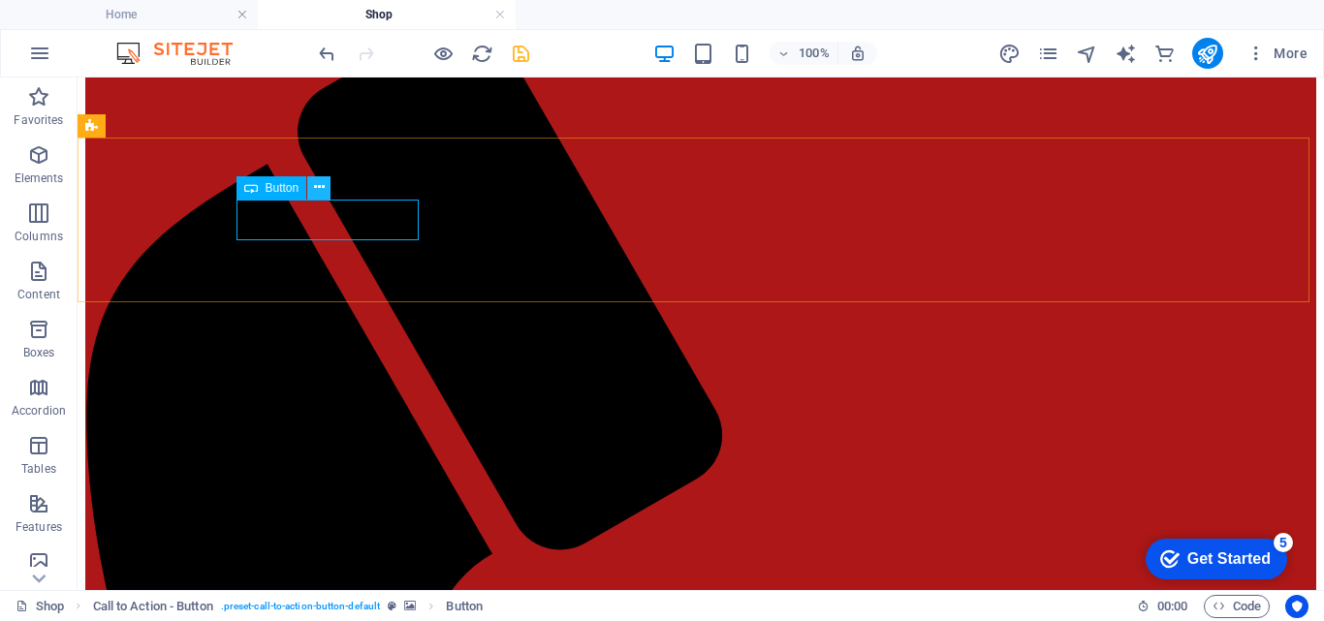
click at [321, 193] on icon at bounding box center [319, 187] width 11 height 20
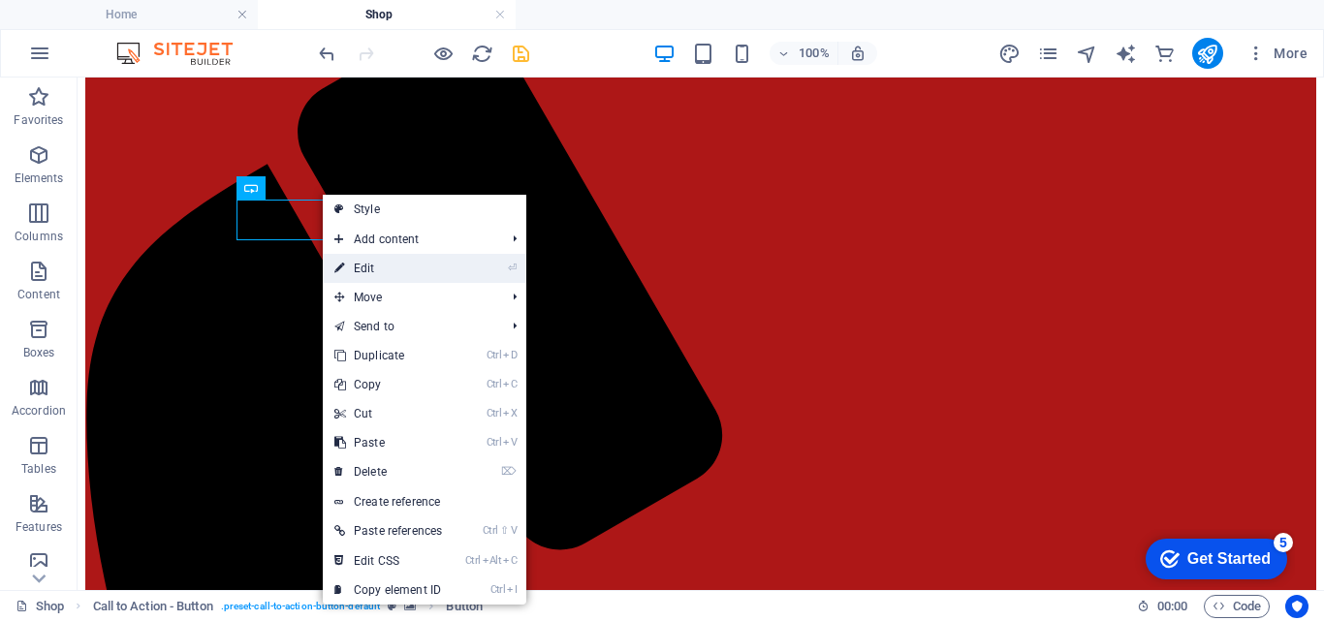
click at [391, 264] on link "⏎ Edit" at bounding box center [388, 268] width 131 height 29
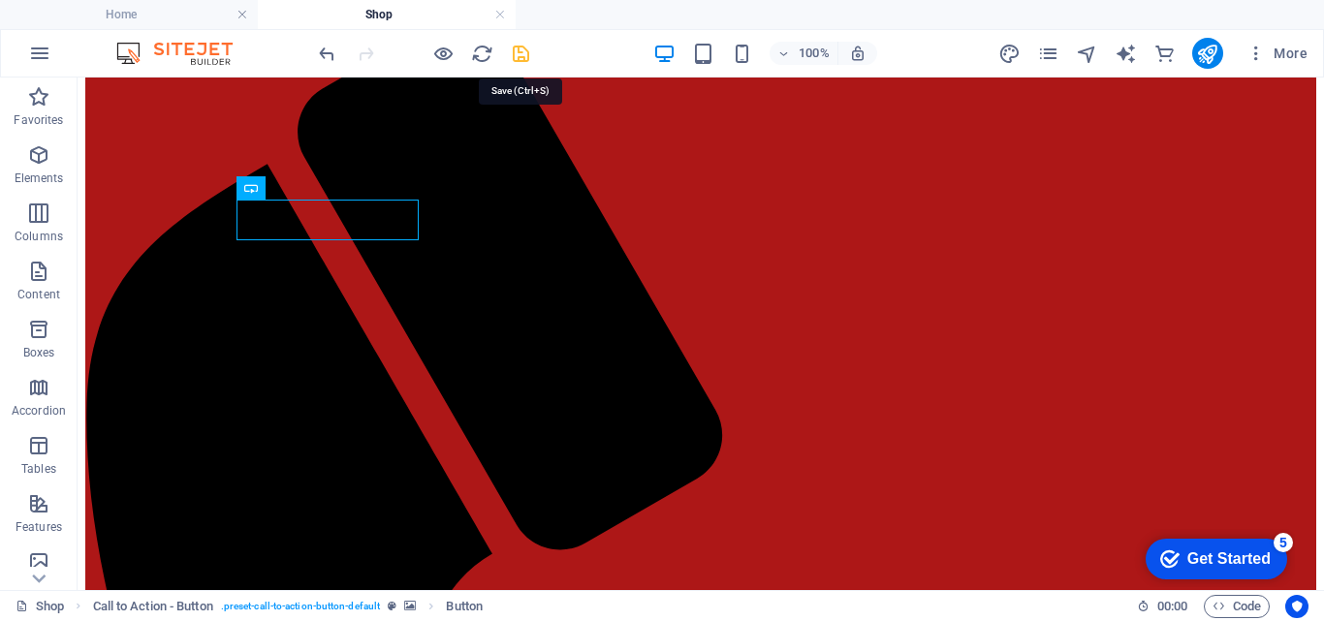
click at [521, 53] on icon "save" at bounding box center [521, 54] width 22 height 22
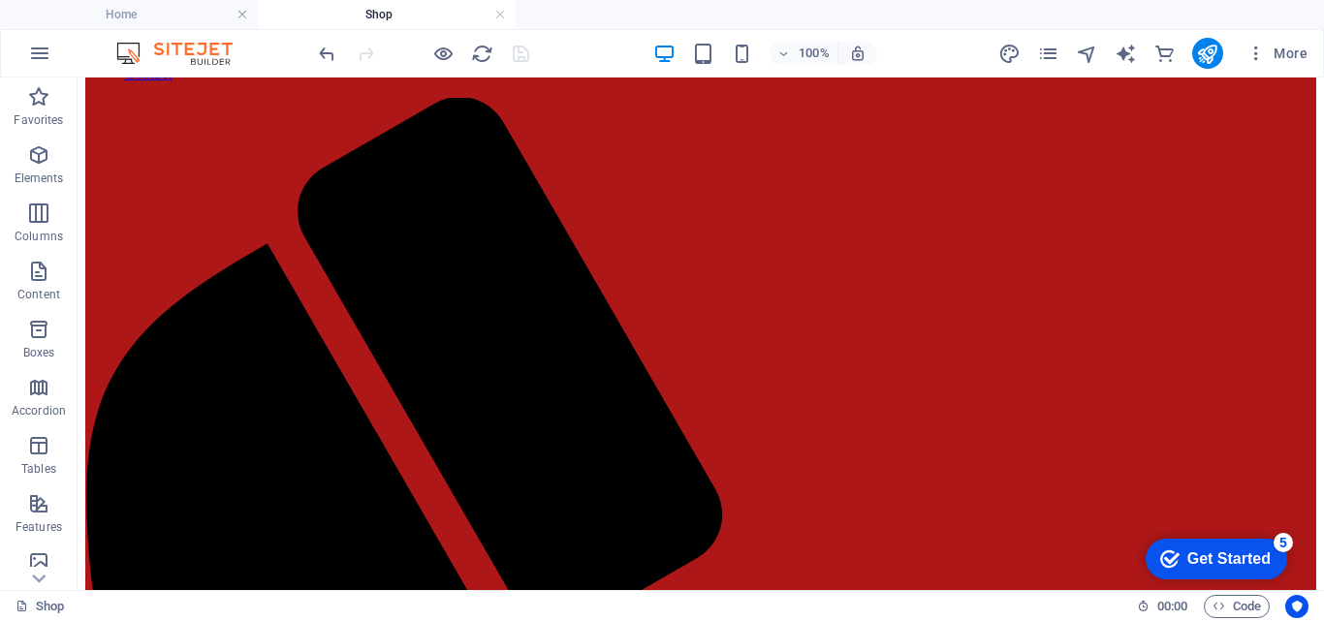
scroll to position [191, 0]
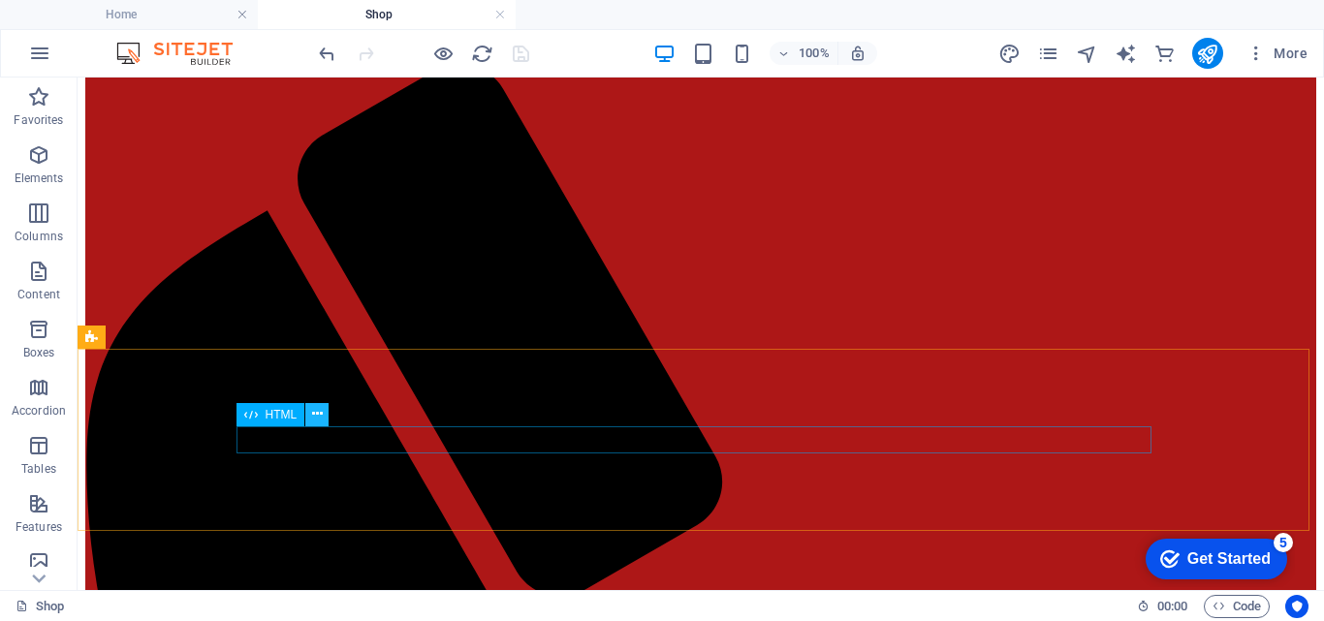
click at [312, 417] on icon at bounding box center [317, 414] width 11 height 20
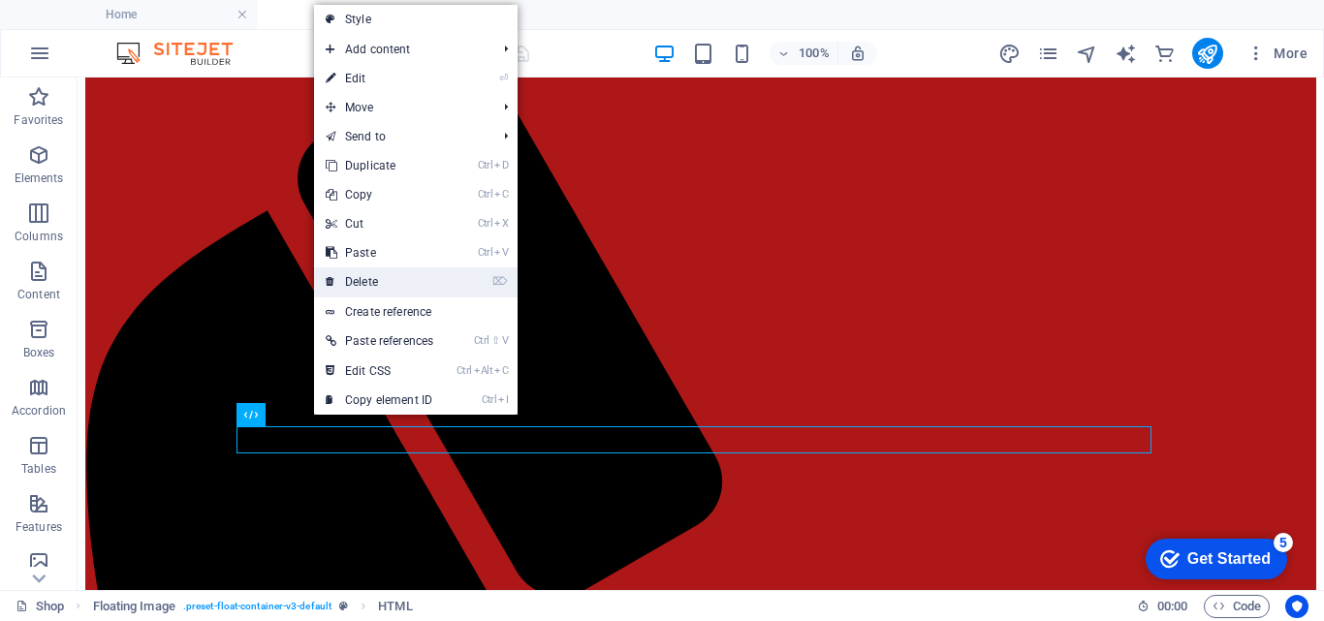
click at [384, 274] on link "⌦ Delete" at bounding box center [379, 282] width 131 height 29
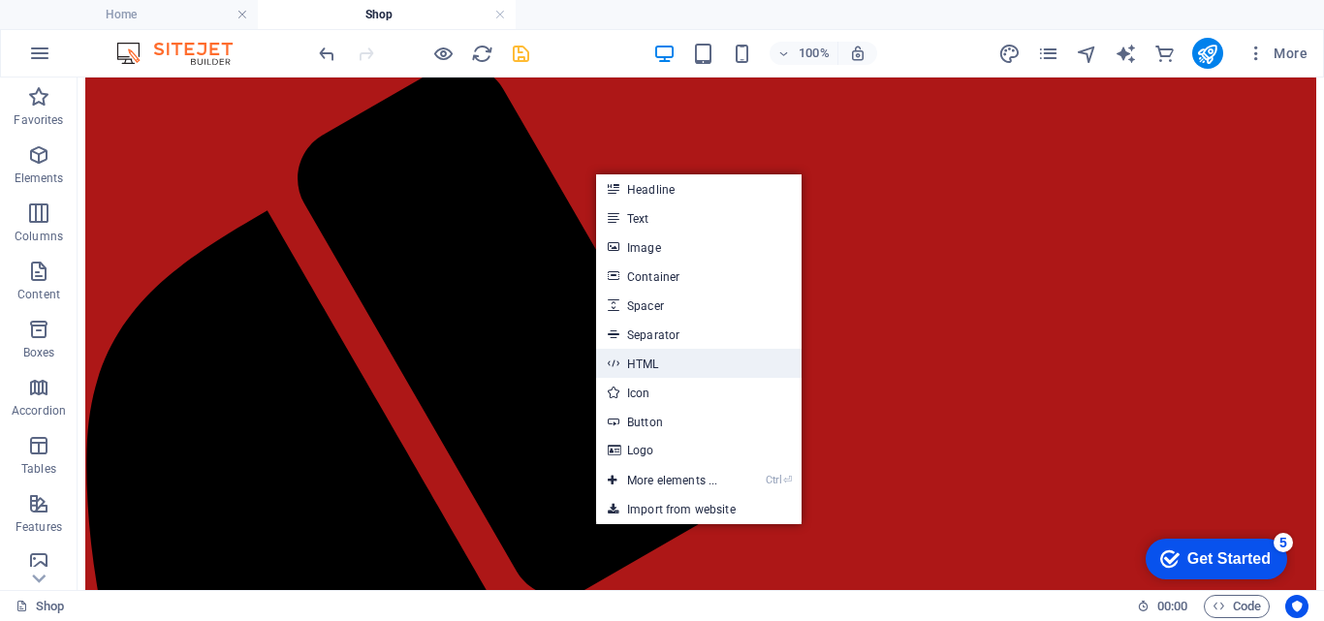
click at [684, 360] on link "HTML" at bounding box center [698, 363] width 205 height 29
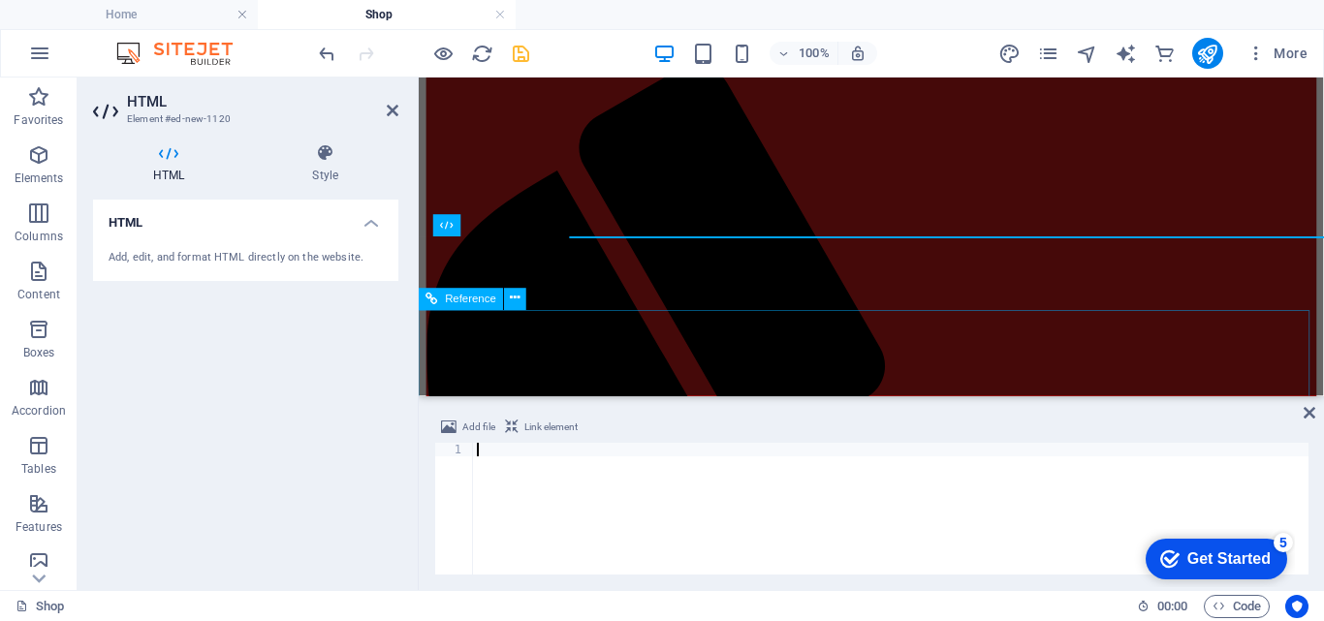
scroll to position [372, 0]
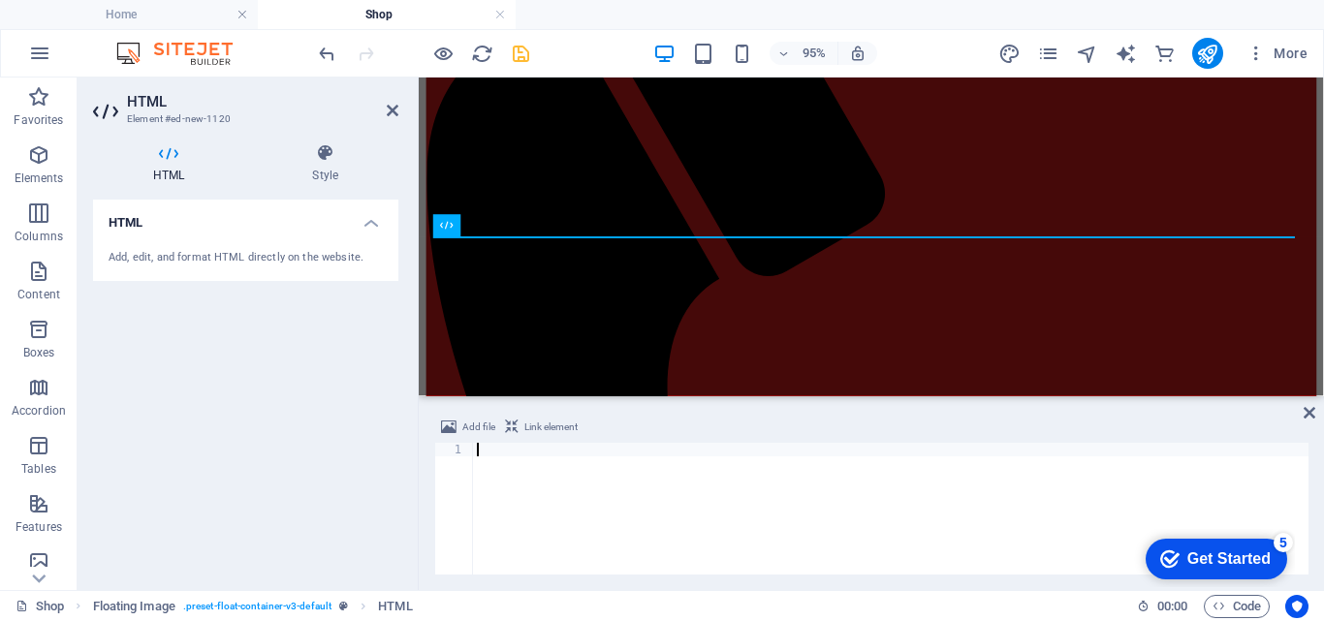
type textarea "</script>"
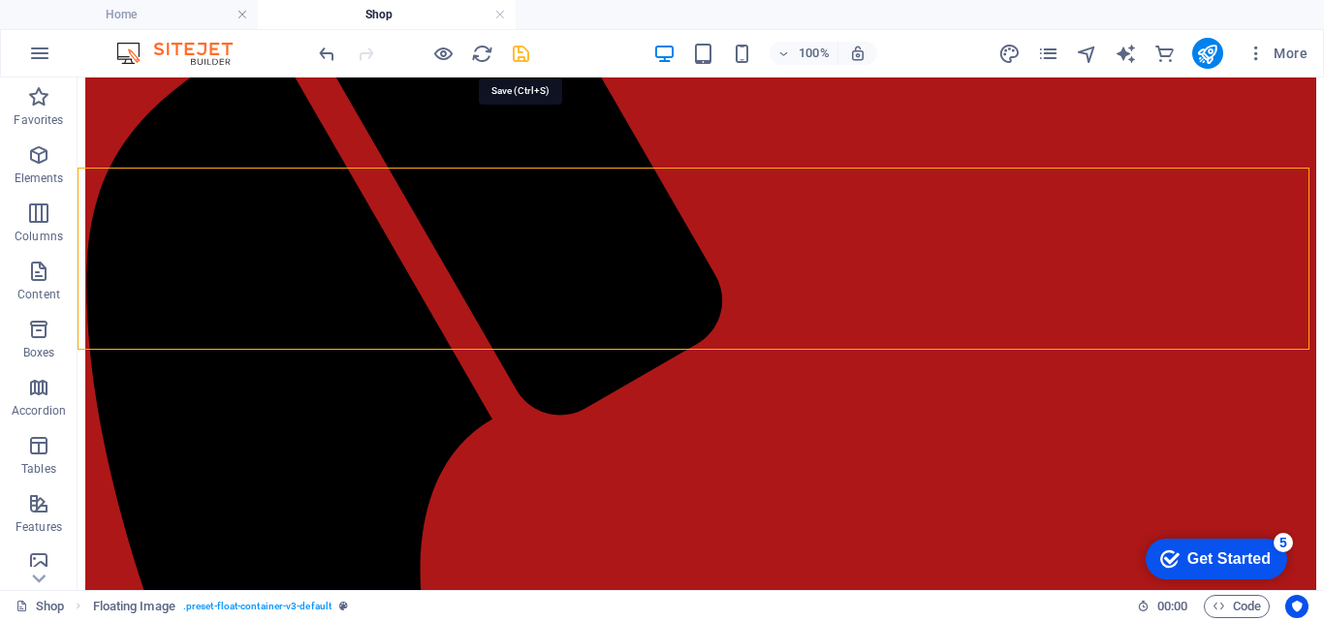
click at [522, 55] on icon "save" at bounding box center [521, 54] width 22 height 22
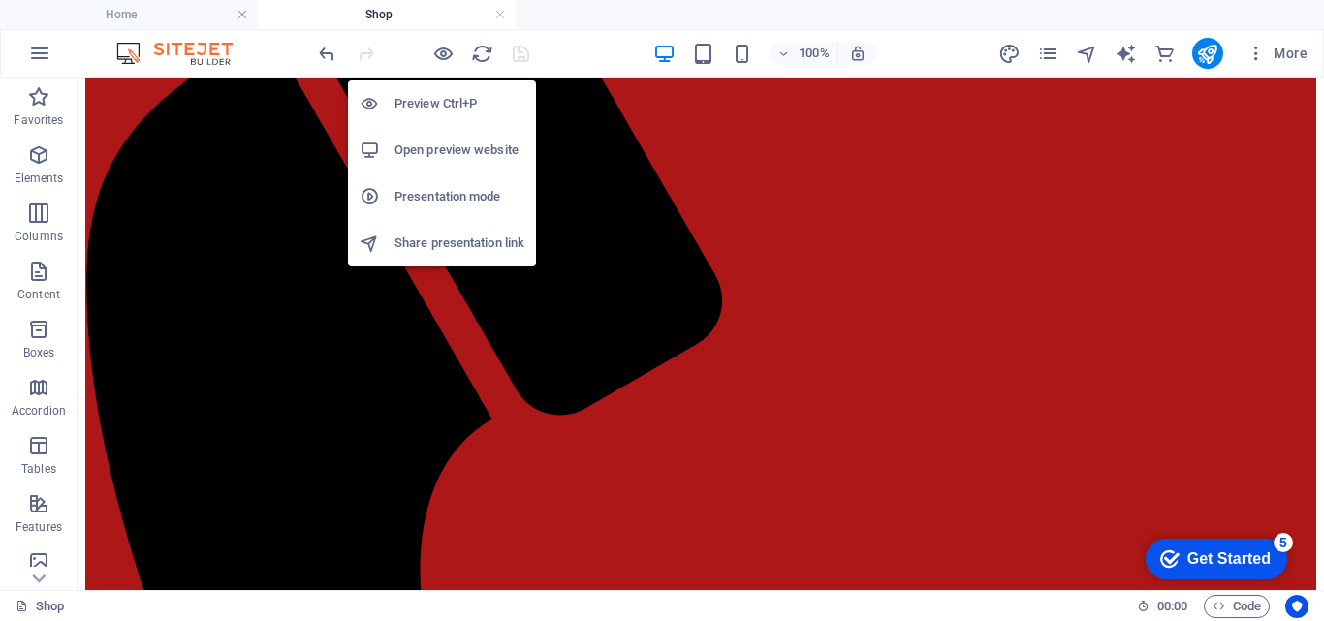
click at [451, 142] on h6 "Open preview website" at bounding box center [459, 150] width 130 height 23
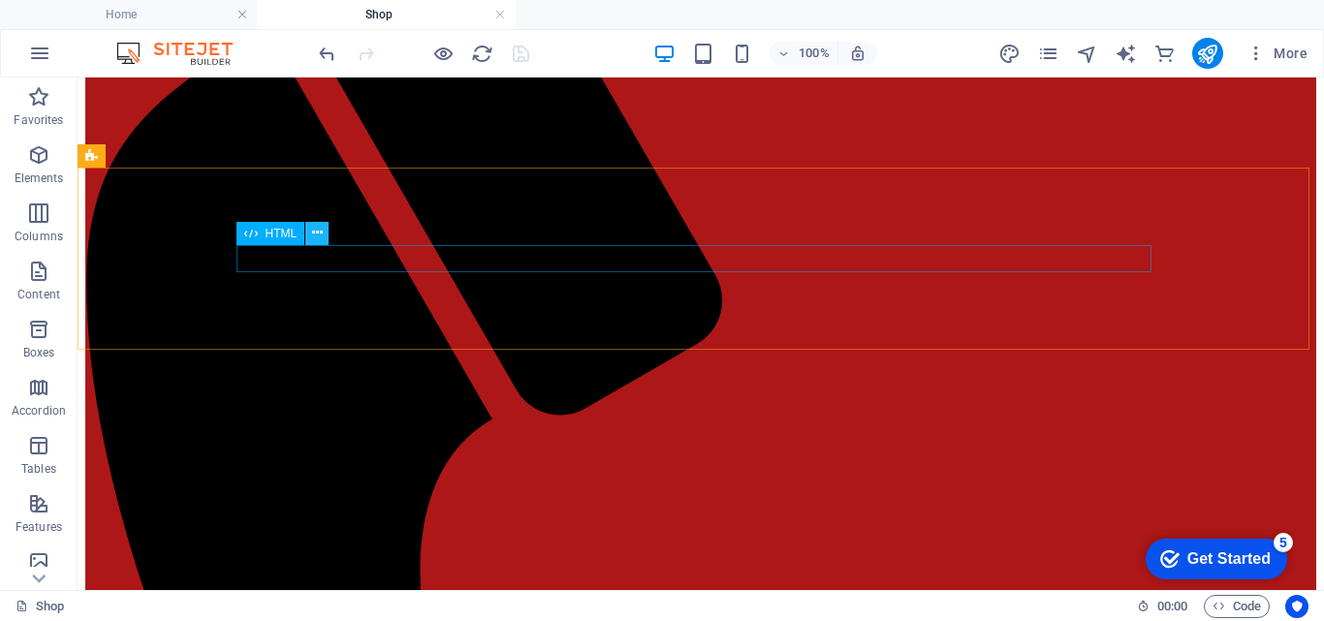
click at [320, 231] on icon at bounding box center [317, 233] width 11 height 20
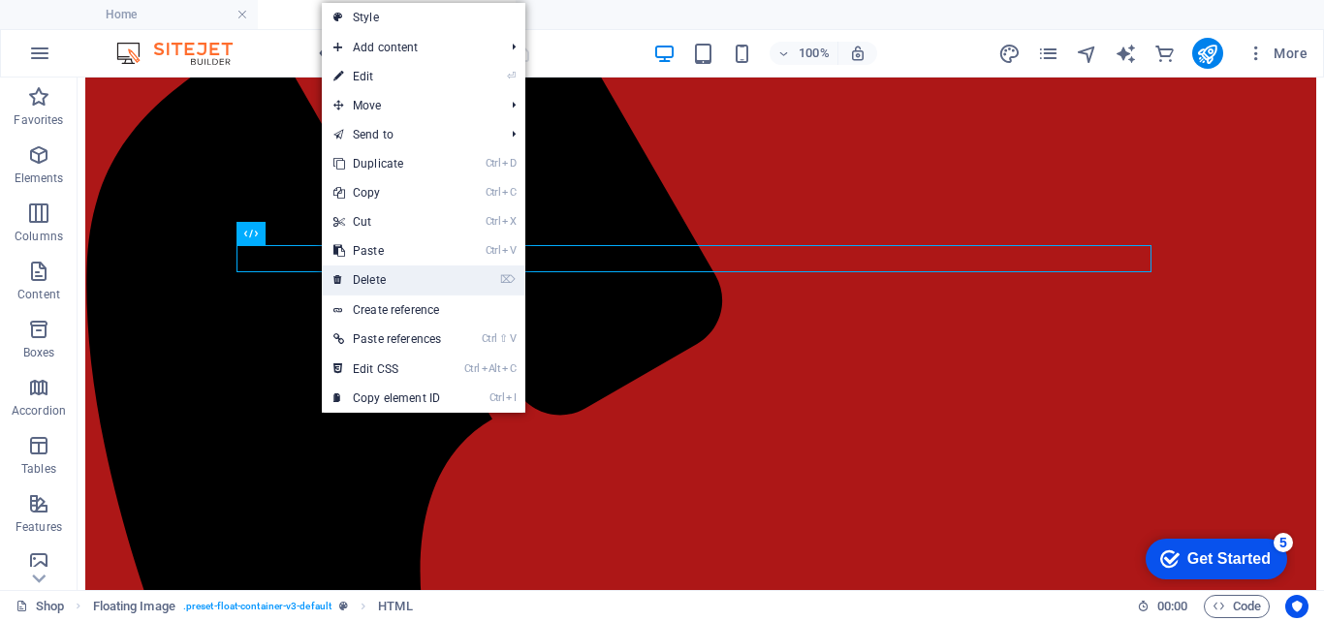
click at [357, 271] on link "⌦ Delete" at bounding box center [387, 280] width 131 height 29
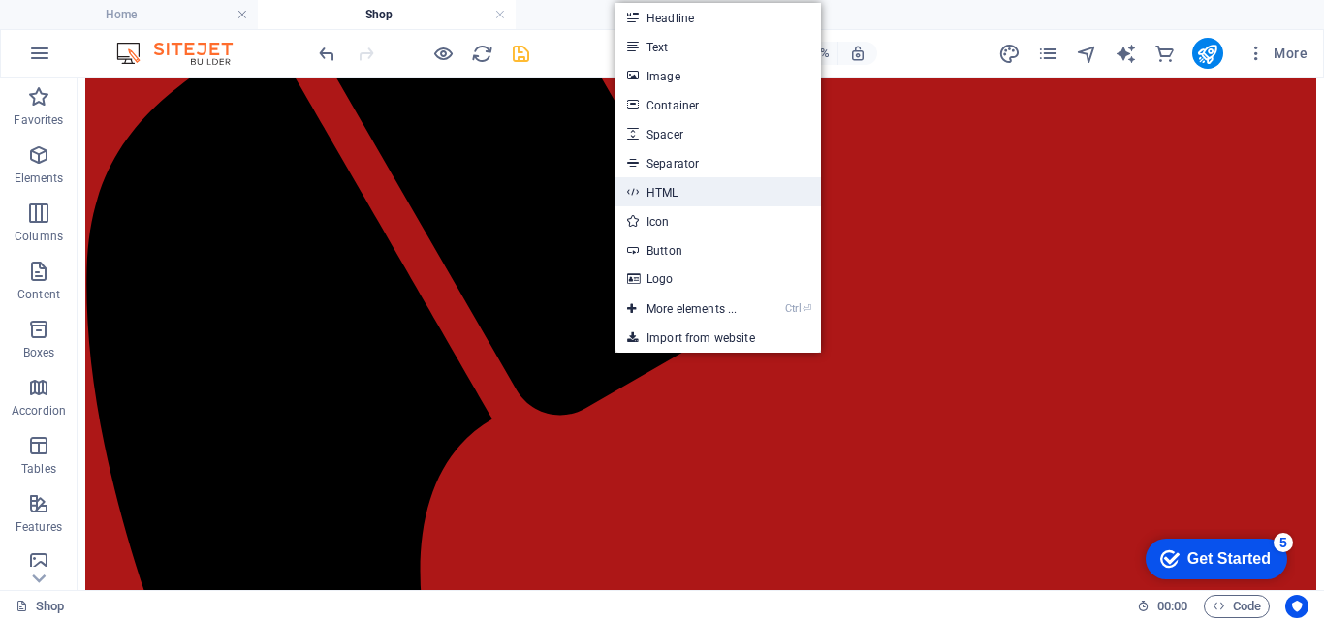
click at [672, 195] on link "HTML" at bounding box center [717, 191] width 205 height 29
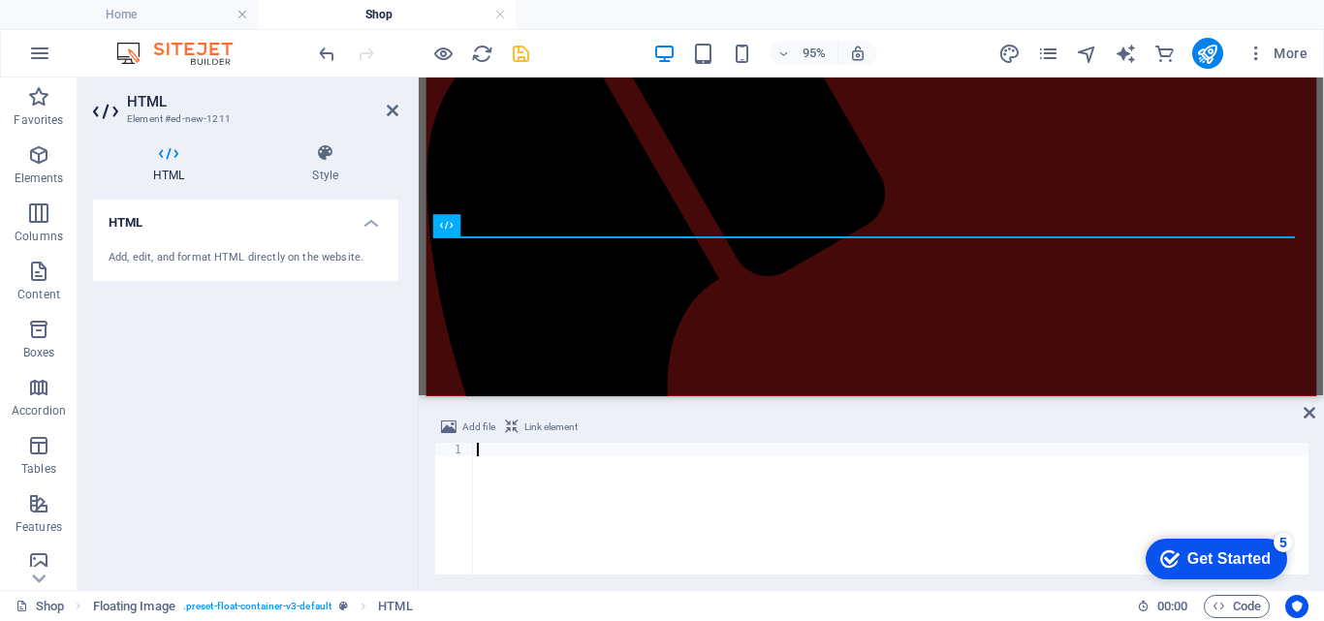
type textarea "</script>"
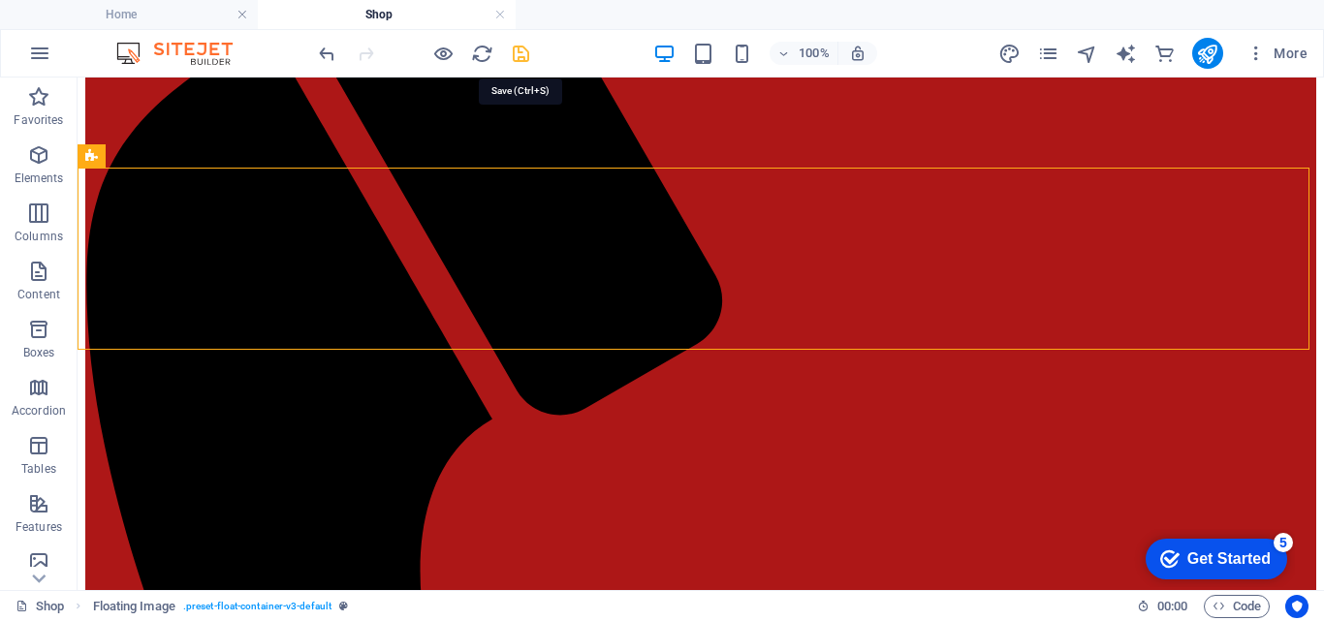
click at [520, 47] on icon "save" at bounding box center [521, 54] width 22 height 22
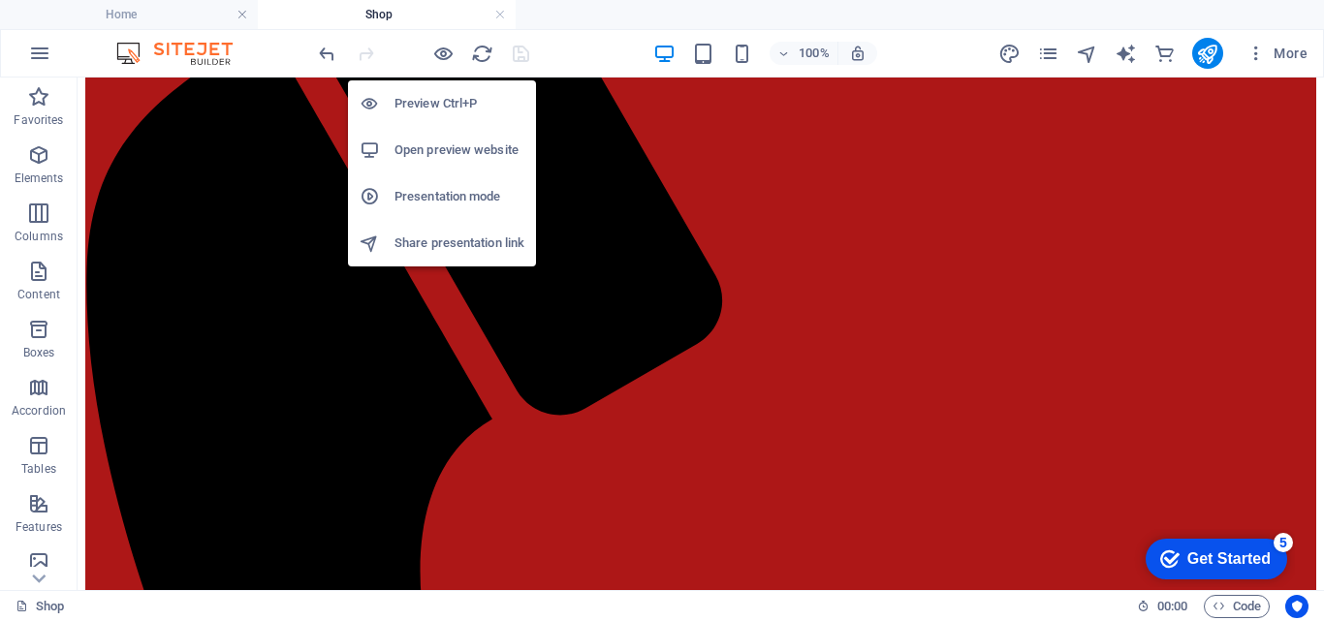
click at [428, 151] on h6 "Open preview website" at bounding box center [459, 150] width 130 height 23
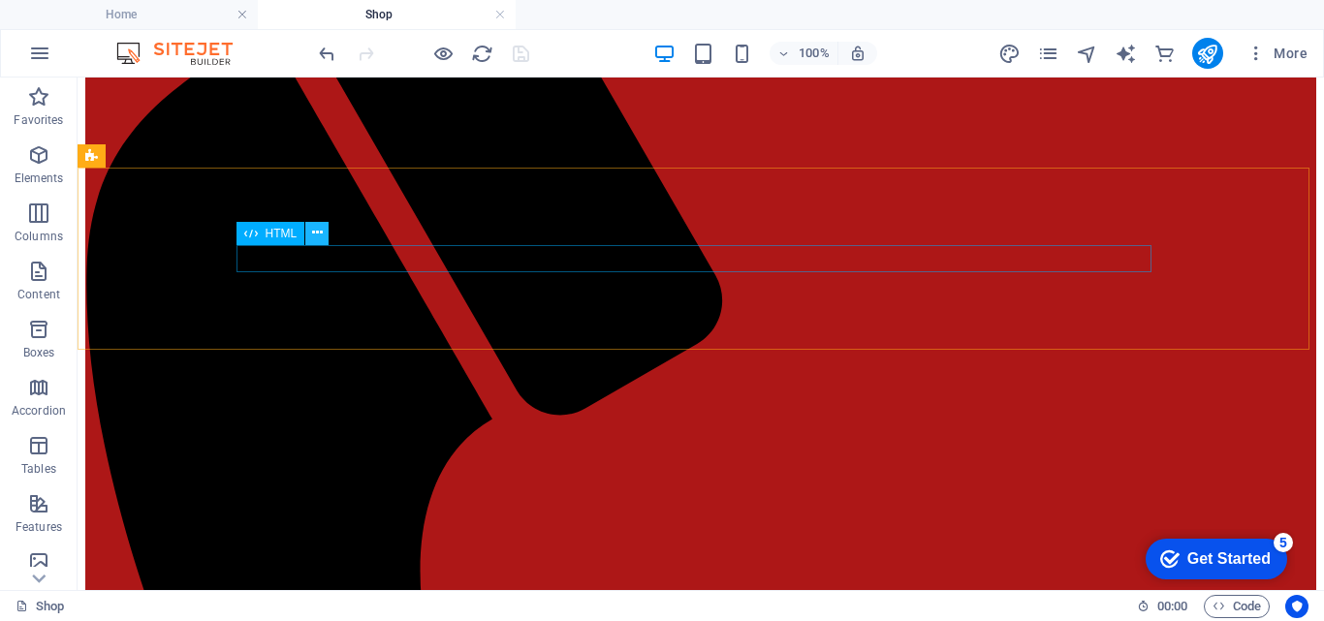
click at [326, 232] on button at bounding box center [316, 233] width 23 height 23
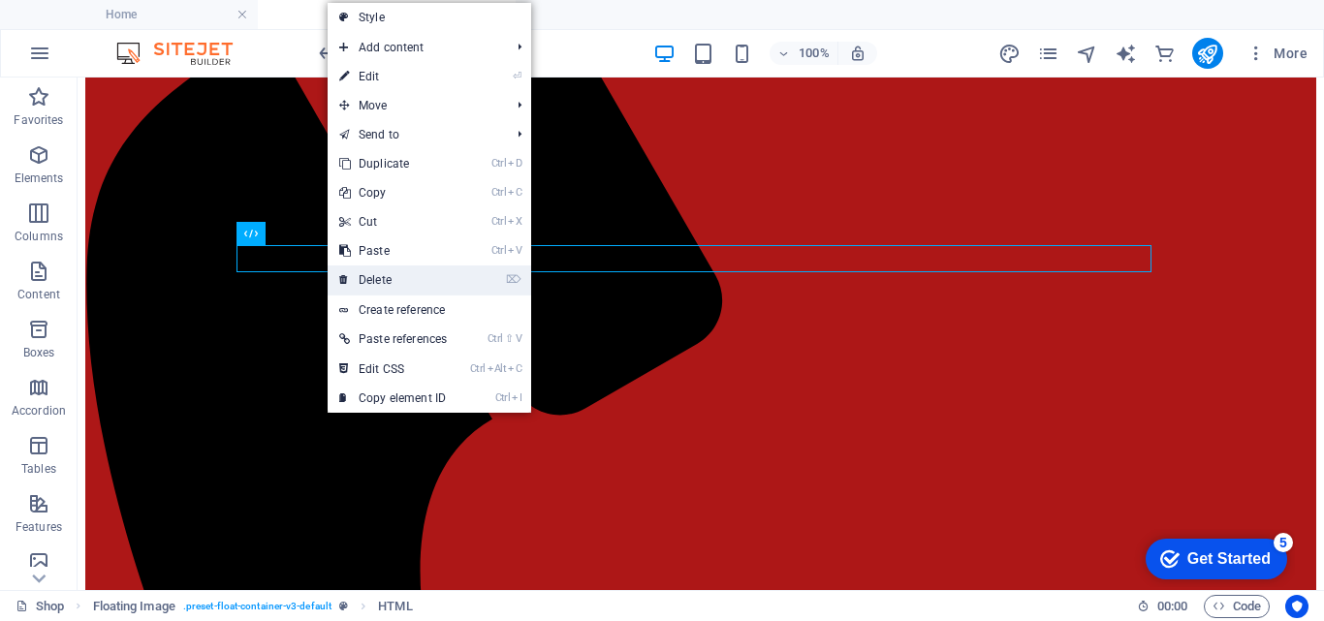
click at [363, 272] on link "⌦ Delete" at bounding box center [393, 280] width 131 height 29
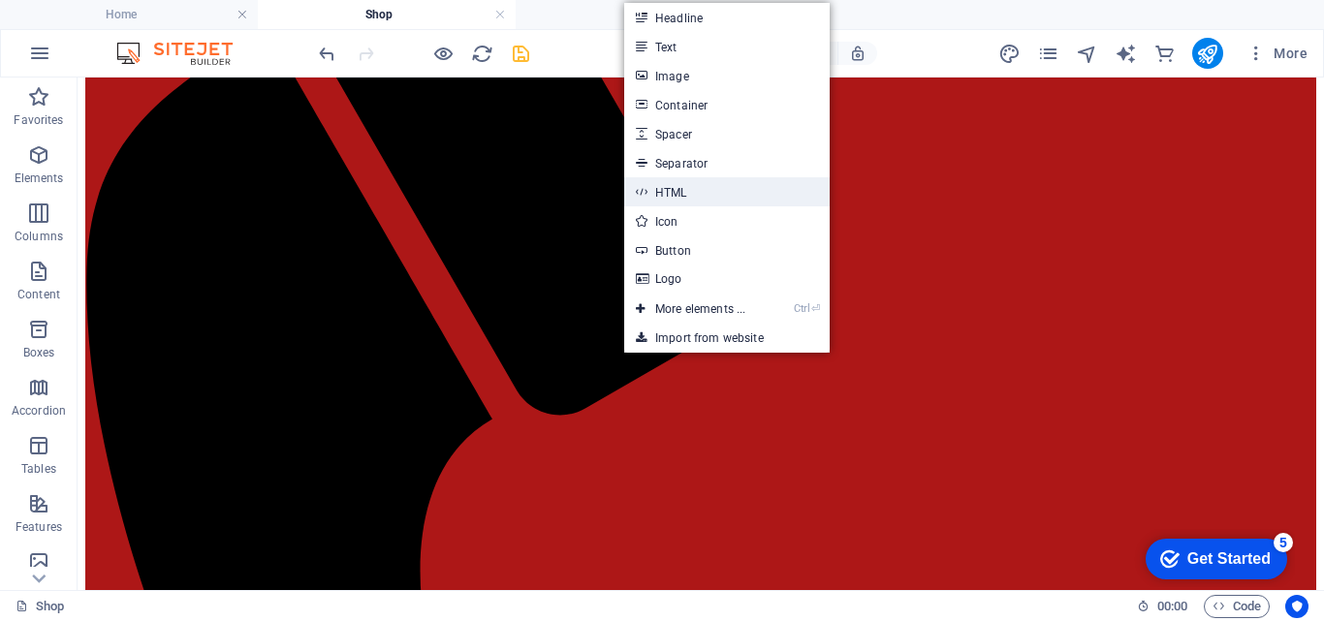
click at [714, 197] on link "HTML" at bounding box center [726, 191] width 205 height 29
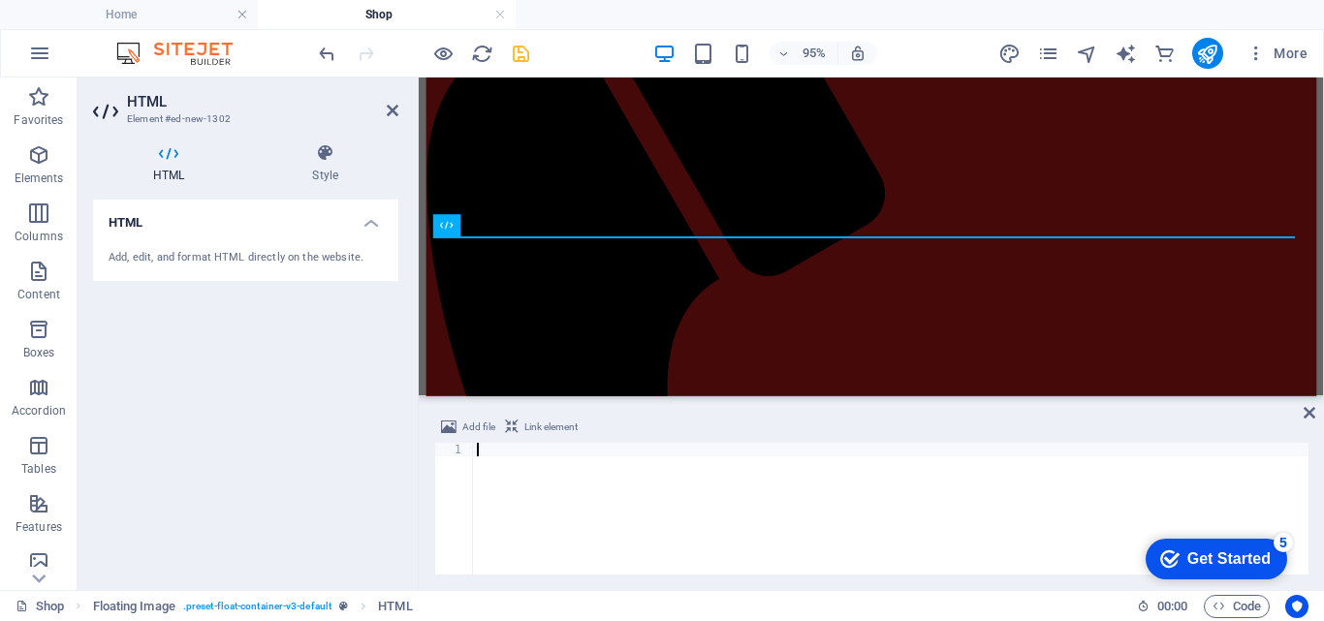
click at [499, 447] on div at bounding box center [891, 522] width 836 height 159
type textarea "</script>"
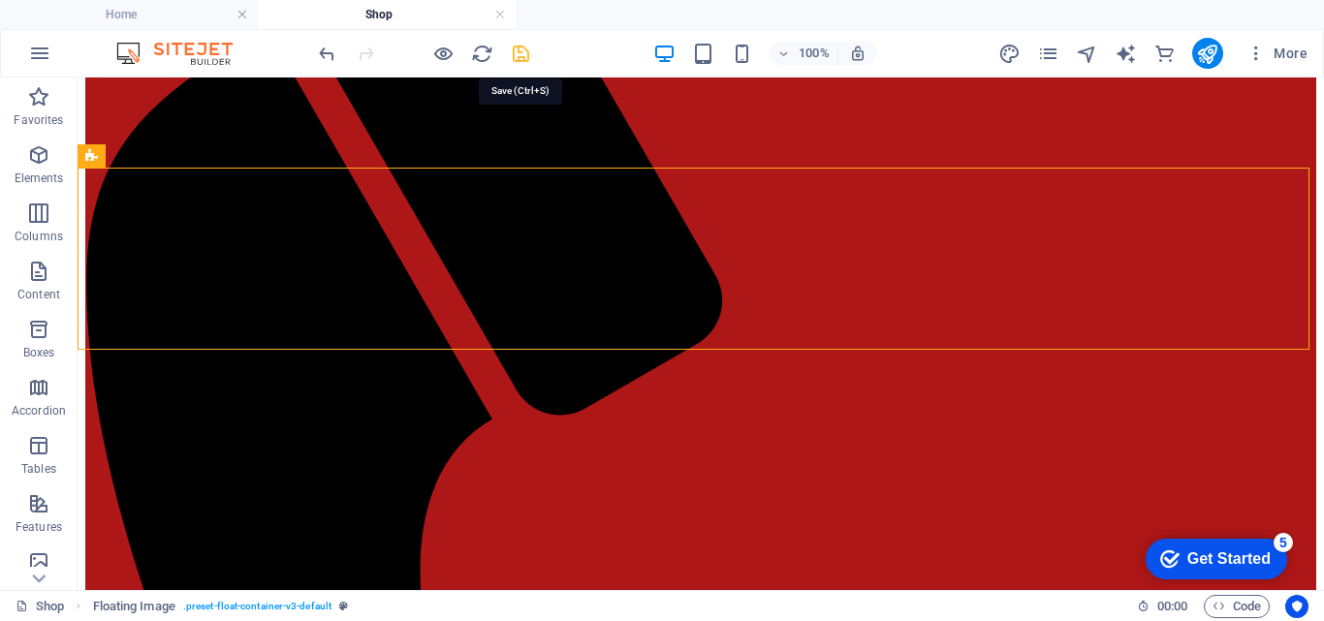
click at [525, 54] on icon "save" at bounding box center [521, 54] width 22 height 22
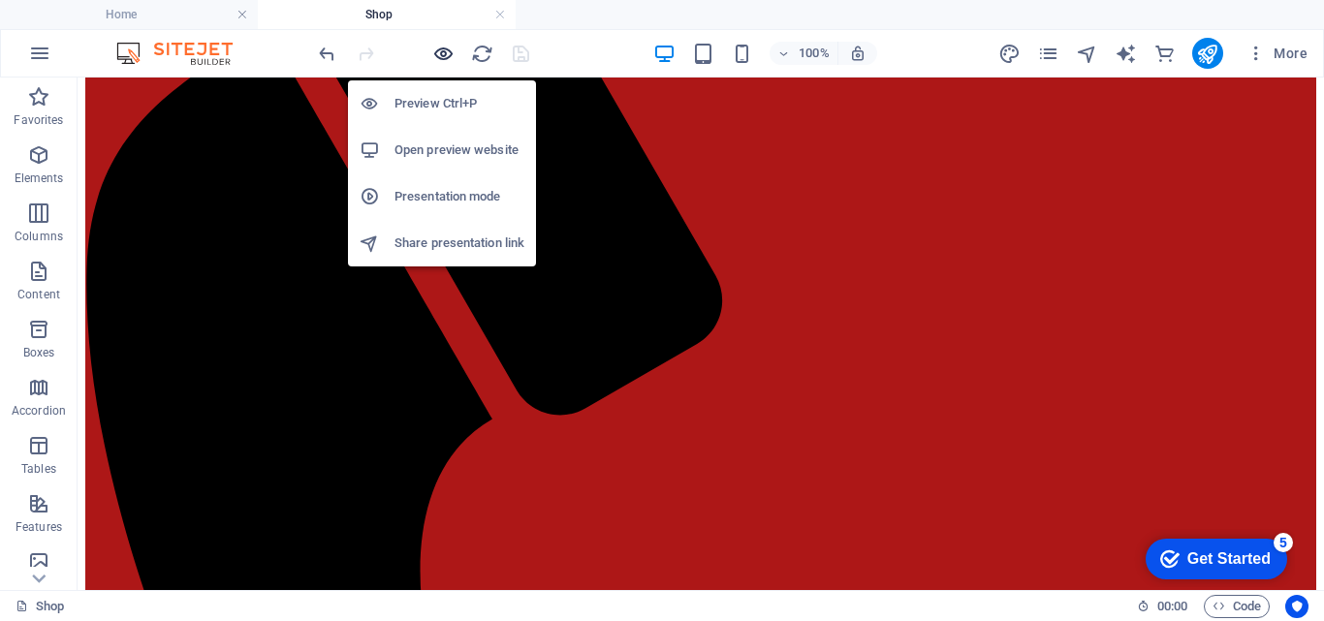
click at [447, 54] on icon "button" at bounding box center [443, 54] width 22 height 22
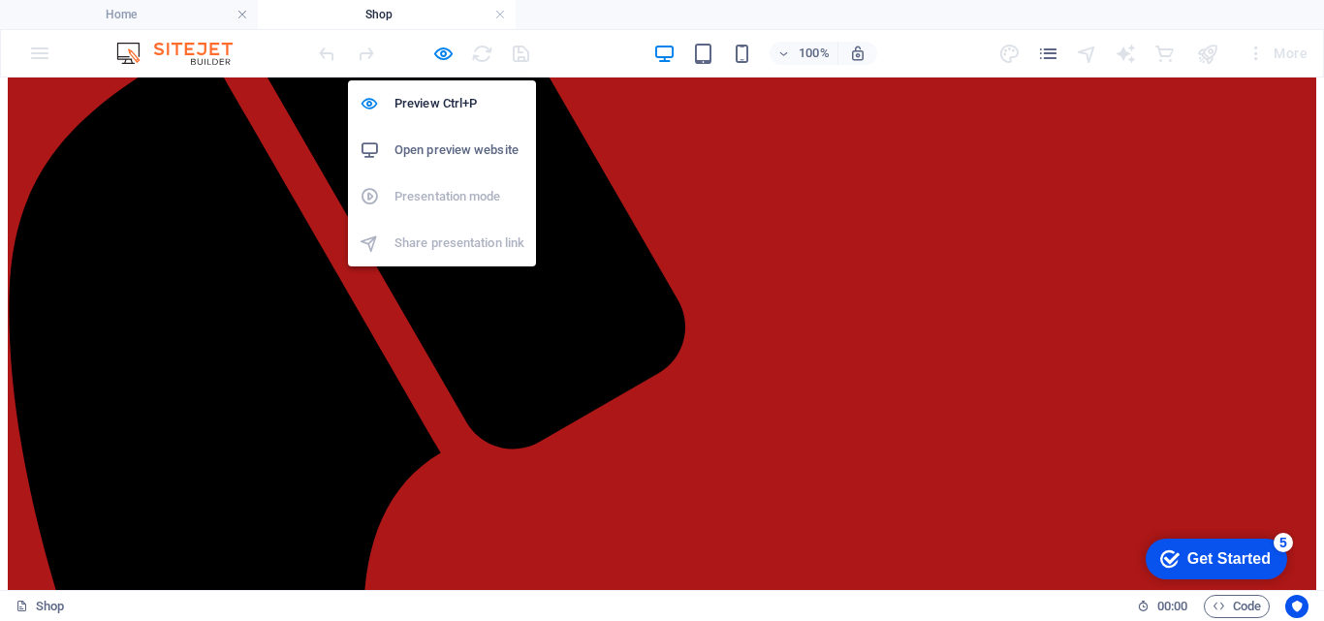
click at [438, 142] on h6 "Open preview website" at bounding box center [459, 150] width 130 height 23
